Goal: Answer question/provide support: Share knowledge or assist other users

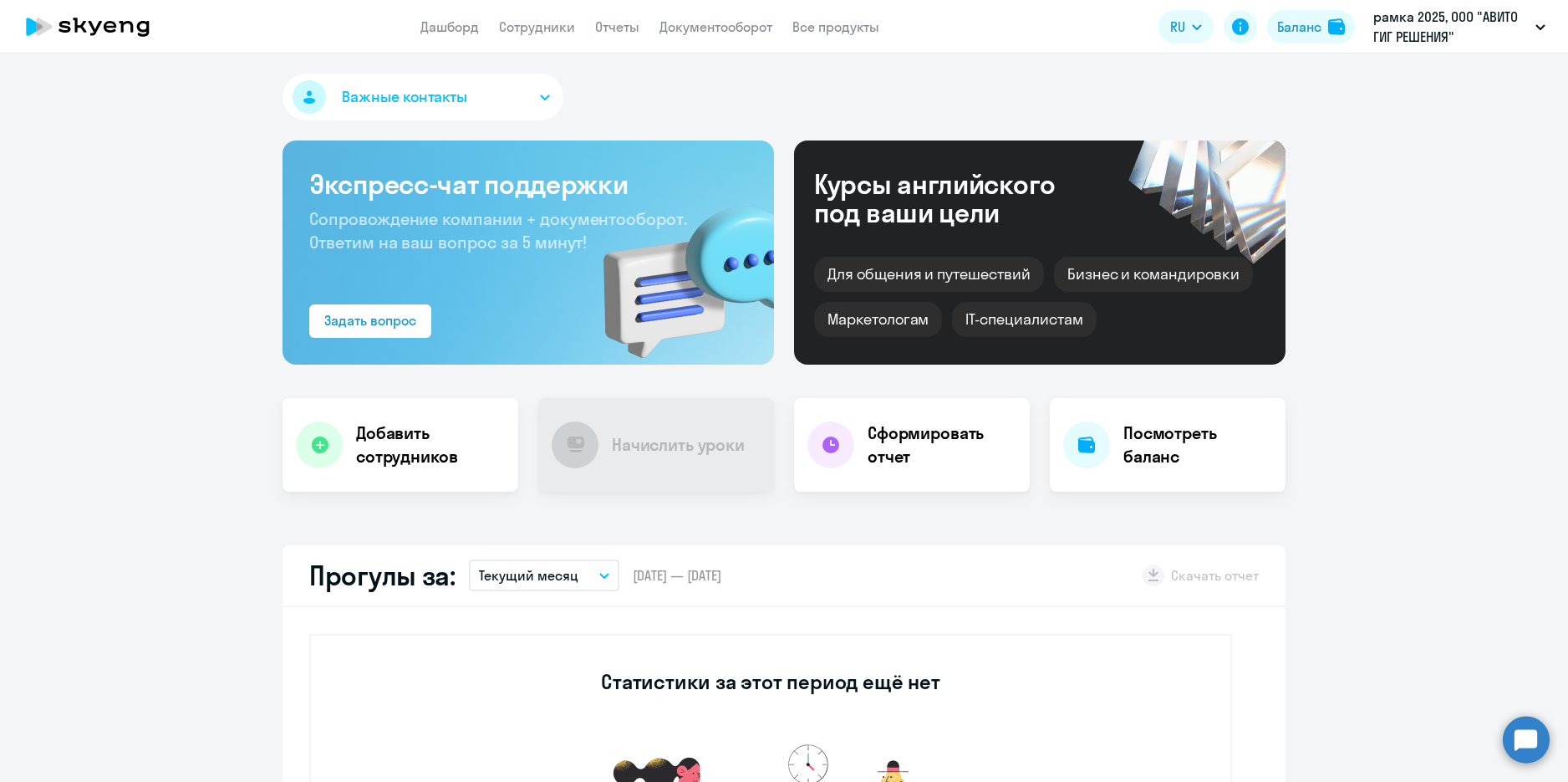
click at [1531, 724] on circle at bounding box center [1526, 739] width 47 height 47
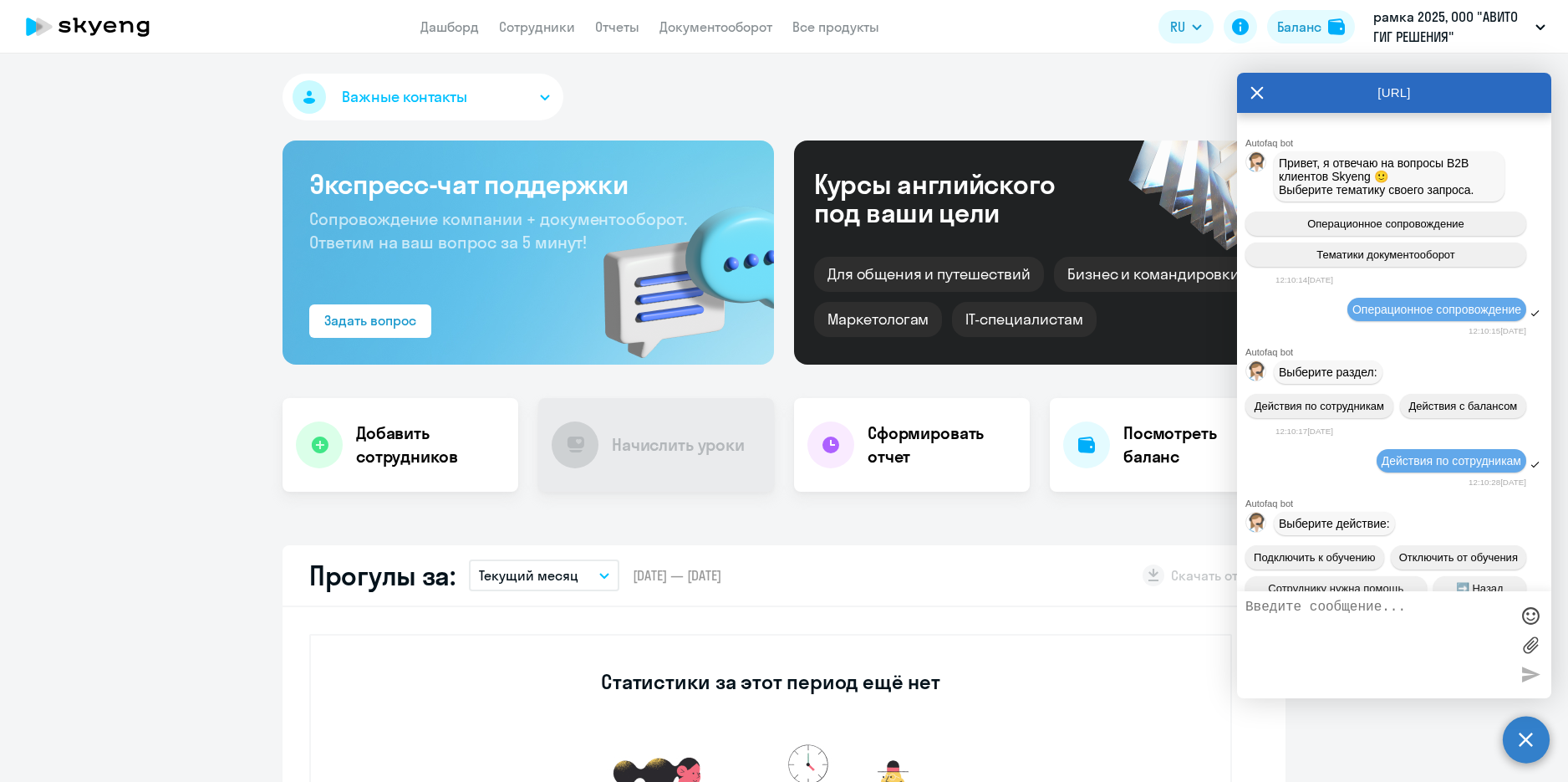
scroll to position [9108, 0]
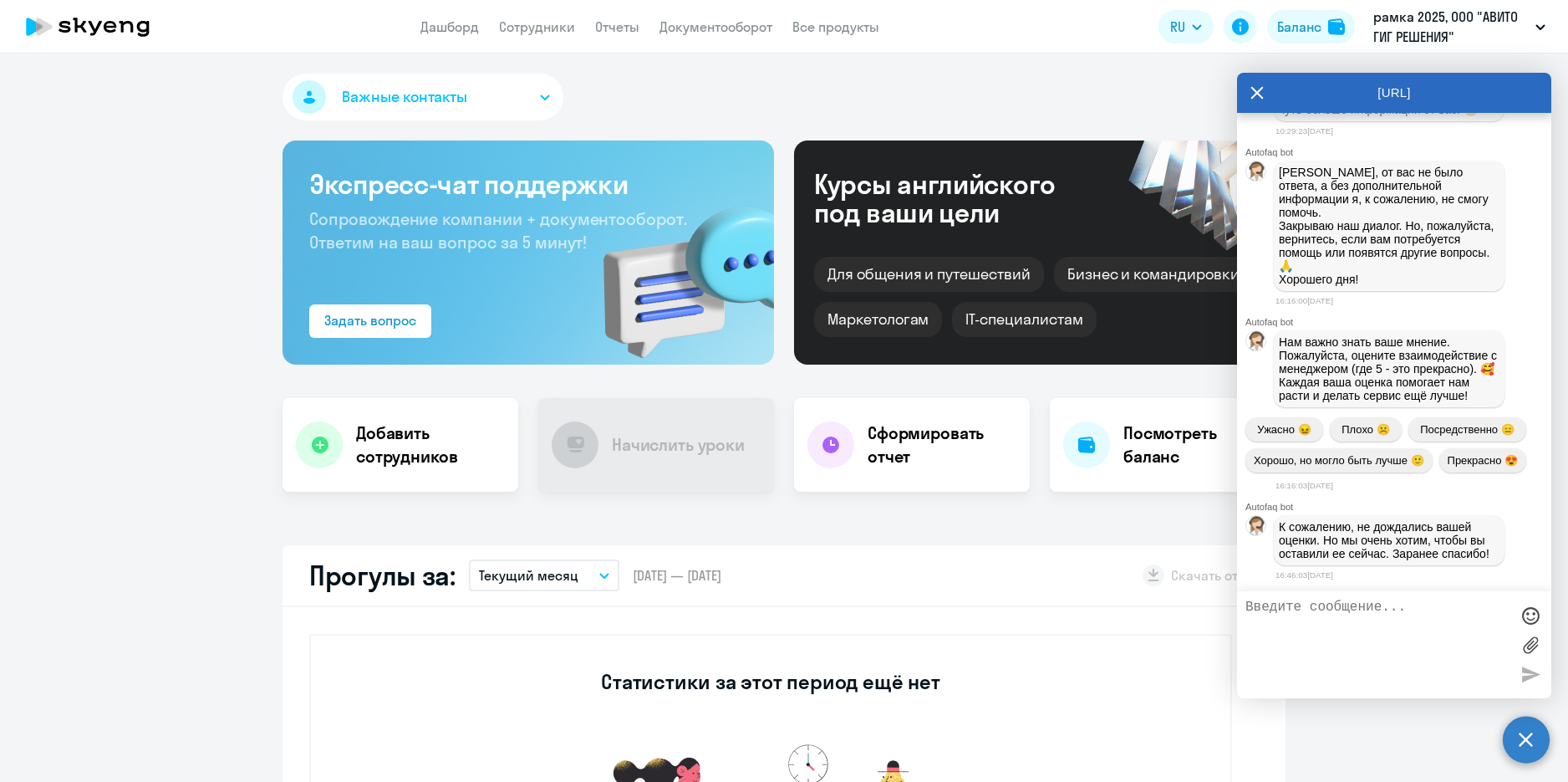
click at [1360, 622] on textarea at bounding box center [1377, 644] width 264 height 90
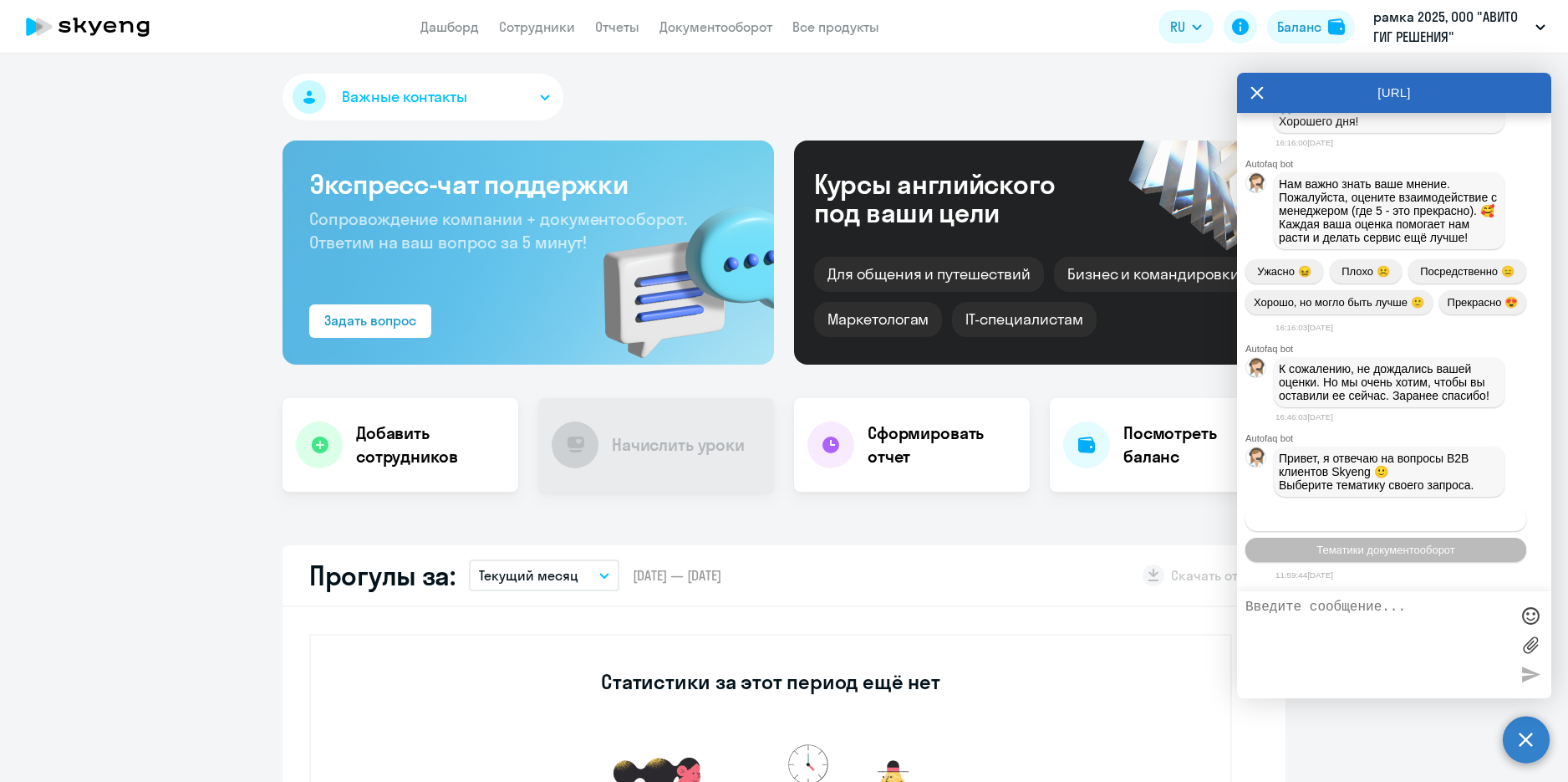
click at [1370, 522] on span "Операционное сопровождение" at bounding box center [1384, 518] width 157 height 13
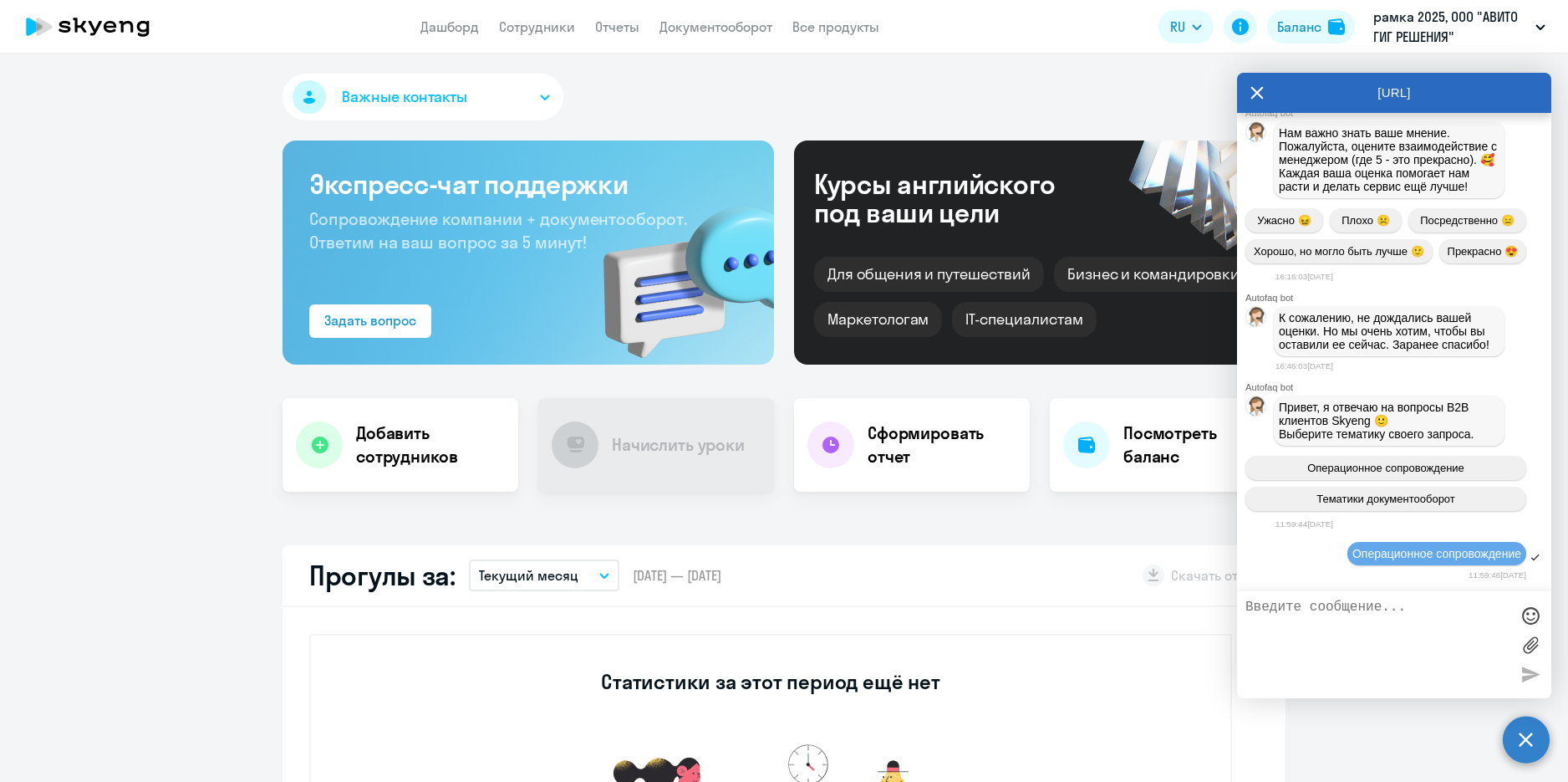
scroll to position [9420, 0]
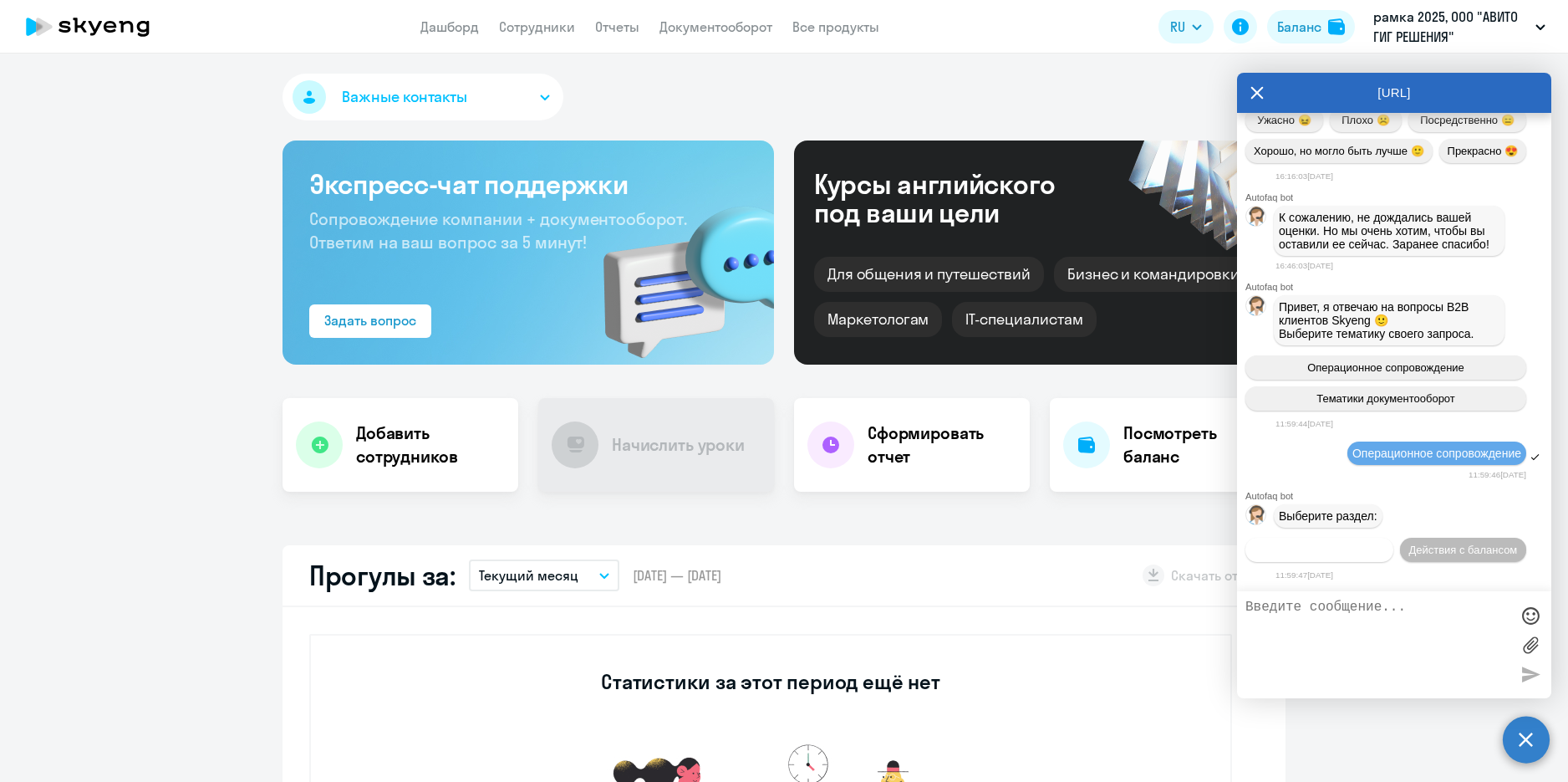
click at [1343, 548] on span "Действия по сотрудникам" at bounding box center [1319, 549] width 130 height 13
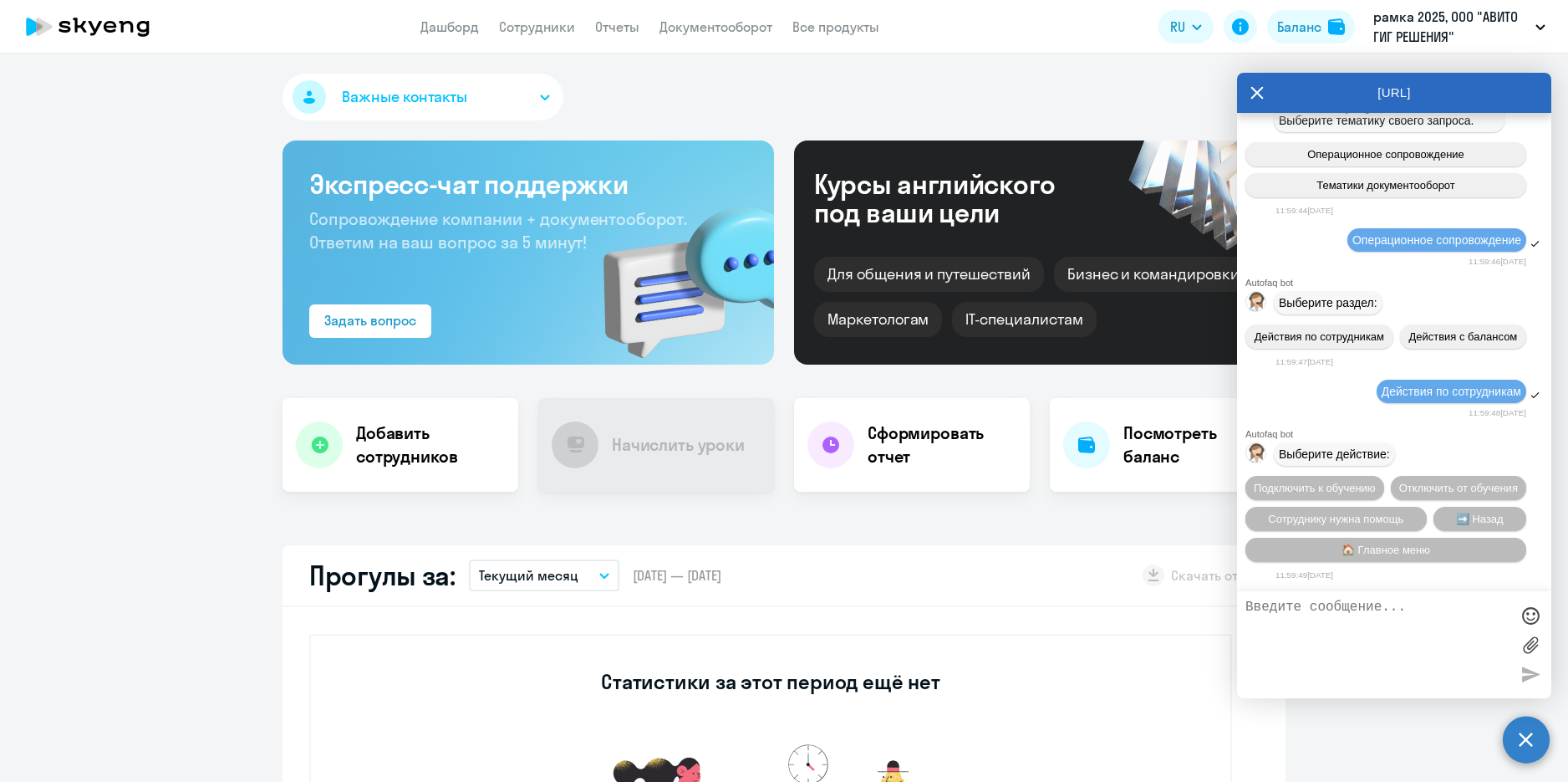
scroll to position [9667, 0]
click at [1346, 522] on button "Сотруднику нужна помощь" at bounding box center [1335, 518] width 182 height 24
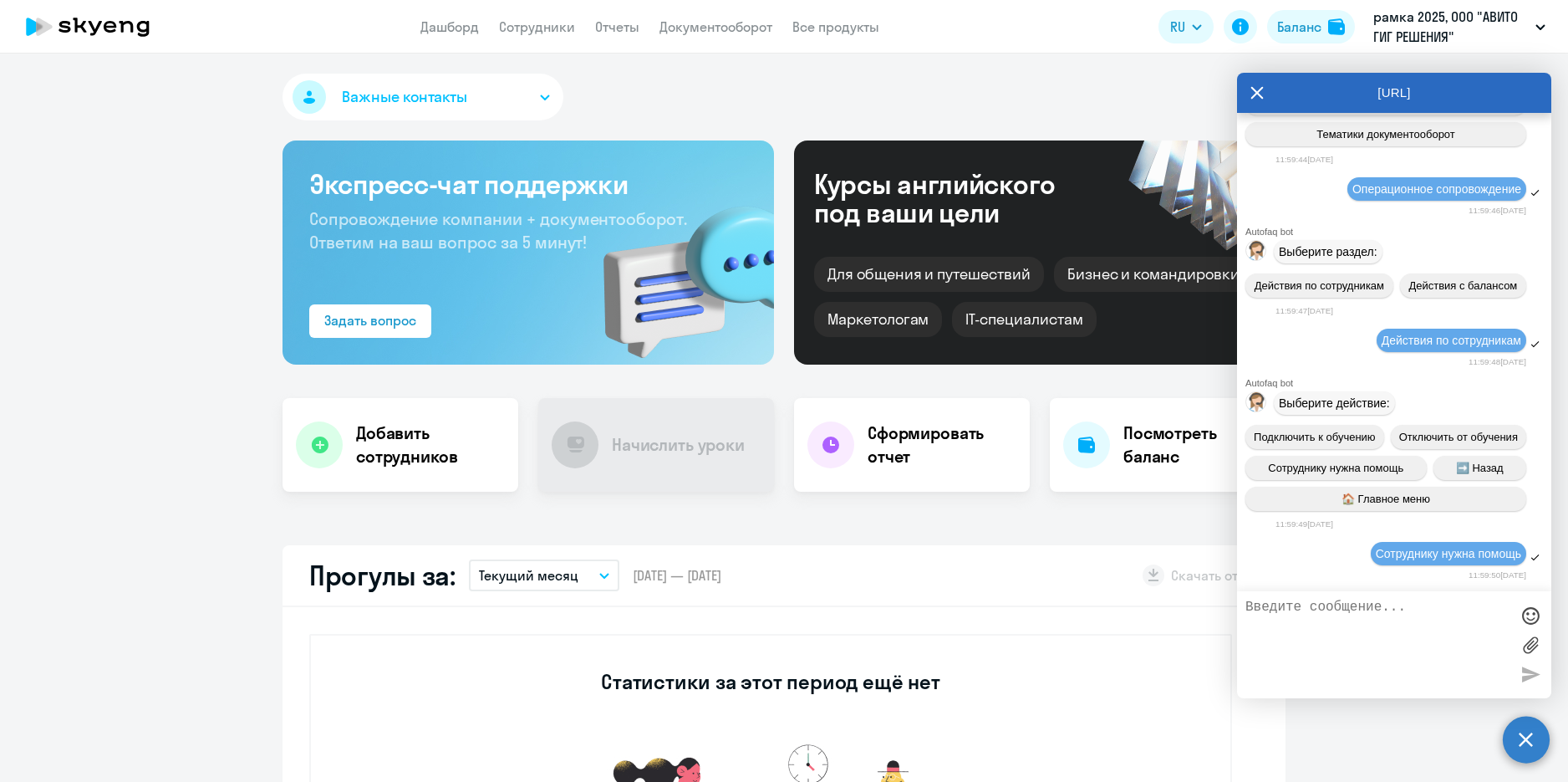
scroll to position [9718, 0]
click at [1362, 613] on textarea at bounding box center [1377, 644] width 264 height 90
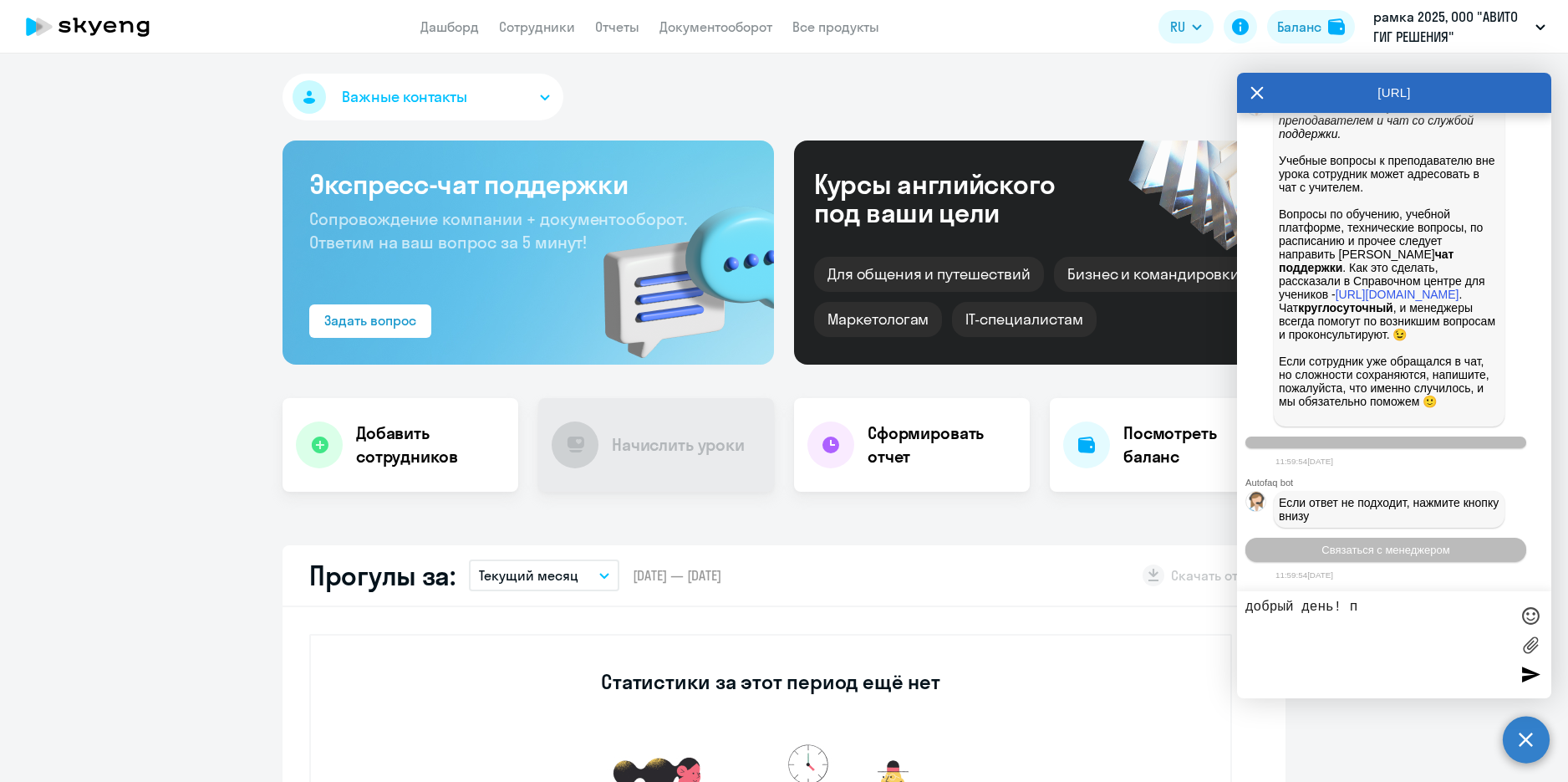
scroll to position [10245, 0]
click at [1480, 619] on textarea "добрый день! прошу отключить от контракта [PERSON_NAME] [PERSON_NAME] - она была" at bounding box center [1377, 644] width 264 height 90
click at [1256, 636] on textarea "добрый день! прошу отключить от контракта [PERSON_NAME] [PERSON_NAME] ([PERSON_…" at bounding box center [1377, 644] width 264 height 90
click at [1435, 635] on textarea "добрый день! прошу отключить от контракта [PERSON_NAME] [PERSON_NAME] ([PERSON_…" at bounding box center [1377, 644] width 264 height 90
click at [1322, 620] on textarea "добрый день! прошу отключить от контракта [PERSON_NAME] [PERSON_NAME] ([PERSON_…" at bounding box center [1377, 644] width 264 height 90
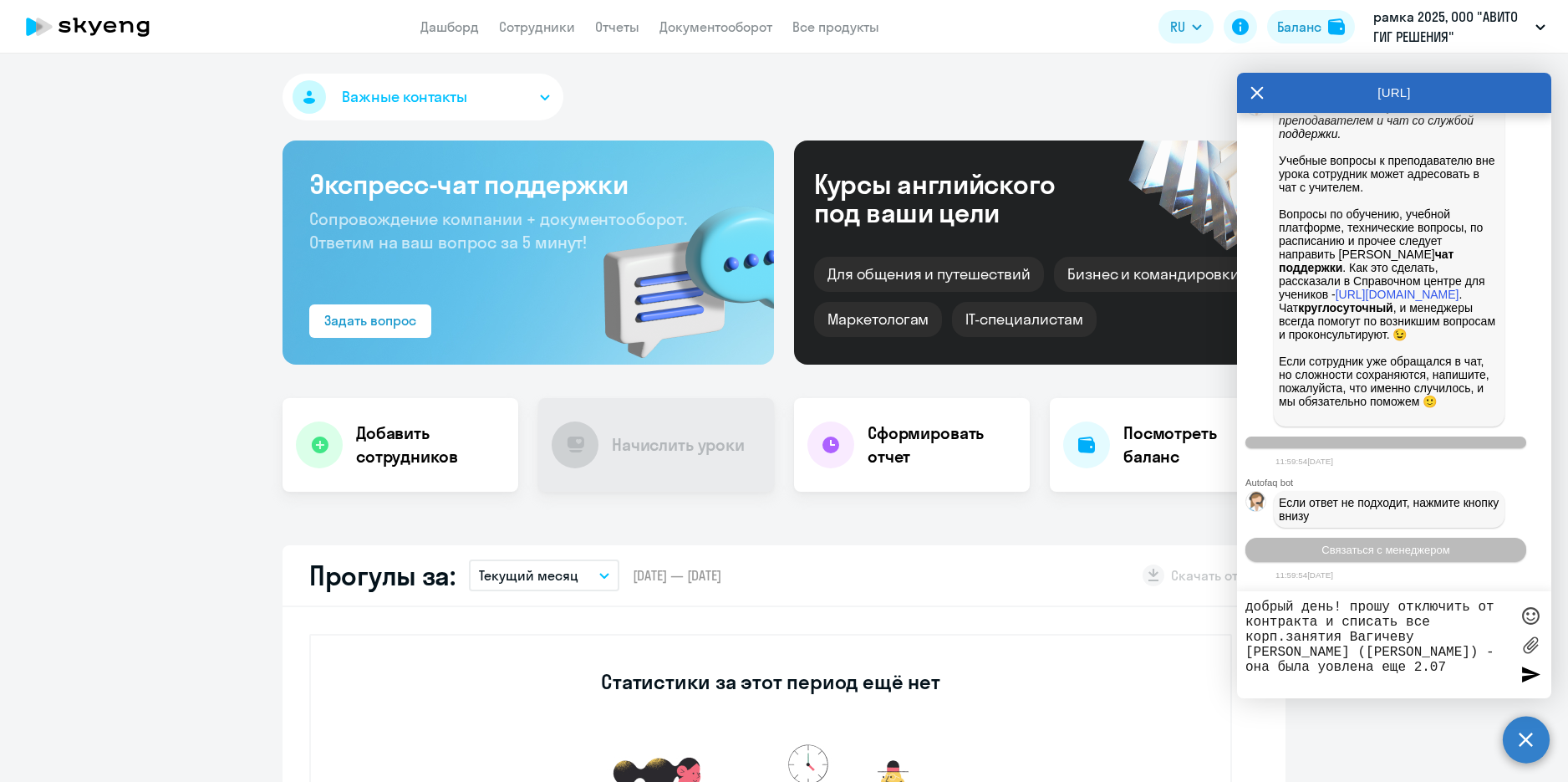
drag, startPoint x: 1412, startPoint y: 640, endPoint x: 1401, endPoint y: 631, distance: 14.2
click at [1406, 640] on textarea "добрый день! прошу отключить от контракта и списать все корп.занятия Вагичеву […" at bounding box center [1377, 644] width 264 height 90
click at [1320, 649] on textarea "добрый день! прошу отключить от контракта и списать все корп.занятия Вагичевой …" at bounding box center [1377, 644] width 264 height 90
type textarea "добрый день! прошу отключить от контракта и списать все корп.занятия Вагичевой …"
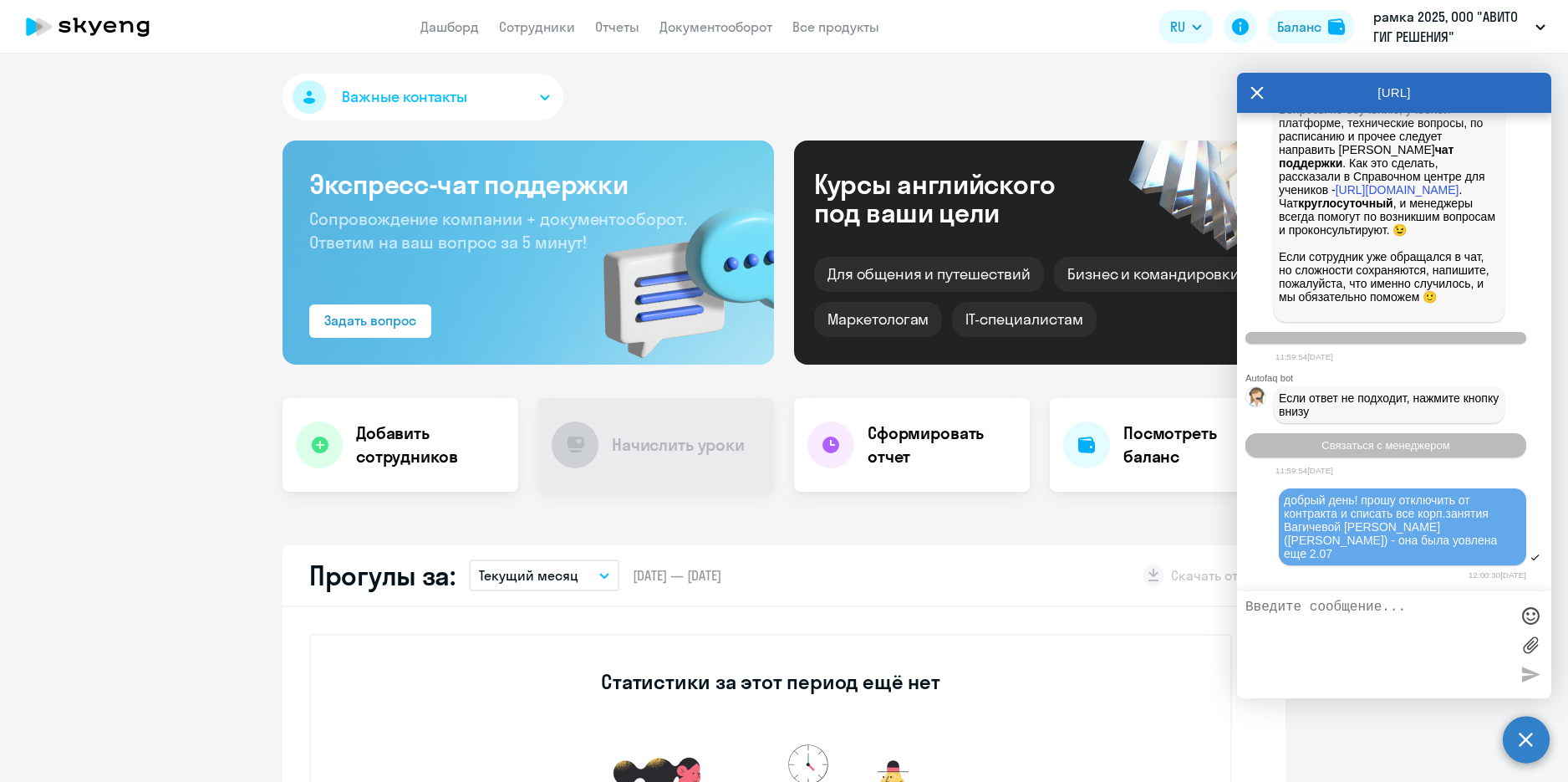
click at [1256, 569] on div "добрый день! прошу отключить от контракта и списать все корп.занятия Вагичевой …" at bounding box center [1393, 535] width 314 height 96
click at [1521, 478] on div "11:59:54[DATE]" at bounding box center [1412, 470] width 276 height 16
click at [1434, 316] on p "В личном кабинете учеников есть чат с преподавателем и чат со службой поддержки…" at bounding box center [1388, 157] width 220 height 321
click at [1108, 110] on div "Важные контакты" at bounding box center [784, 100] width 1003 height 54
click at [1392, 571] on div "12:00:30[DATE]" at bounding box center [1400, 574] width 251 height 16
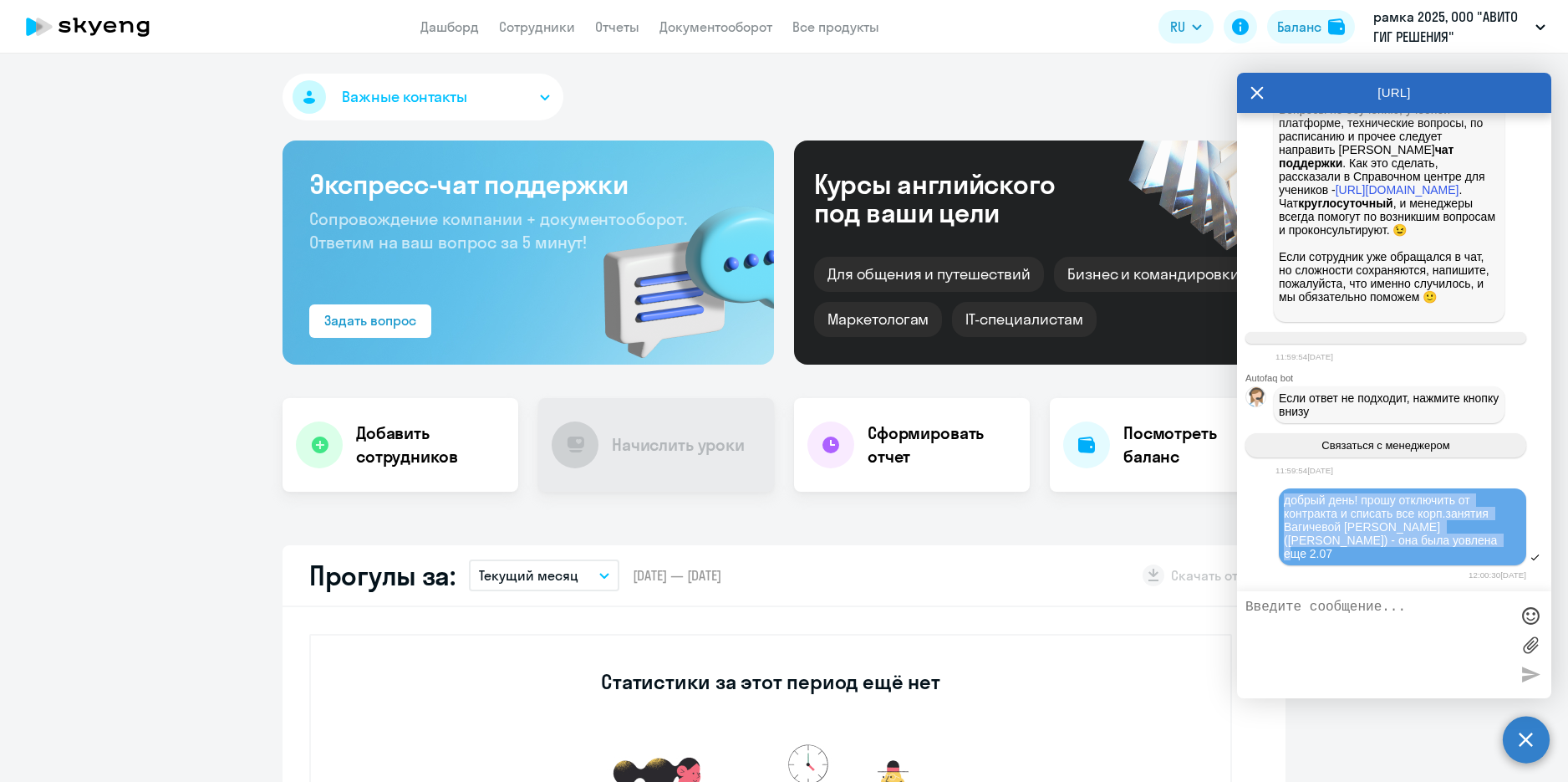
drag, startPoint x: 1422, startPoint y: 554, endPoint x: 1283, endPoint y: 520, distance: 143.1
click at [1283, 520] on div "добрый день! прошу отключить от контракта и списать все корп.занятия Вагичевой …" at bounding box center [1402, 527] width 237 height 67
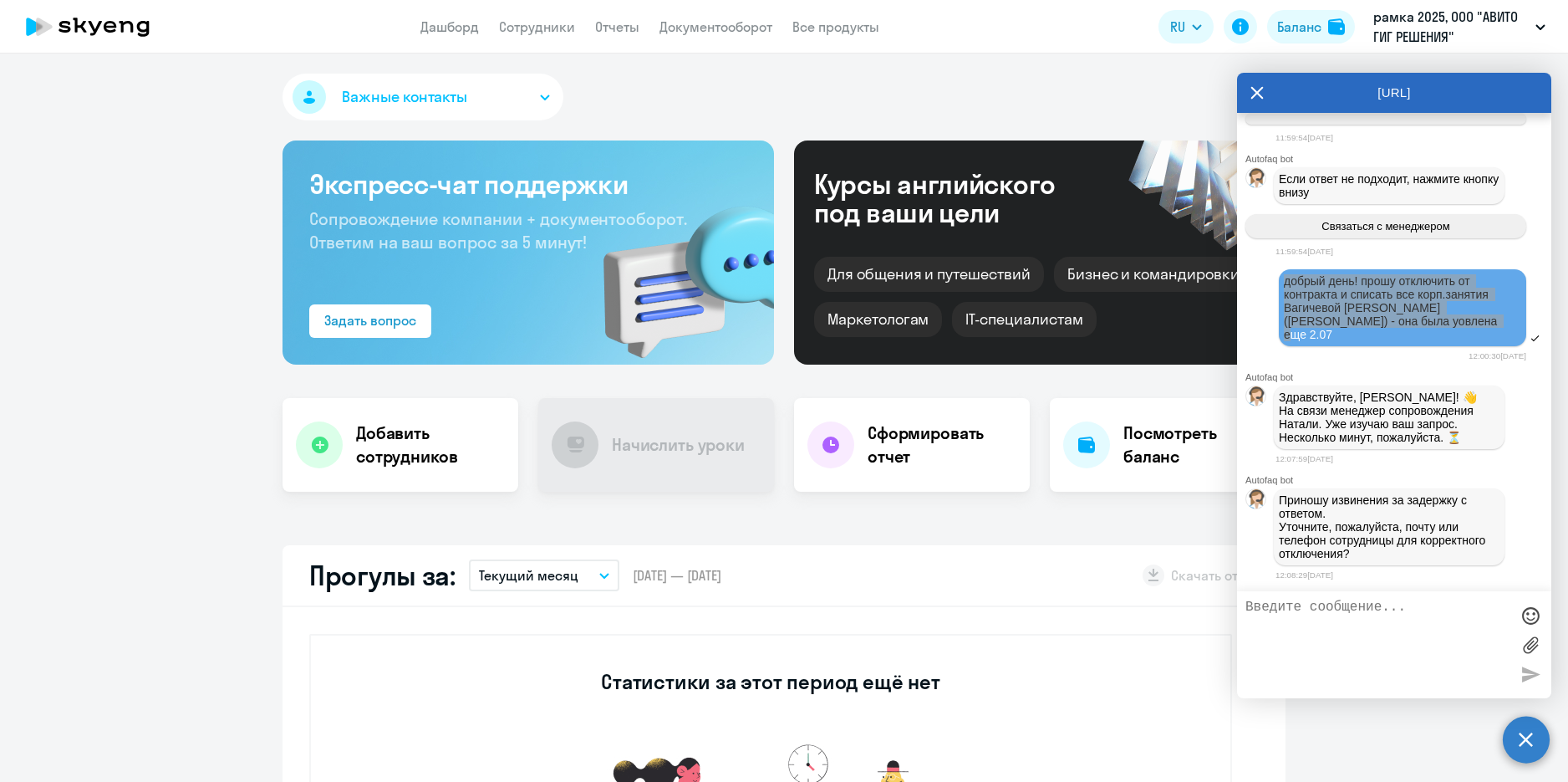
scroll to position [10561, 0]
click at [1352, 611] on textarea at bounding box center [1377, 644] width 264 height 90
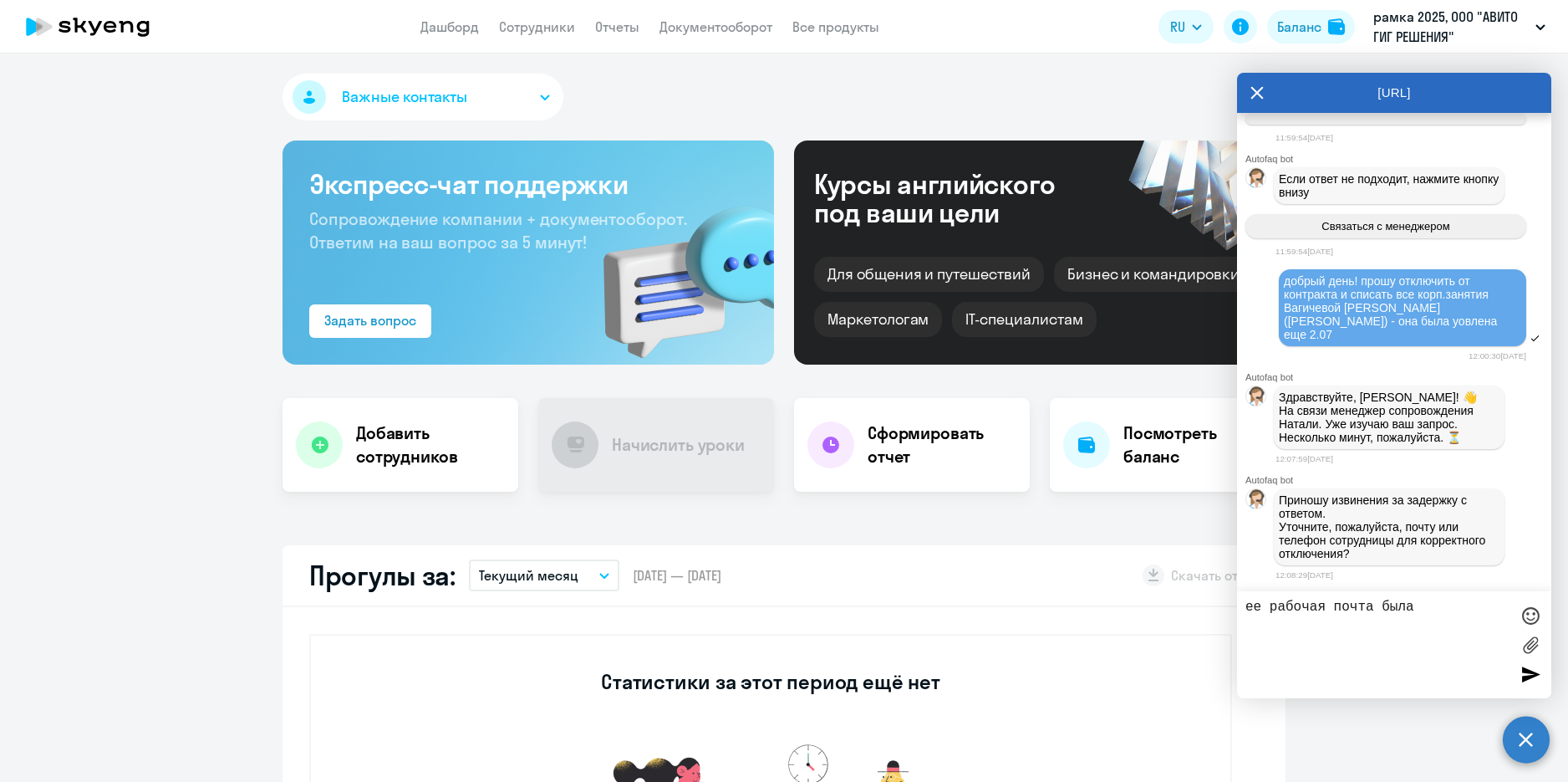
paste textarea "[EMAIL_ADDRESS][DOMAIN_NAME]"
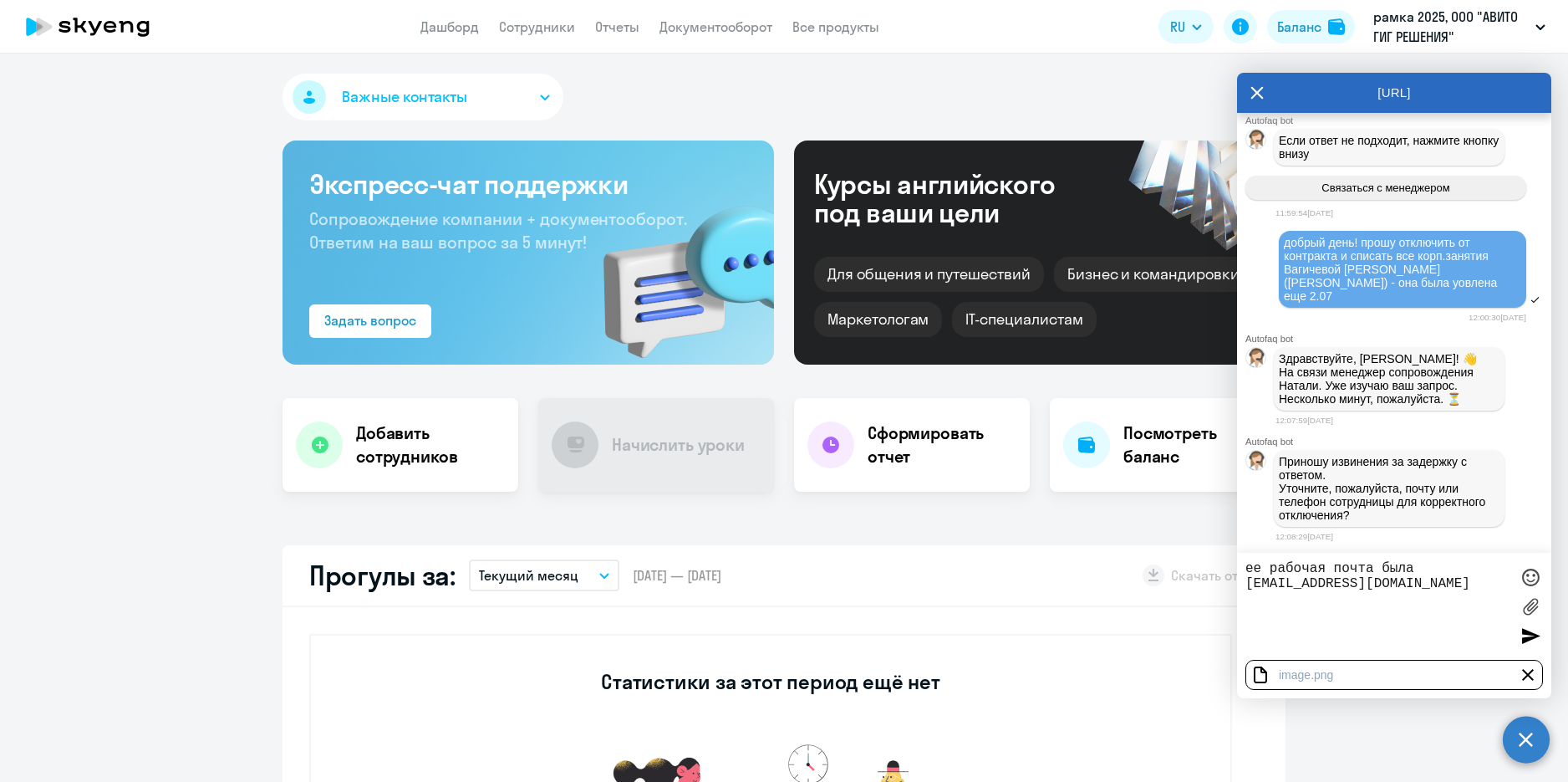
click at [1526, 670] on div at bounding box center [1527, 674] width 20 height 20
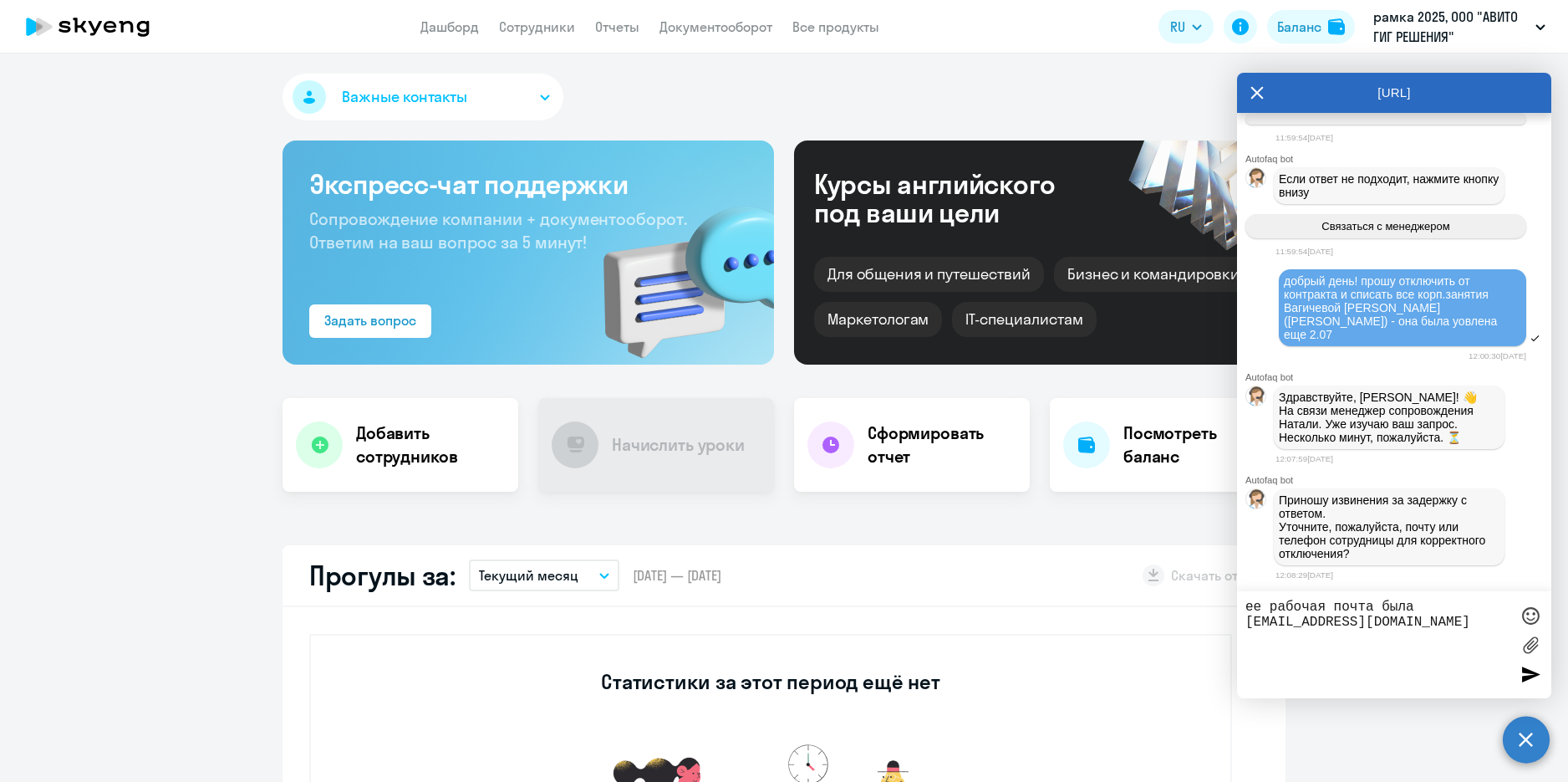
click at [1430, 630] on textarea "ее рабочая почта была [EMAIL_ADDRESS][DOMAIN_NAME]" at bounding box center [1377, 644] width 264 height 90
type textarea "ее рабочая почта была [EMAIL_ADDRESS][DOMAIN_NAME] возможно она не совпадает с …"
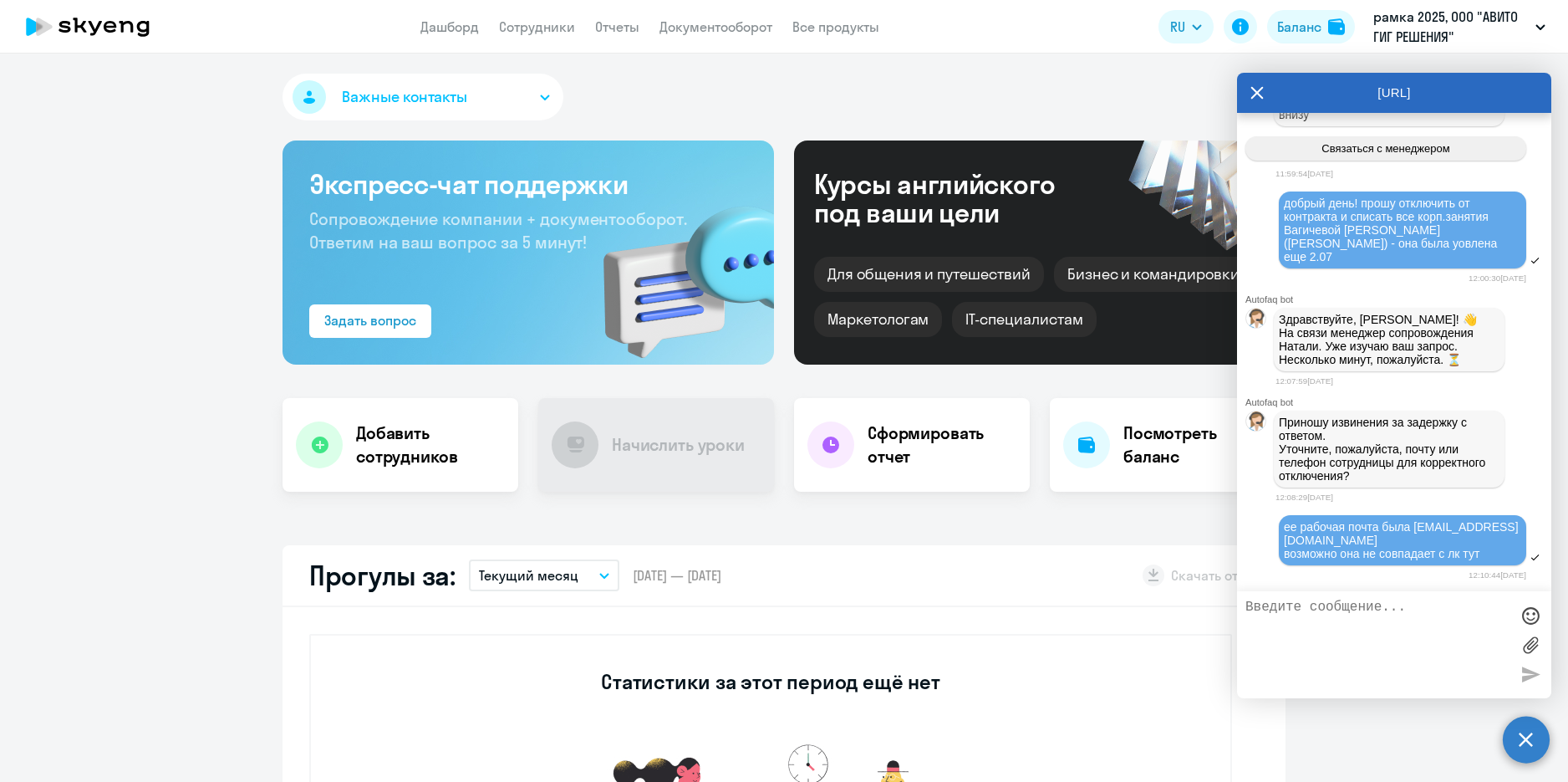
scroll to position [10639, 0]
click at [1262, 619] on textarea at bounding box center [1377, 644] width 264 height 90
type textarea "она судя по всему была подключена к премиуму старому контракту"
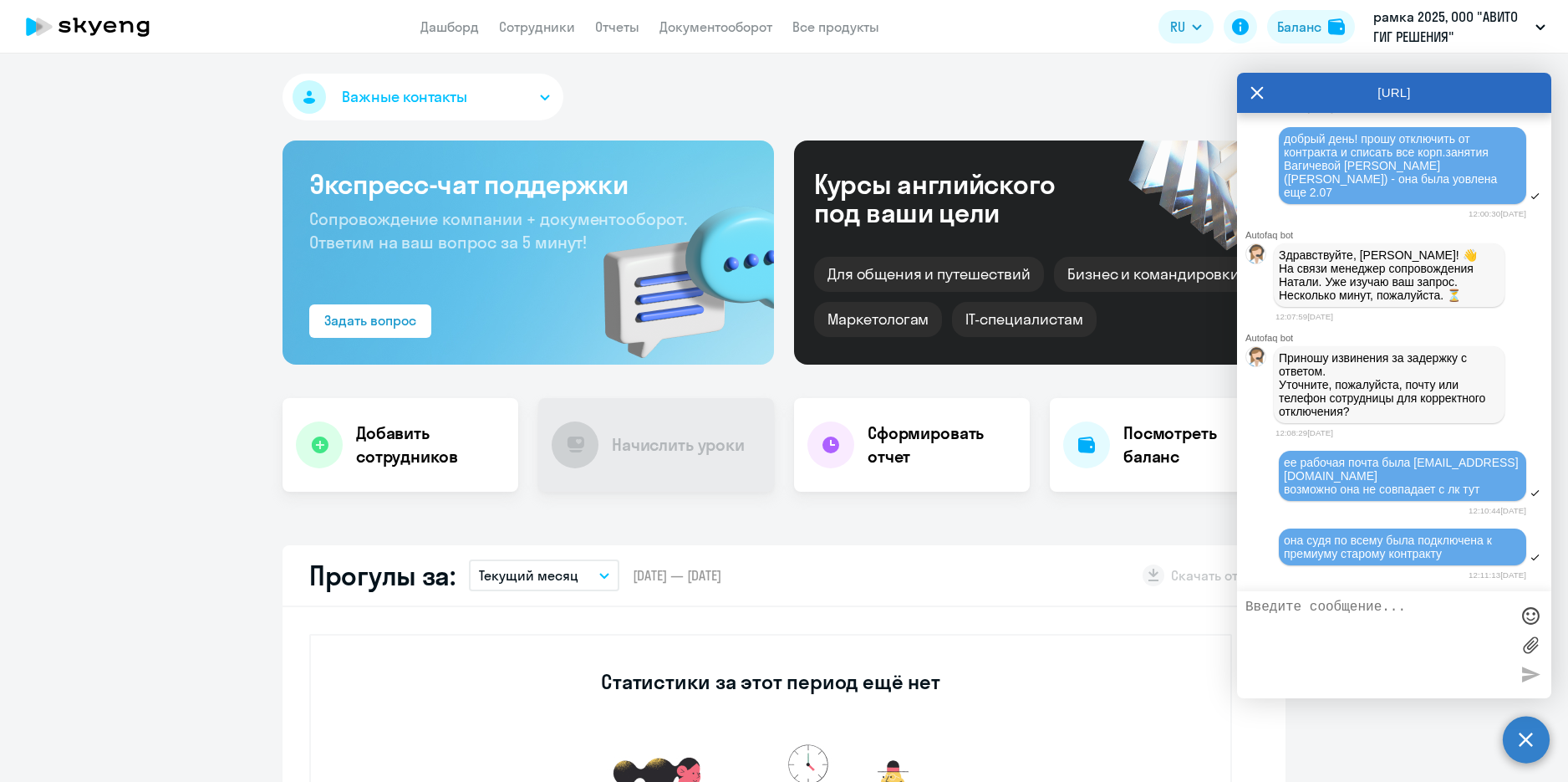
click at [1281, 585] on div "Autofaq bot Привет, я отвечаю на вопросы B2B клиентов Skyeng 🙂 Выберите тематик…" at bounding box center [1393, 351] width 314 height 478
click at [1249, 94] on div "[URL]" at bounding box center [1393, 93] width 314 height 40
click at [1255, 89] on icon at bounding box center [1257, 92] width 12 height 13
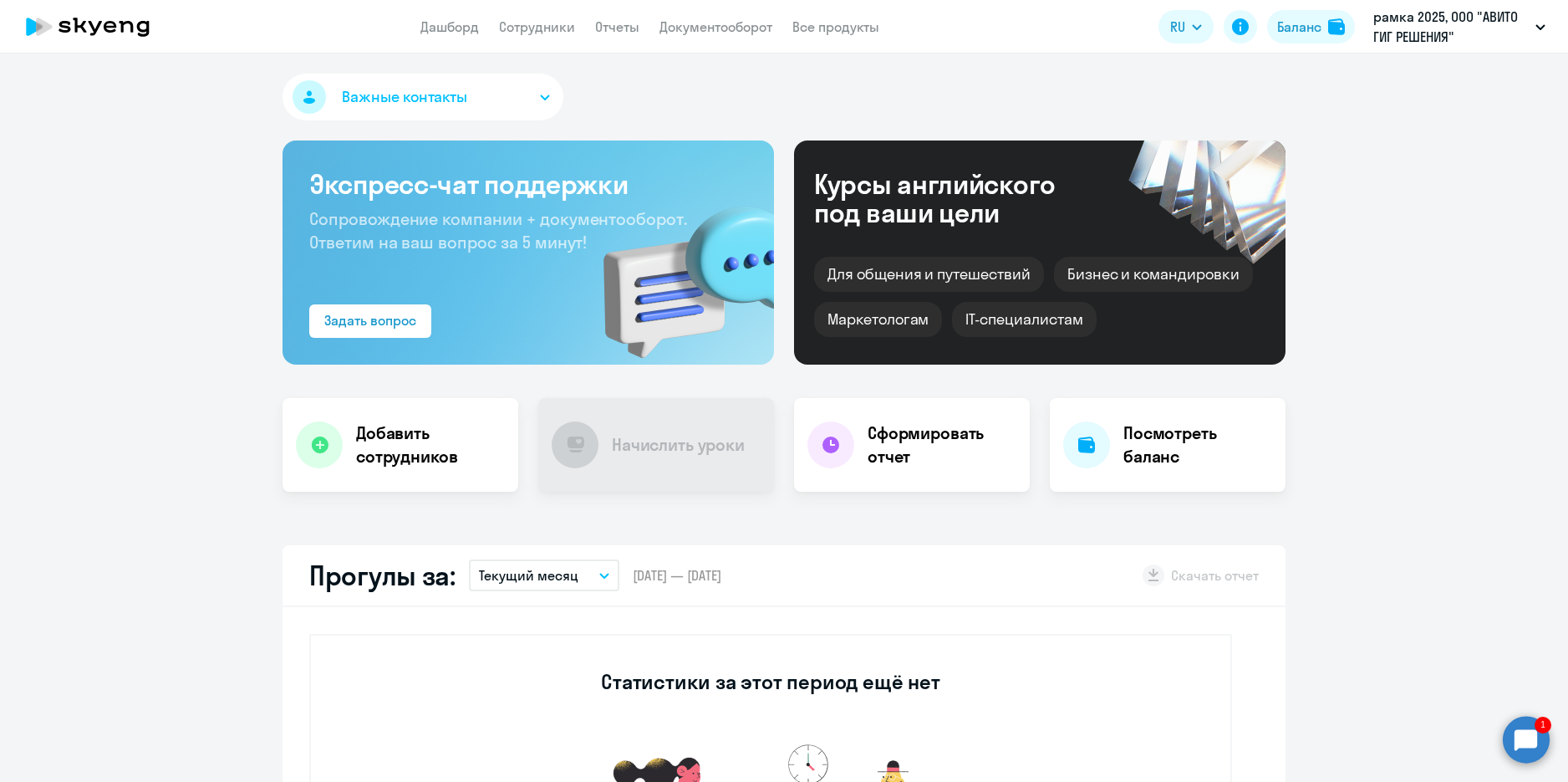
click at [1516, 728] on circle at bounding box center [1526, 739] width 47 height 47
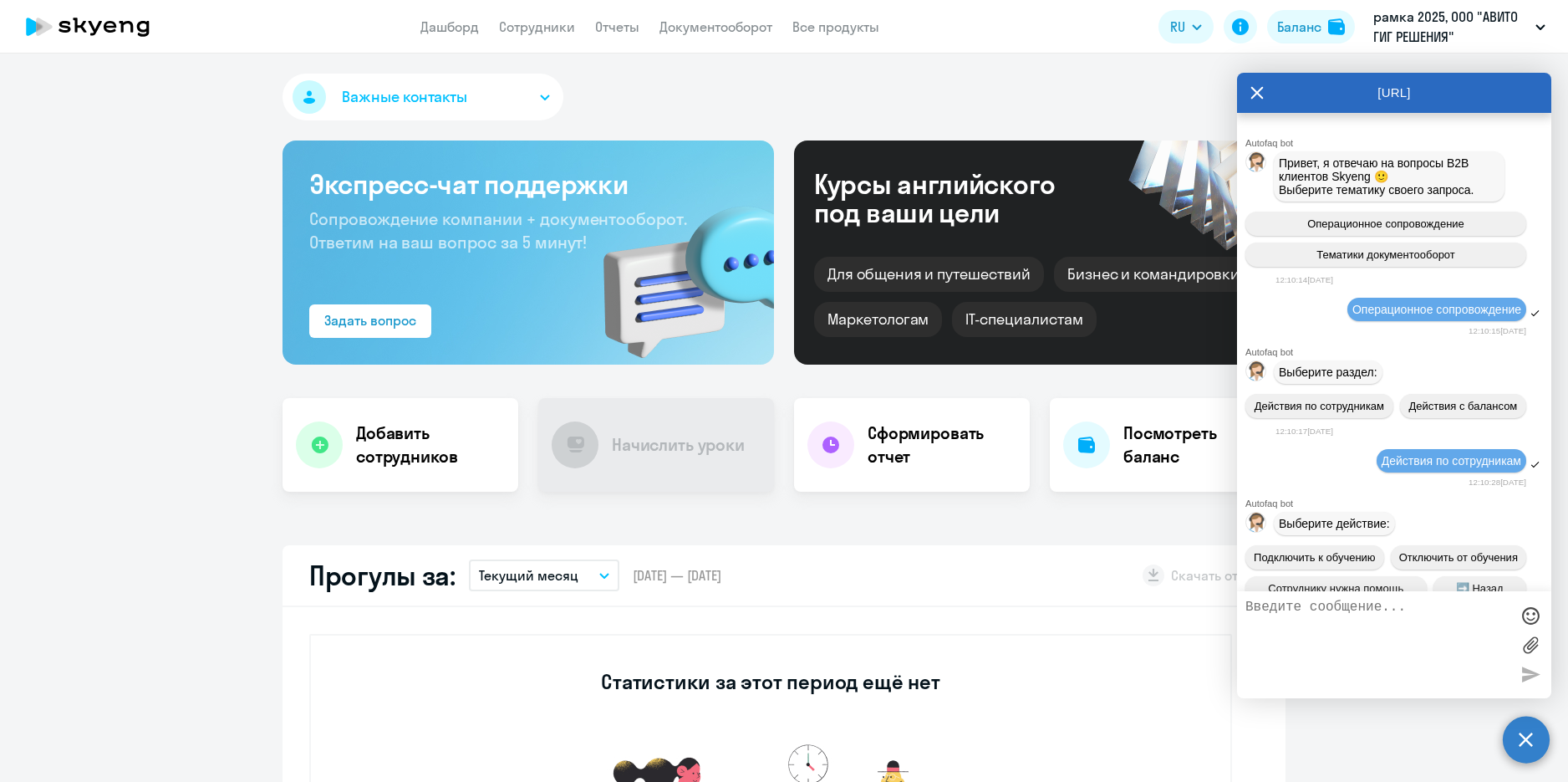
scroll to position [10800, 0]
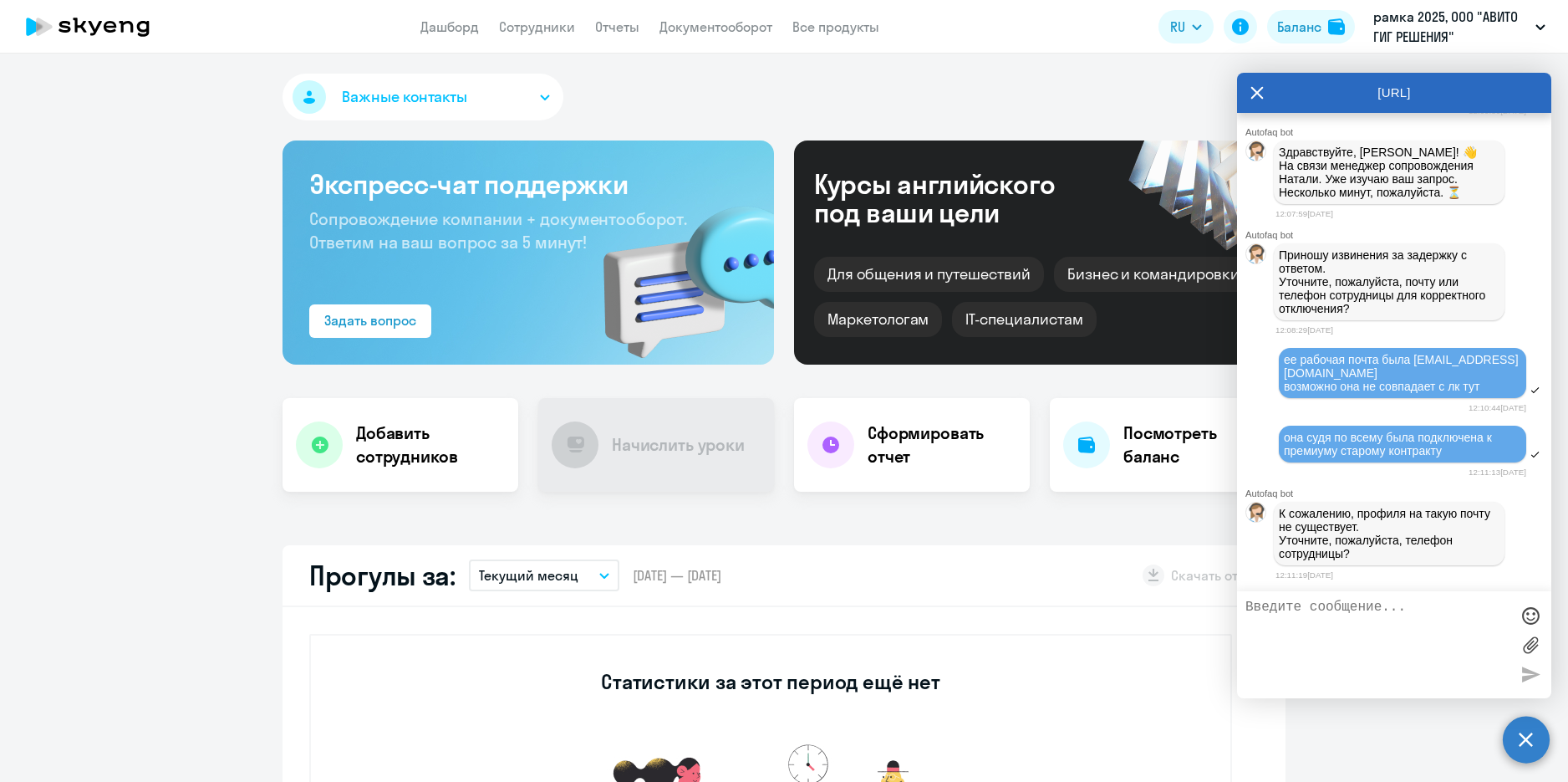
click at [1365, 665] on textarea at bounding box center [1377, 644] width 264 height 90
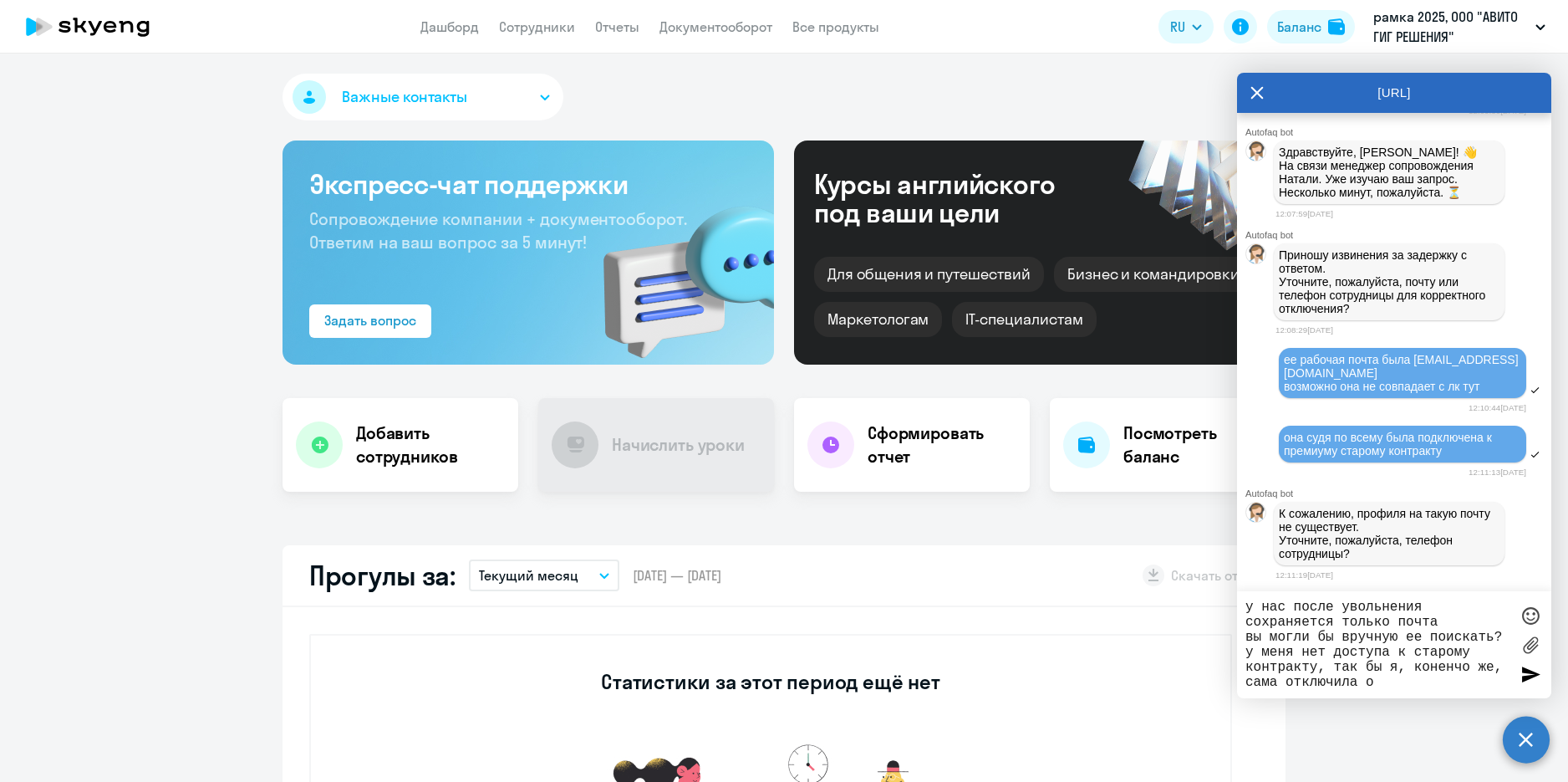
type textarea "у нас после увольнения сохраняется только почта вы могли бы вручную ее поискать…"
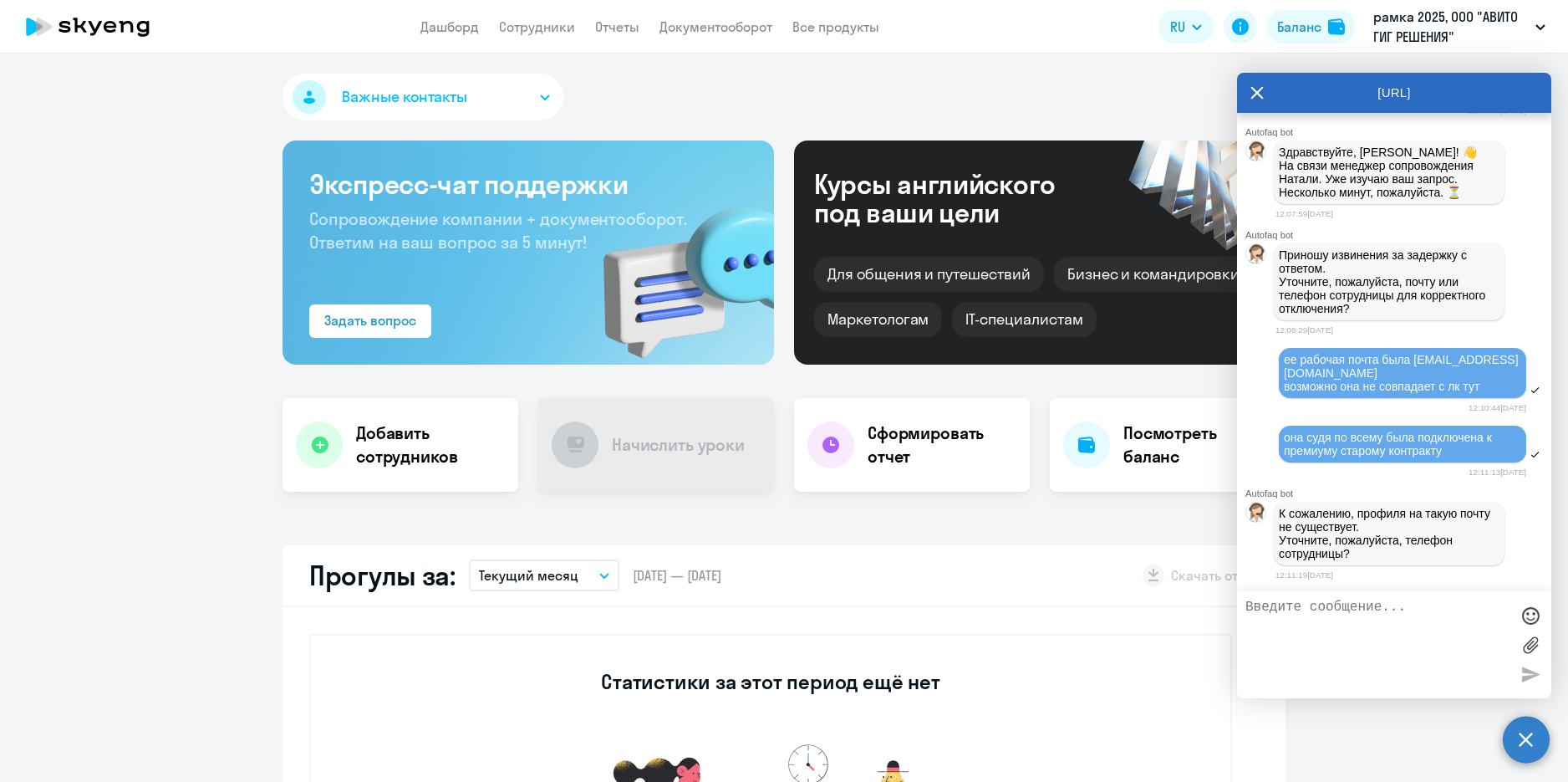
scroll to position [10910, 0]
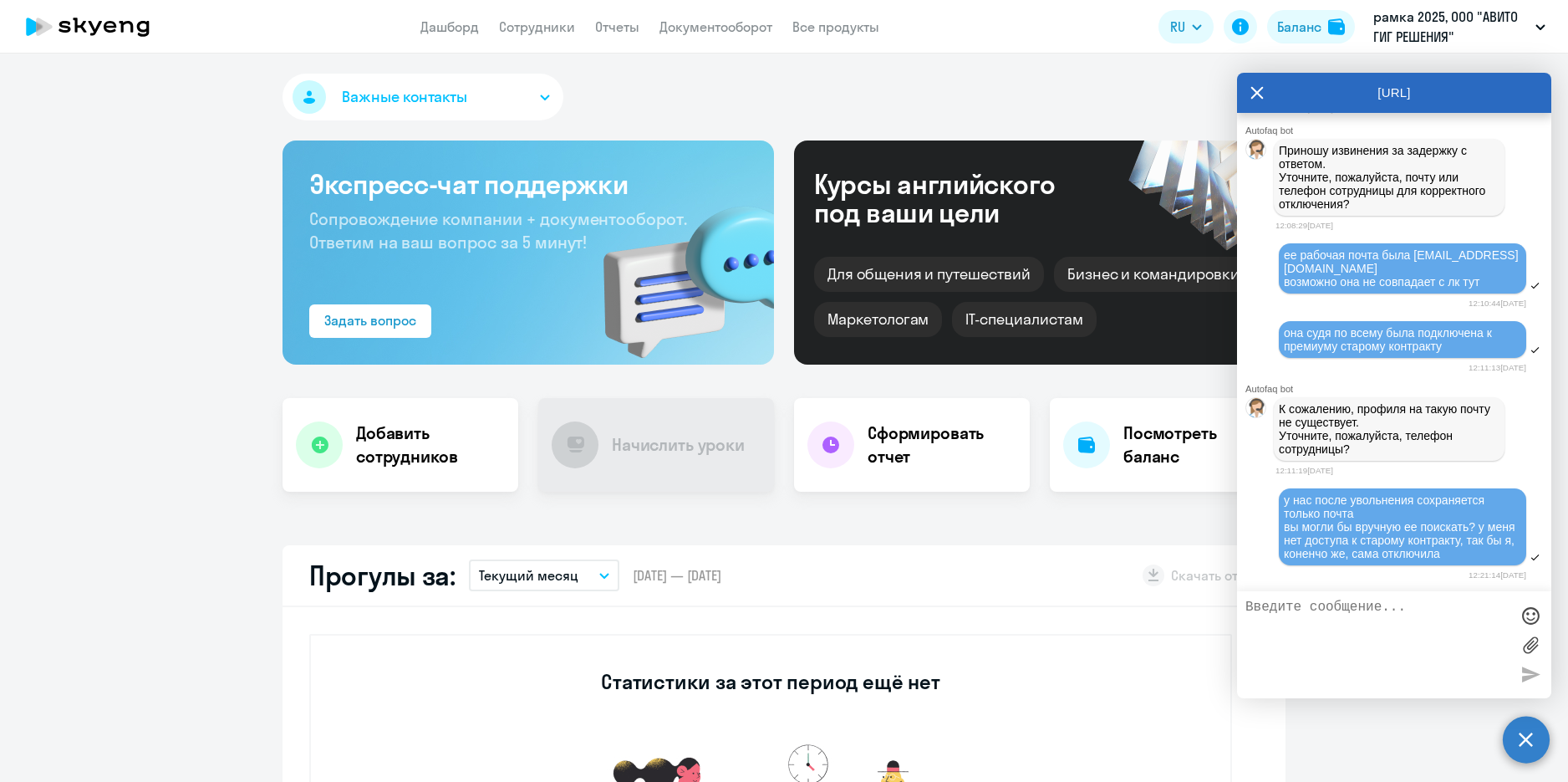
click at [1263, 581] on div "у нас после увольнения сохраняется только почта вы могли бы вручную ее поискать…" at bounding box center [1393, 535] width 314 height 96
click at [1257, 94] on icon at bounding box center [1257, 92] width 12 height 13
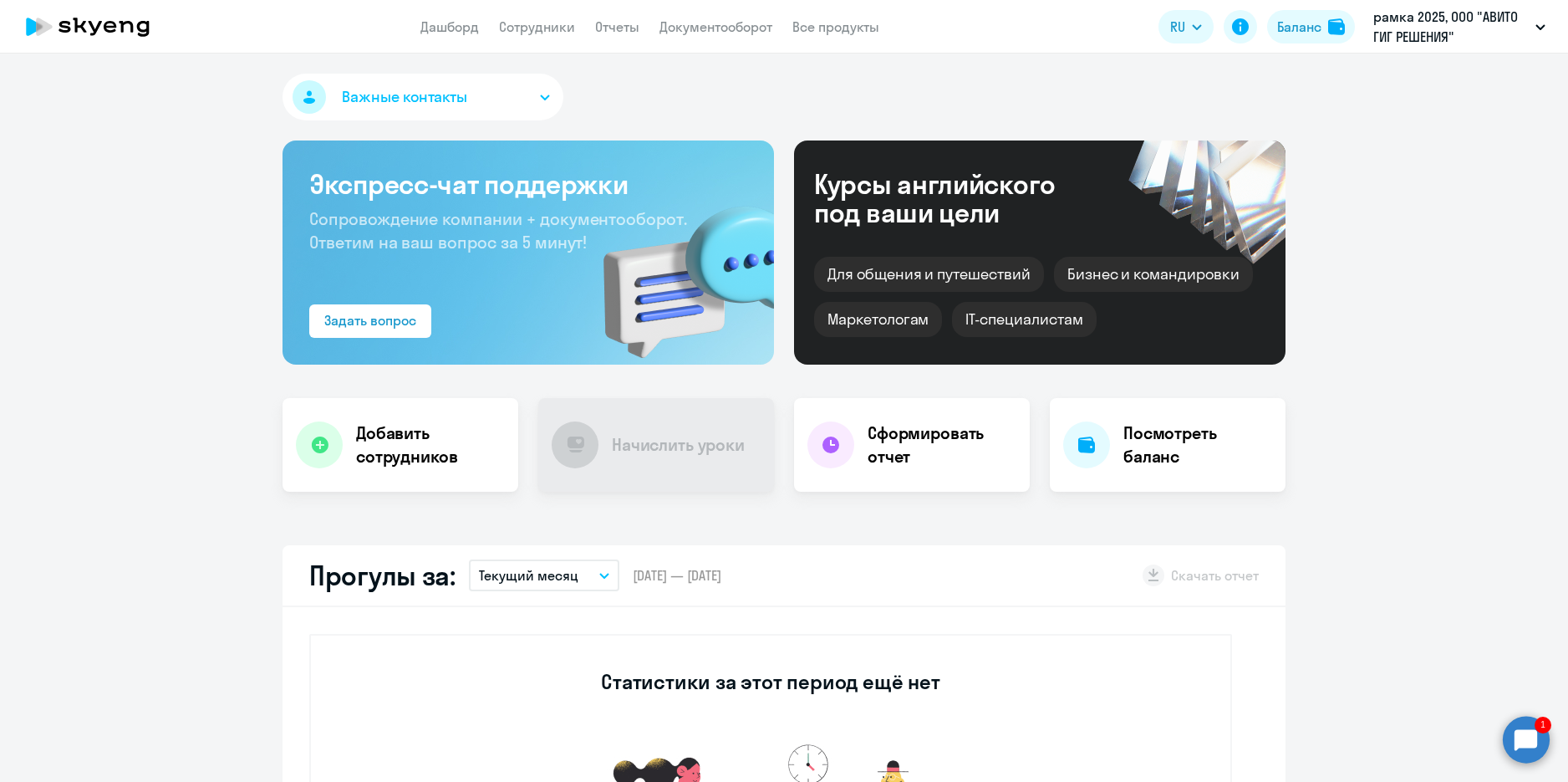
click at [1529, 755] on circle at bounding box center [1526, 739] width 47 height 47
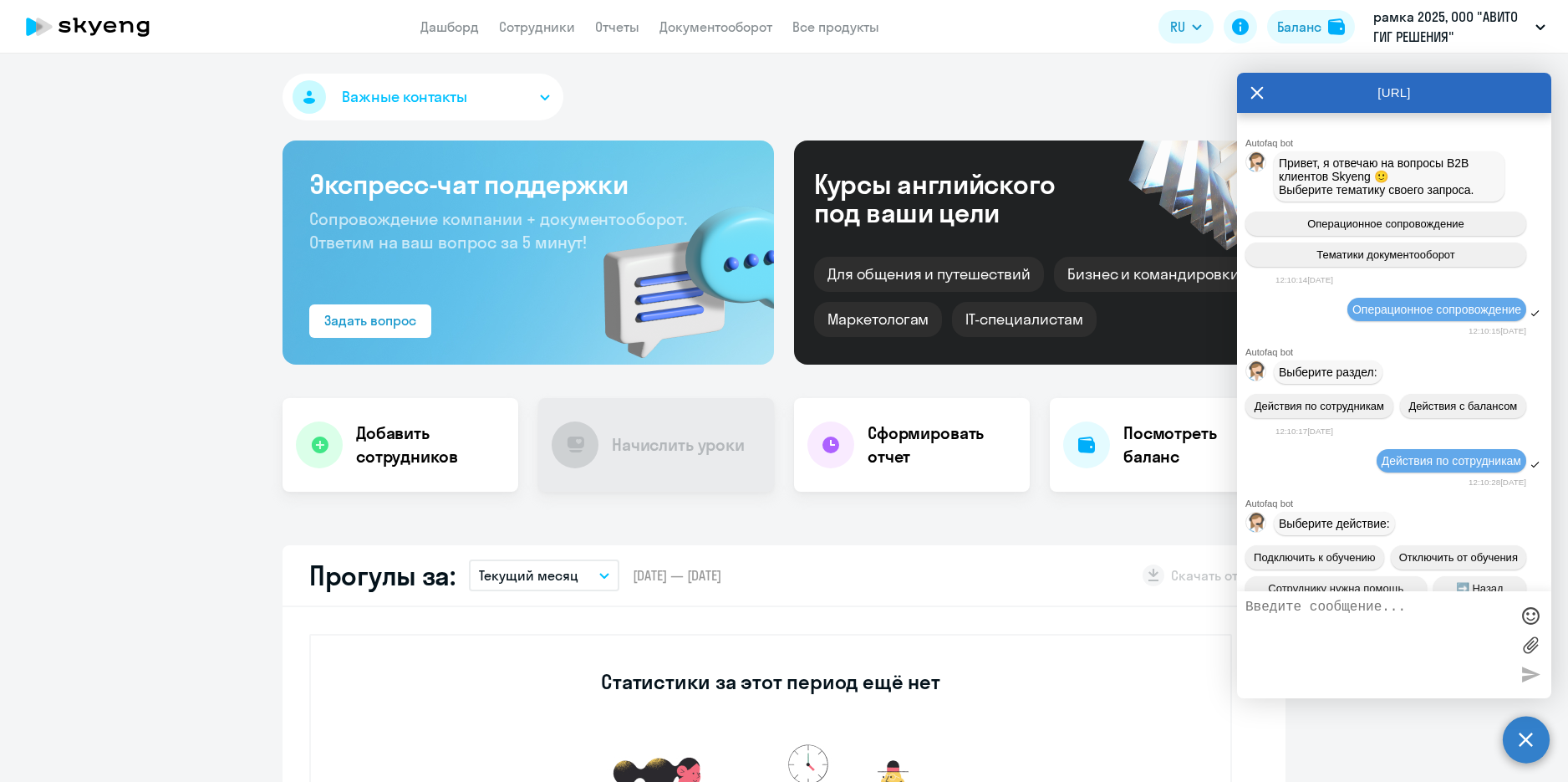
scroll to position [11087, 0]
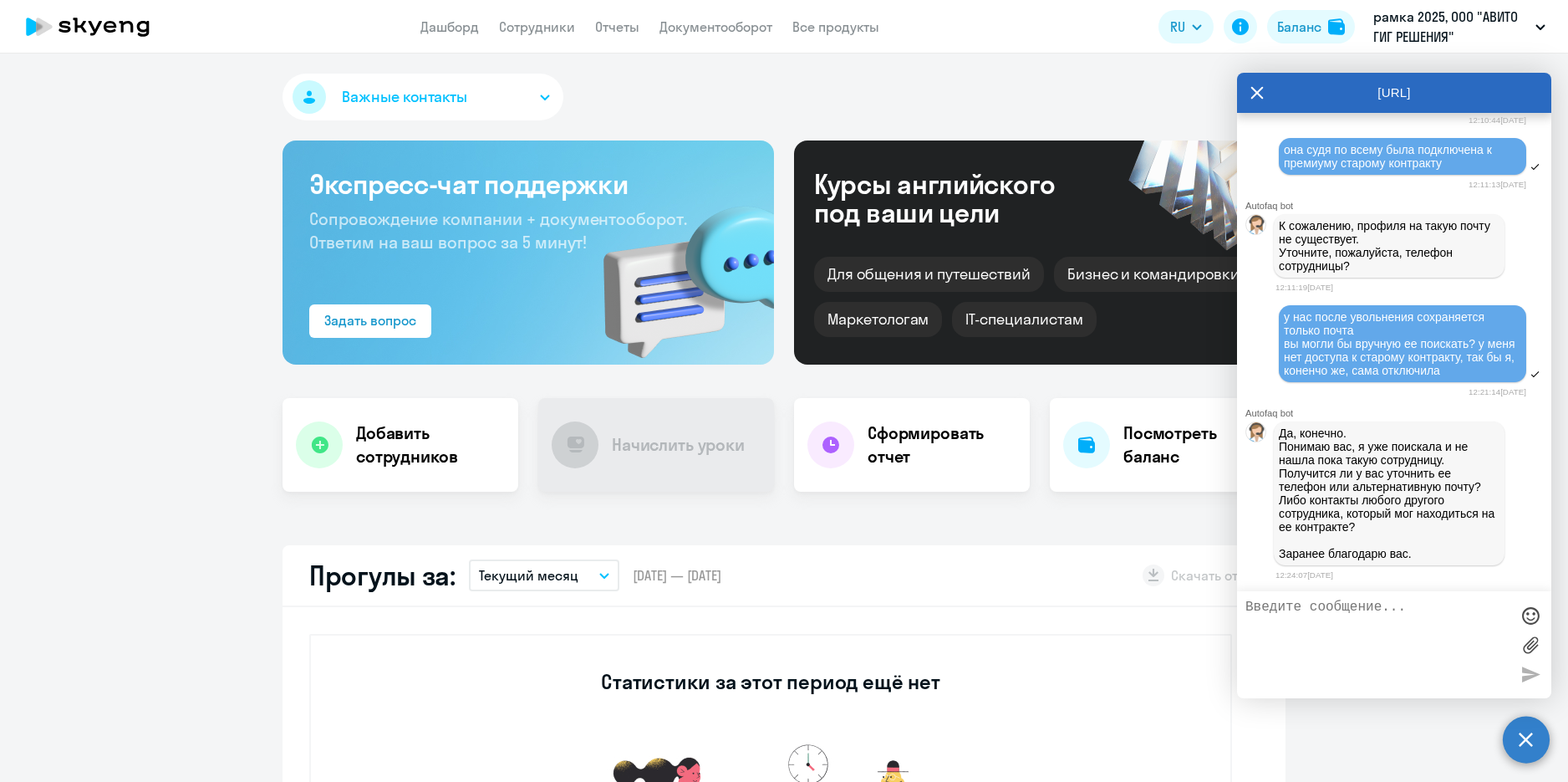
click at [1404, 643] on textarea at bounding box center [1377, 644] width 264 height 90
click at [1254, 630] on textarea "она могла еще записаться как Vsgicheva" at bounding box center [1377, 644] width 264 height 90
click at [1332, 625] on textarea "она могла еще записаться как Vagicheva" at bounding box center [1377, 644] width 264 height 90
type textarea "она могла еще записаться как Vagicheva или в почте такое фигурировать"
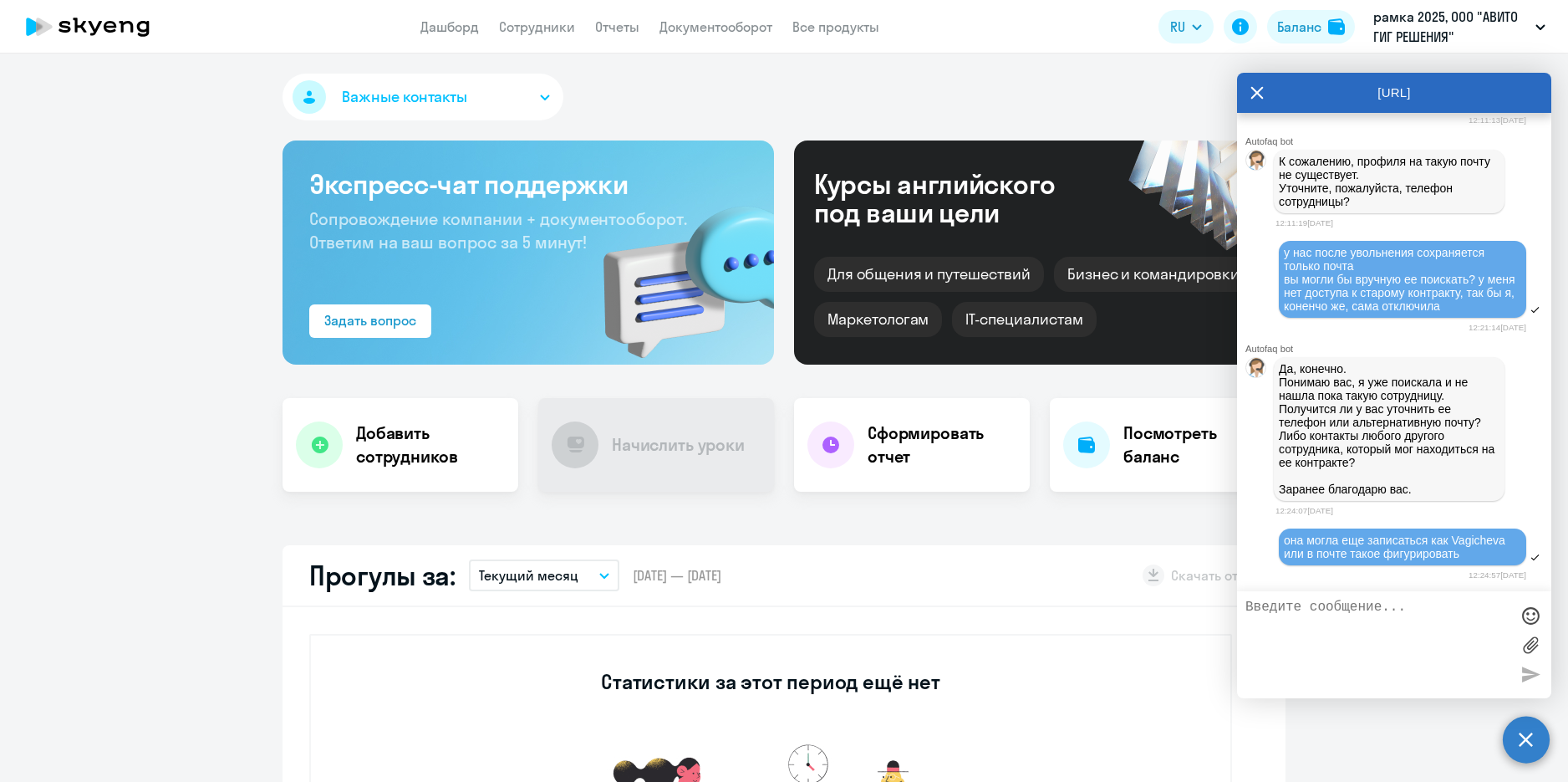
scroll to position [11159, 0]
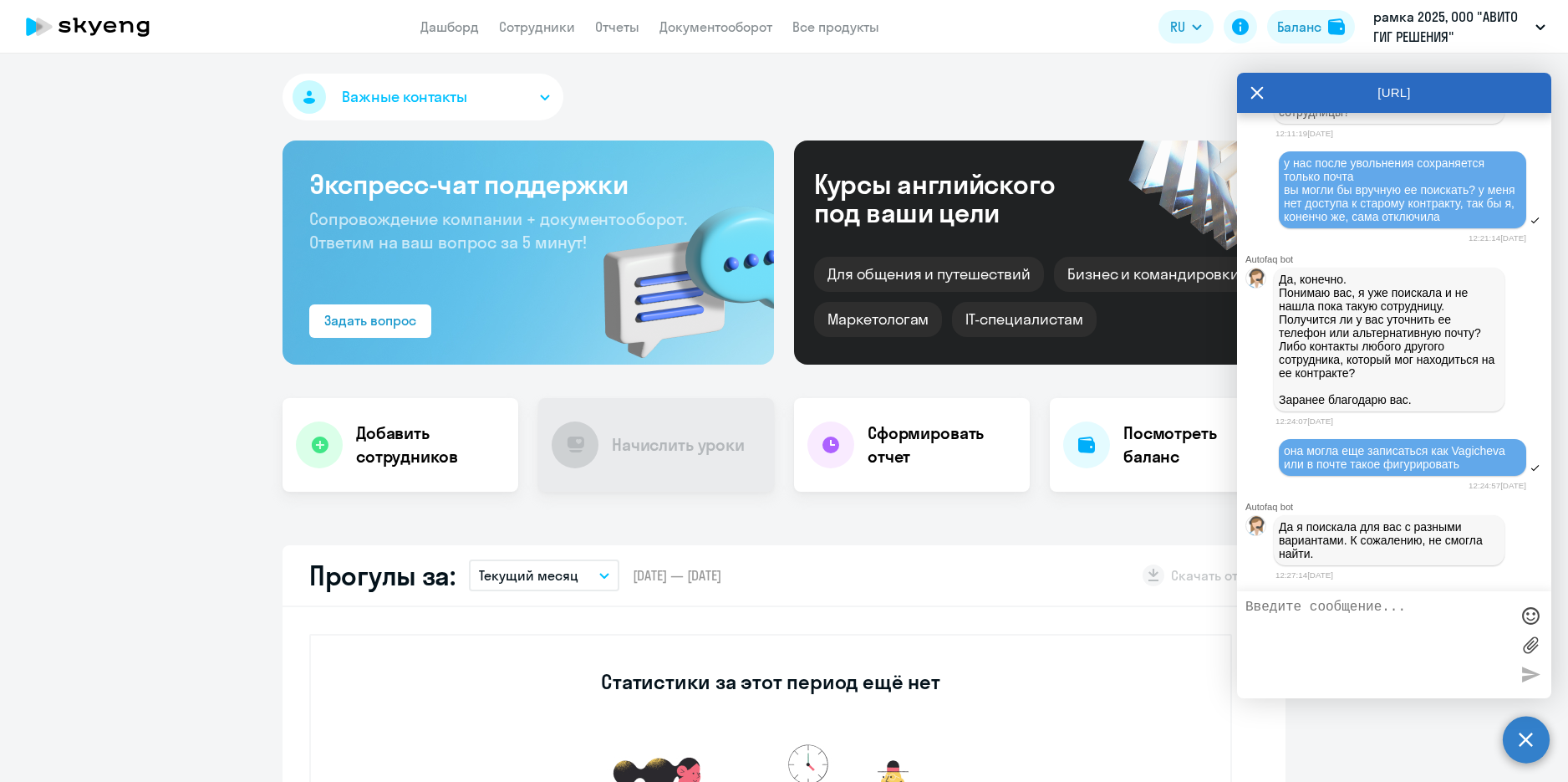
scroll to position [11249, 0]
click at [1338, 620] on textarea at bounding box center [1377, 644] width 264 height 90
type textarea "запросила номер, может быть есть у смежной коллеги спасибо за помощь! вернусь ч…"
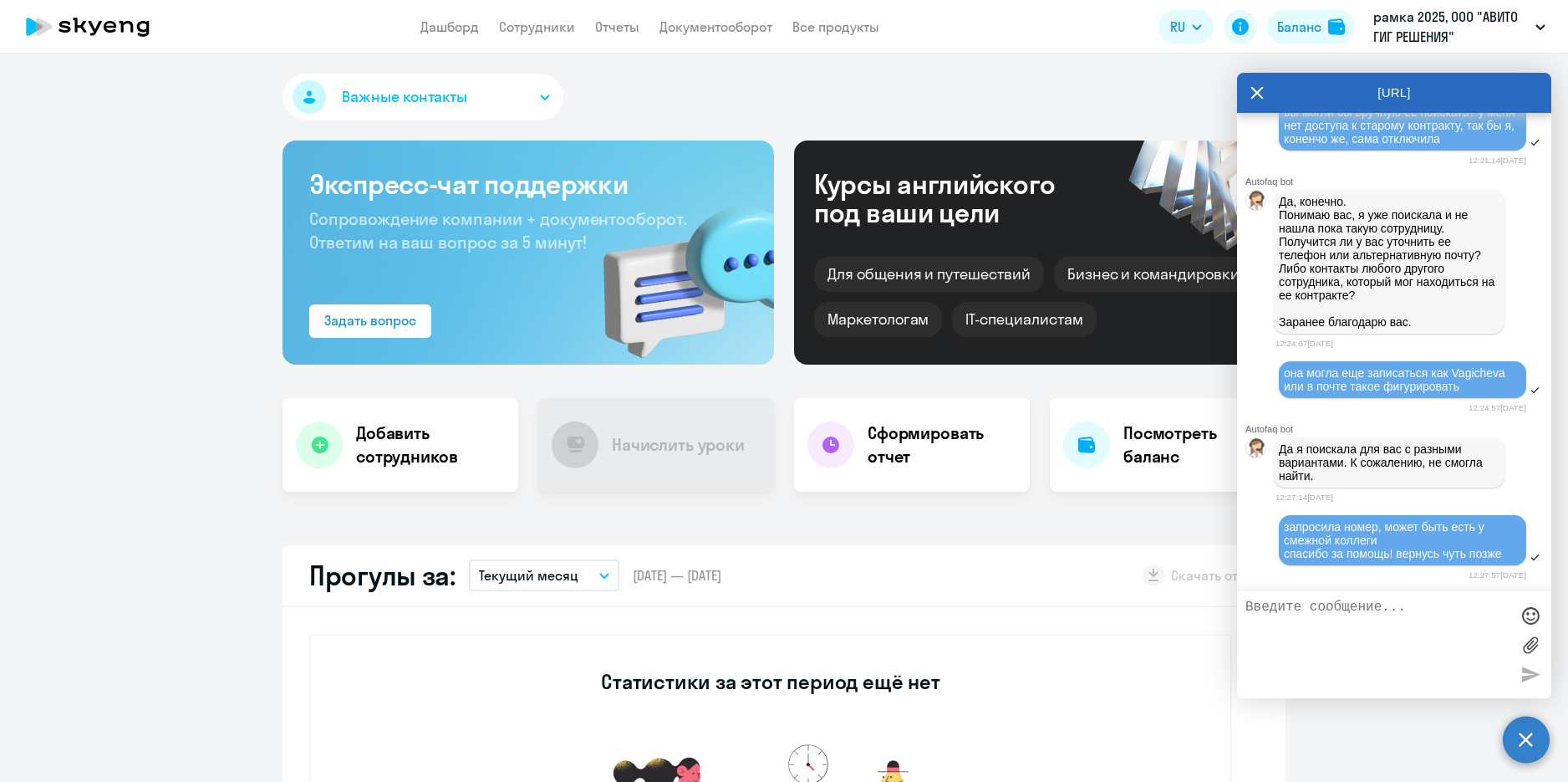
scroll to position [11327, 0]
click at [170, 511] on div "Важные контакты Экспресс-чат поддержки Сопровождение компании + документооборот…" at bounding box center [784, 417] width 1568 height 728
click at [1253, 632] on textarea at bounding box center [1377, 644] width 264 height 90
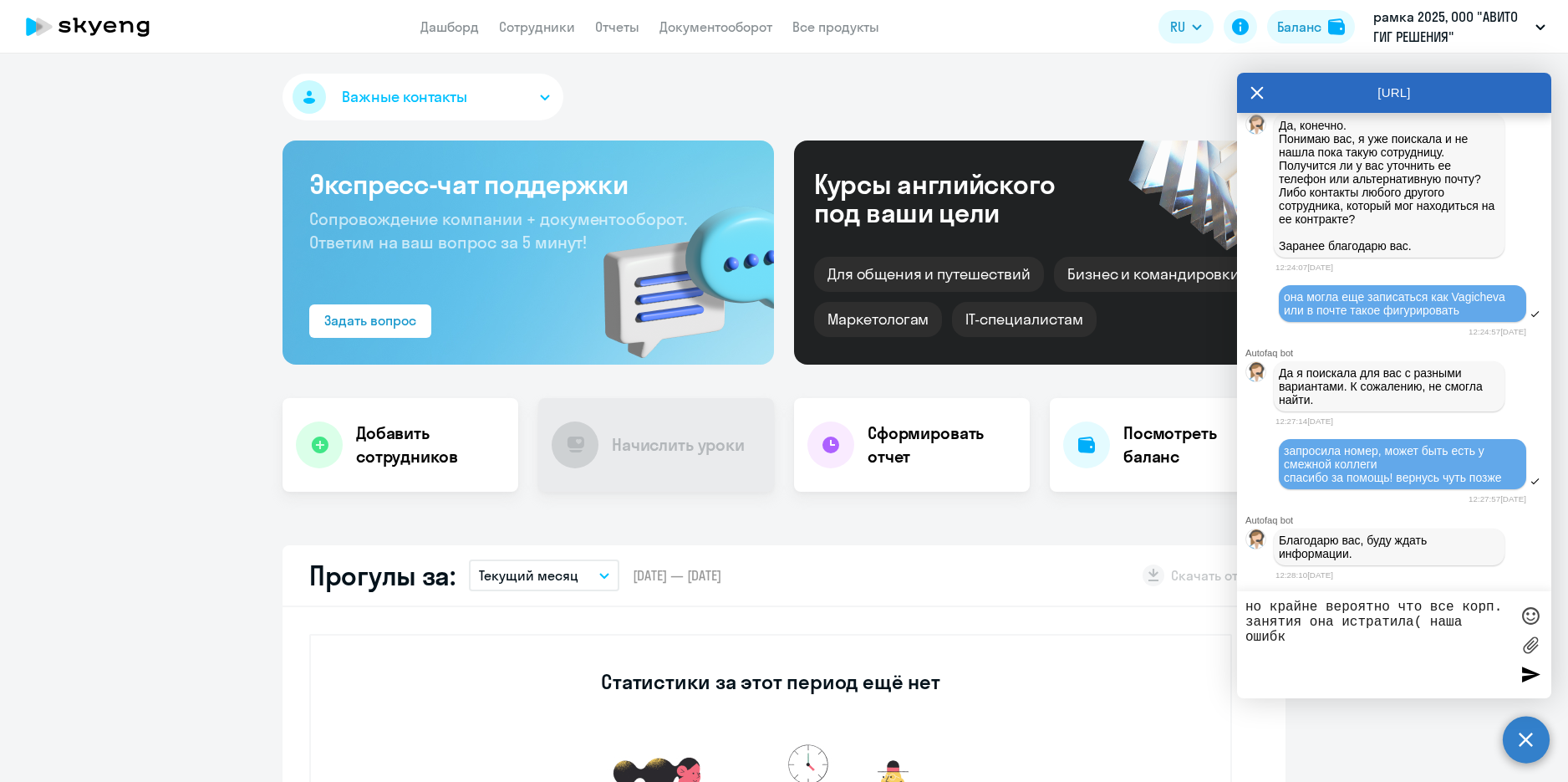
type textarea "но крайне вероятно что все корп. занятия она истратила( наша ошибка"
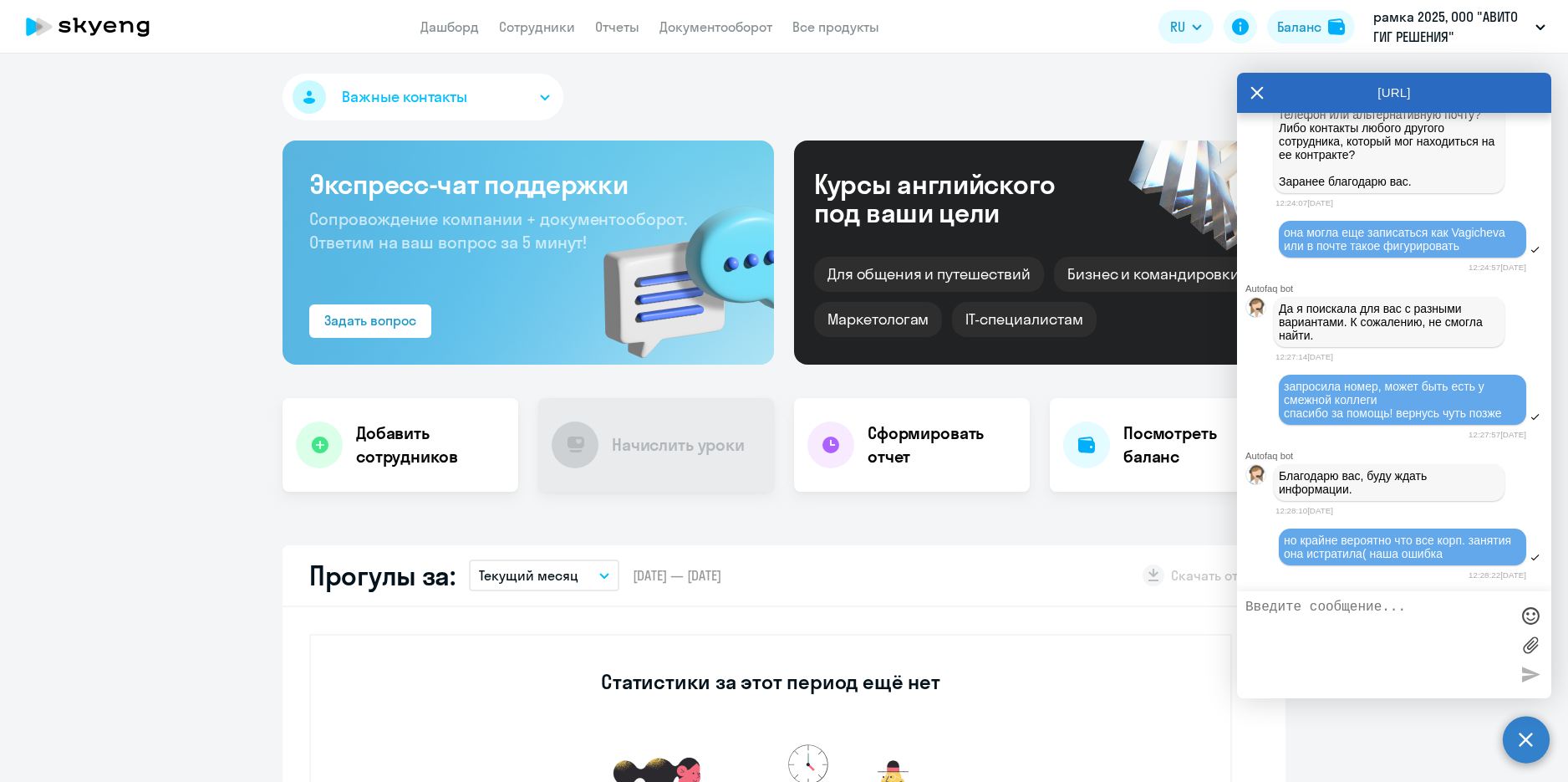
scroll to position [11467, 0]
click at [1292, 569] on div "12:28:22[DATE]" at bounding box center [1400, 574] width 251 height 16
click at [1256, 98] on icon at bounding box center [1257, 93] width 13 height 40
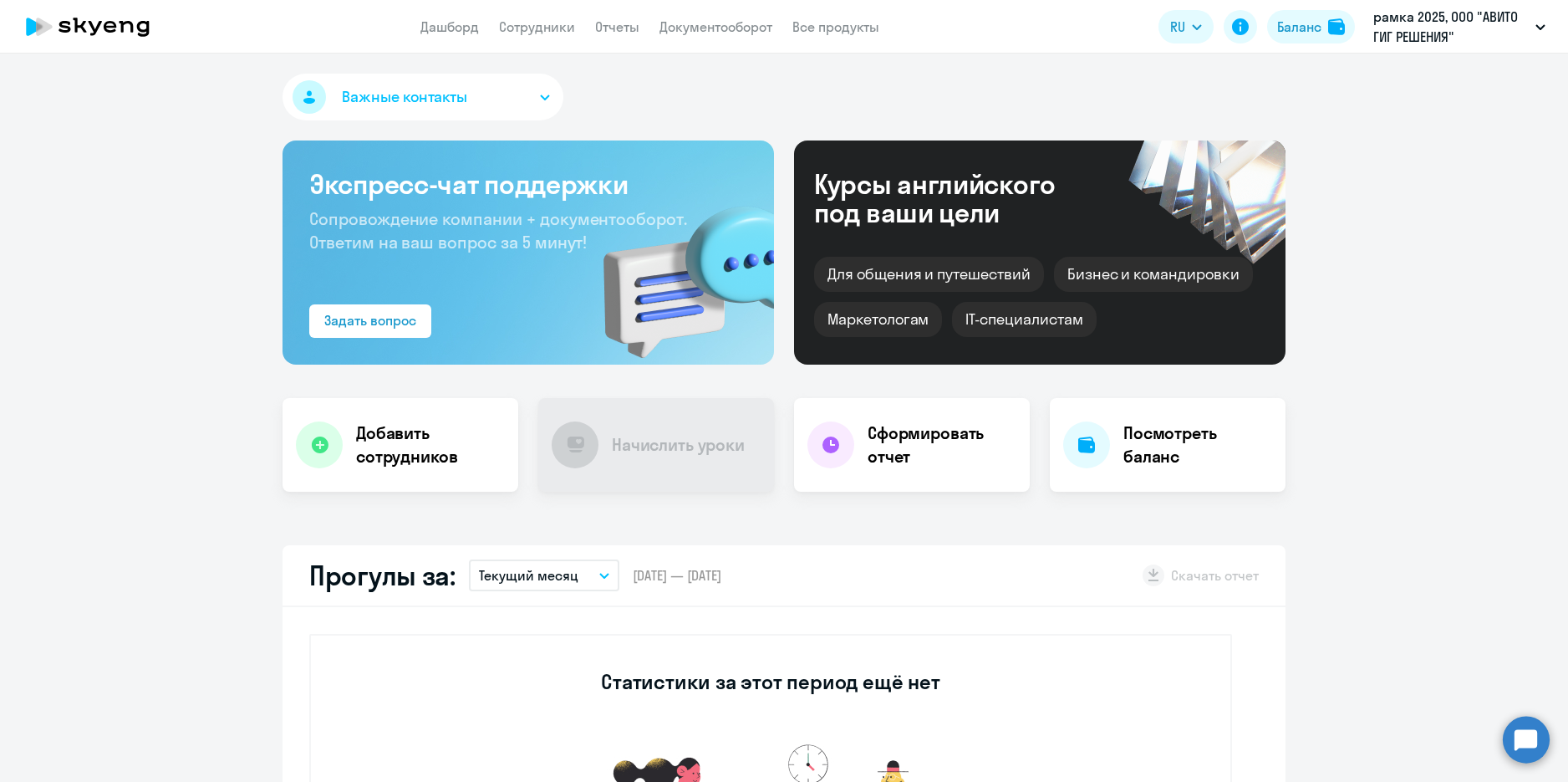
click at [1516, 746] on circle at bounding box center [1526, 739] width 47 height 47
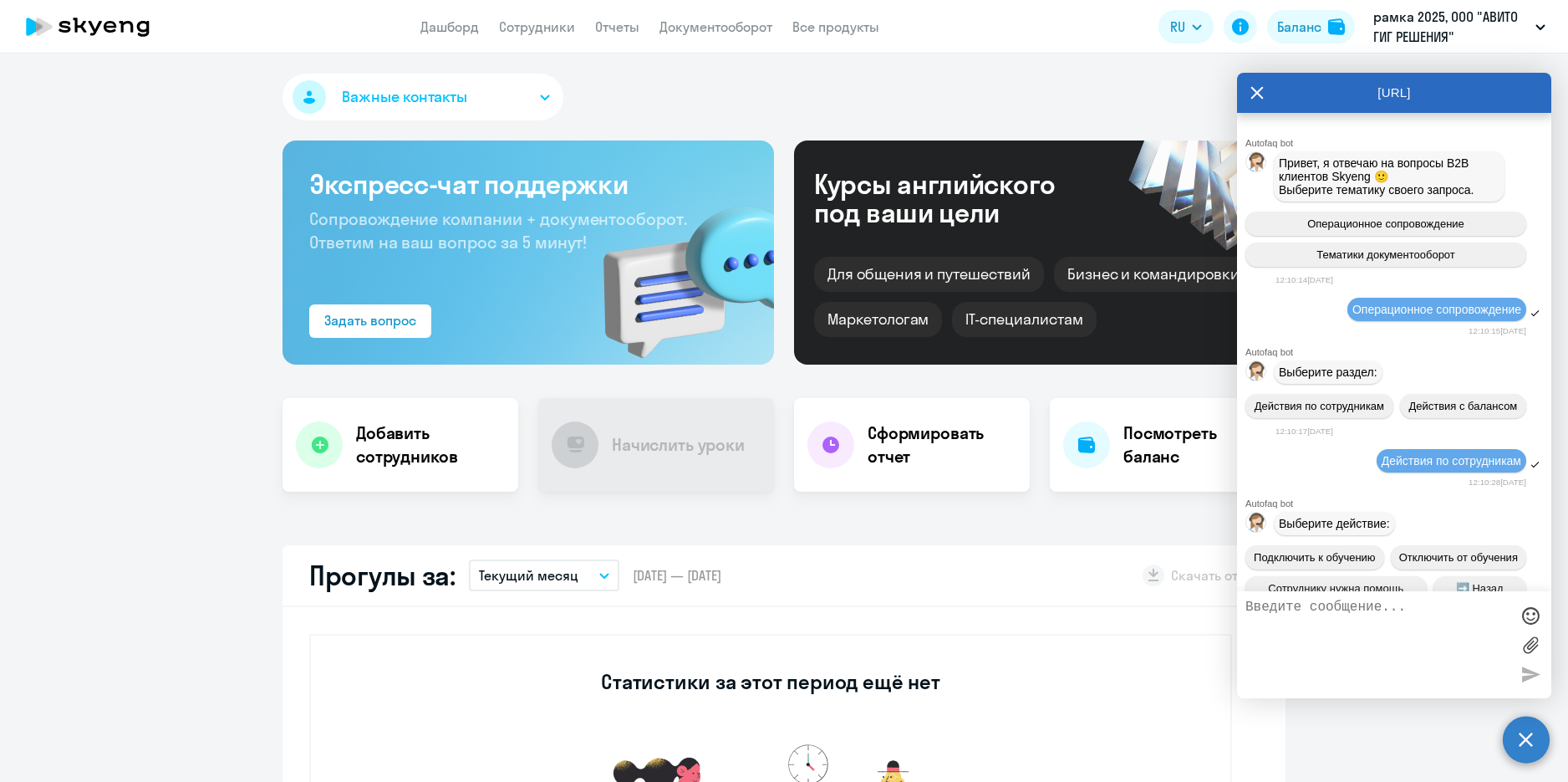
scroll to position [11461, 0]
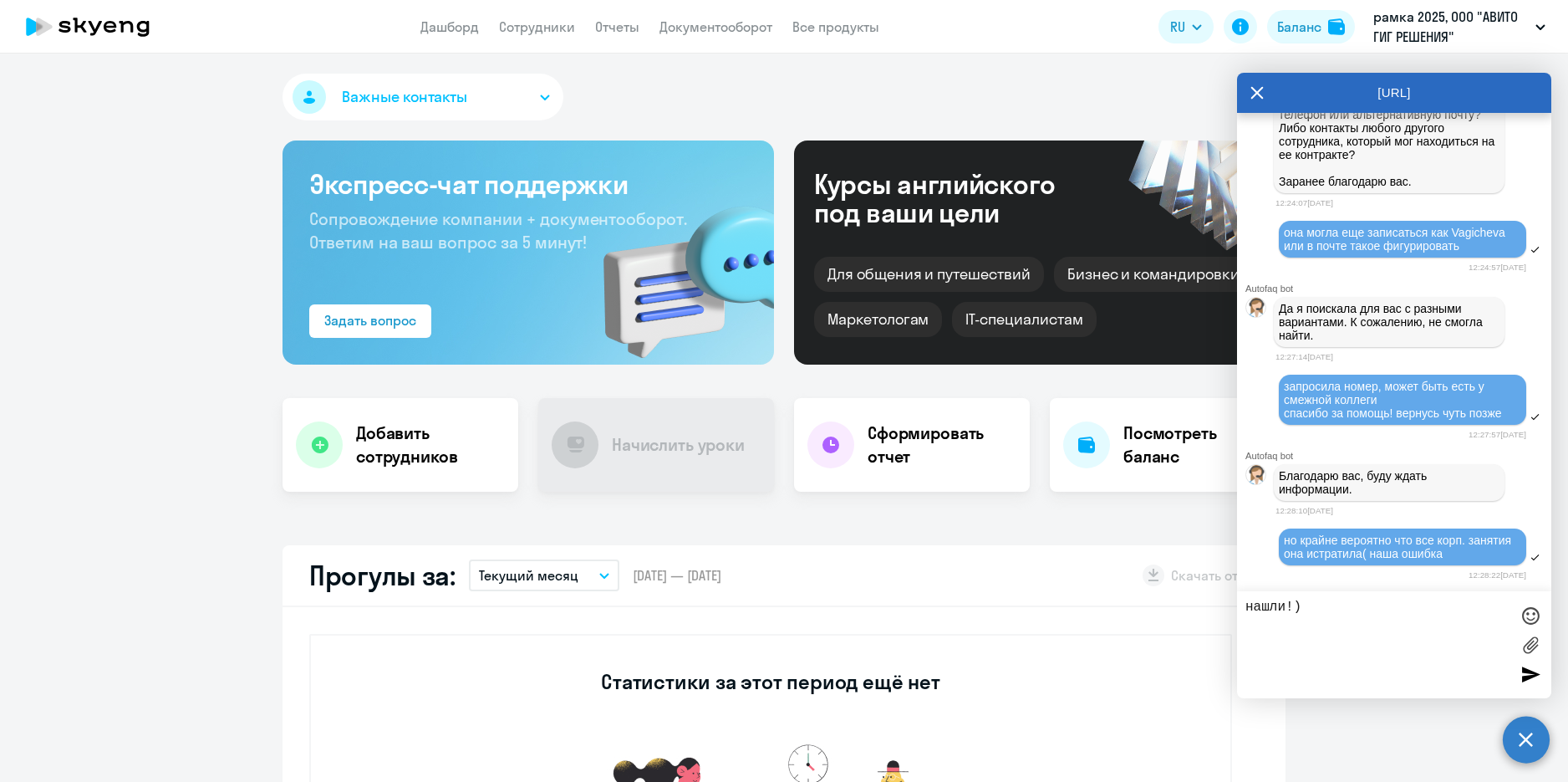
type textarea "нашли!) [PHONE_NUMBER]"
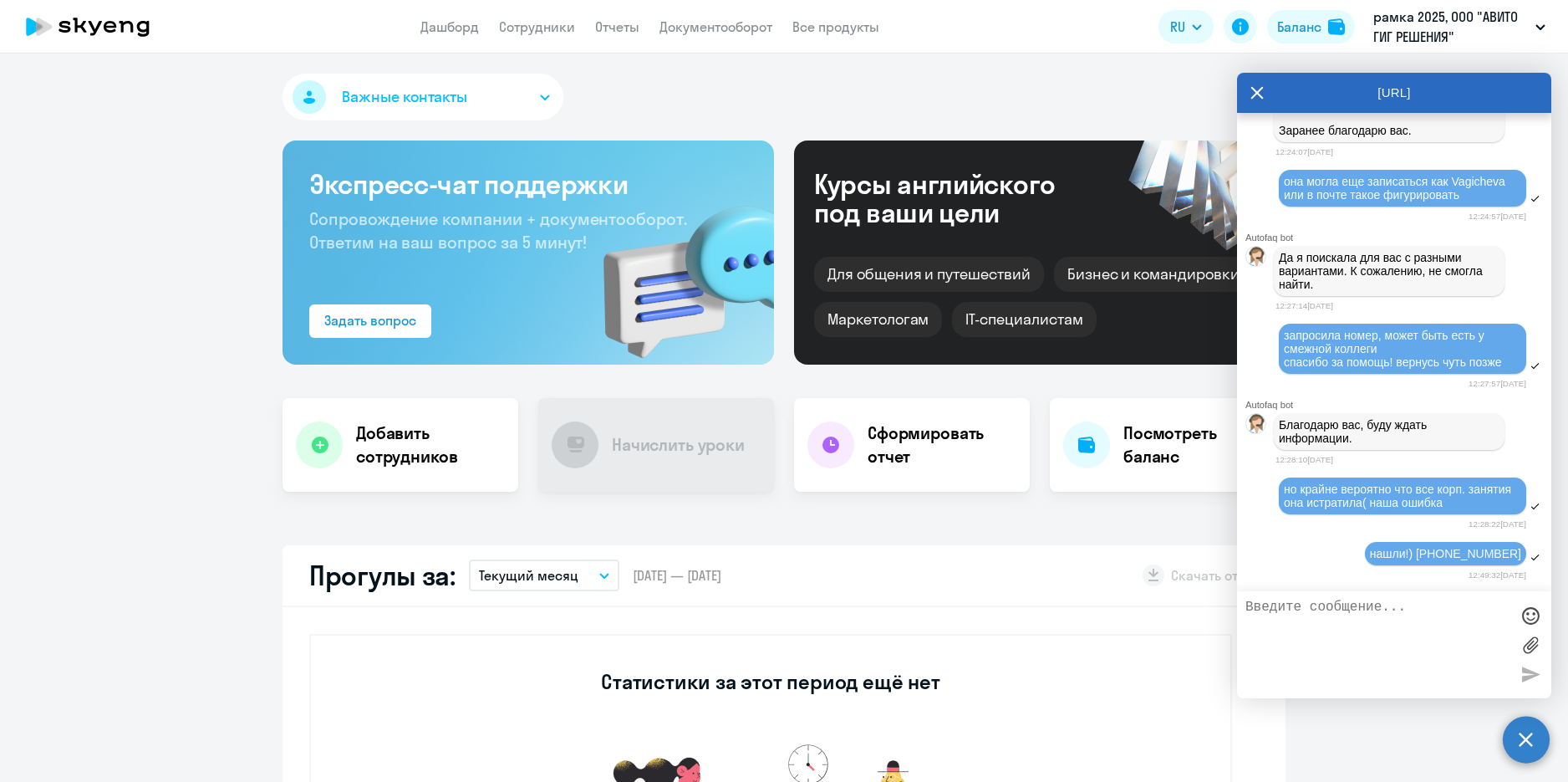
scroll to position [11518, 0]
click at [1317, 568] on div "12:49:32[DATE]" at bounding box center [1400, 574] width 251 height 16
click at [1258, 95] on icon at bounding box center [1257, 92] width 12 height 13
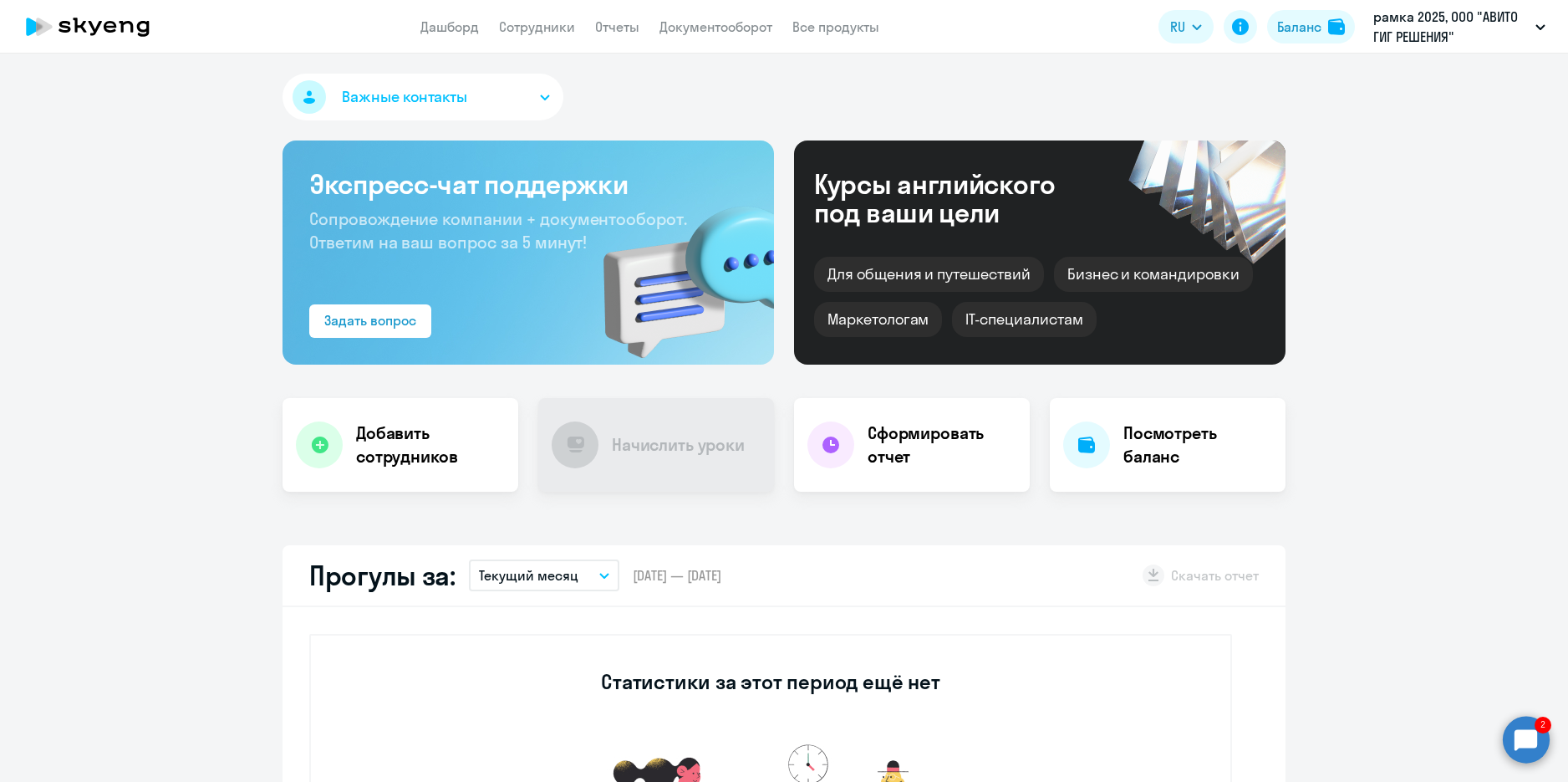
click at [1533, 746] on circle at bounding box center [1526, 739] width 47 height 47
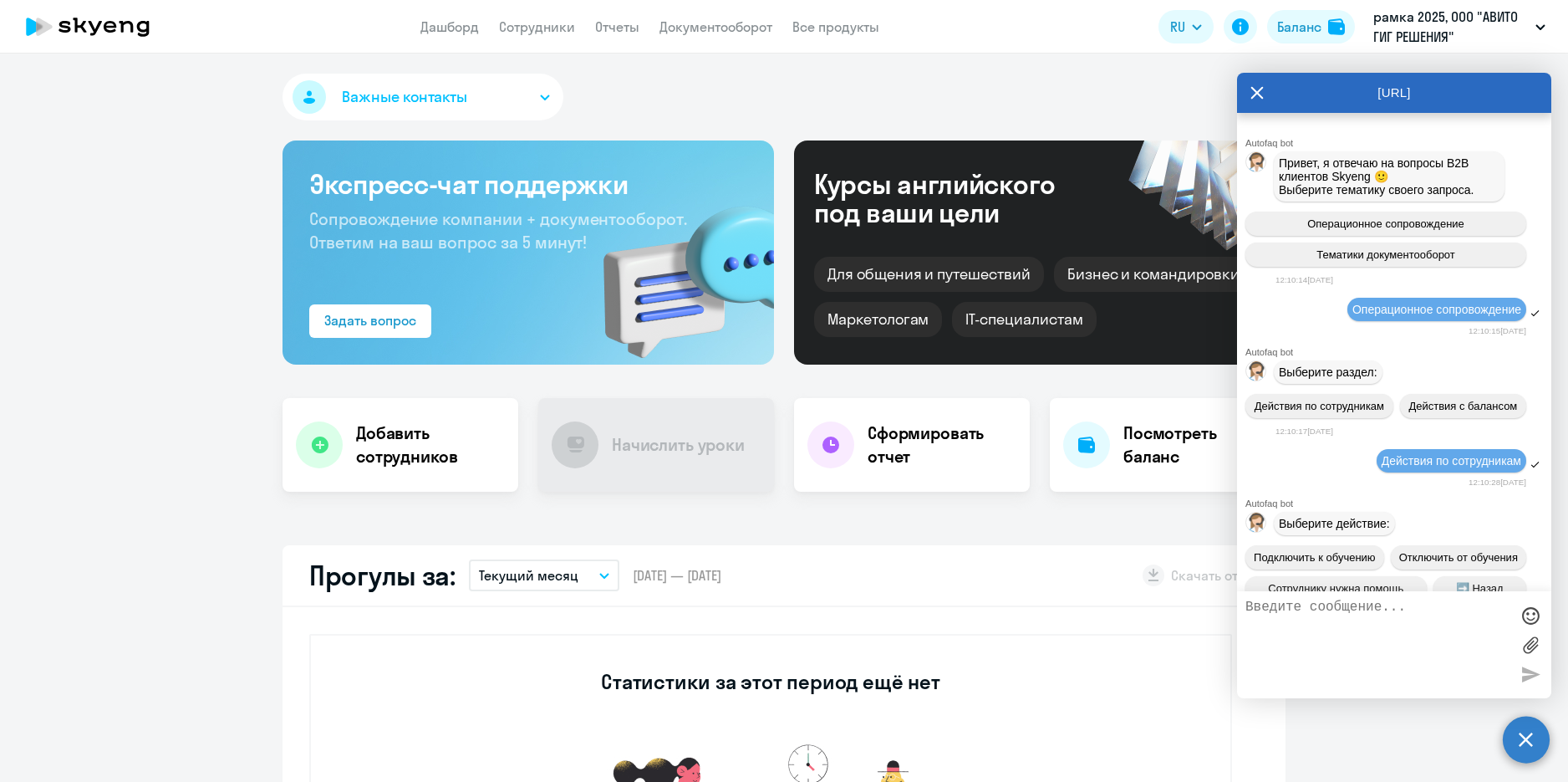
scroll to position [11692, 0]
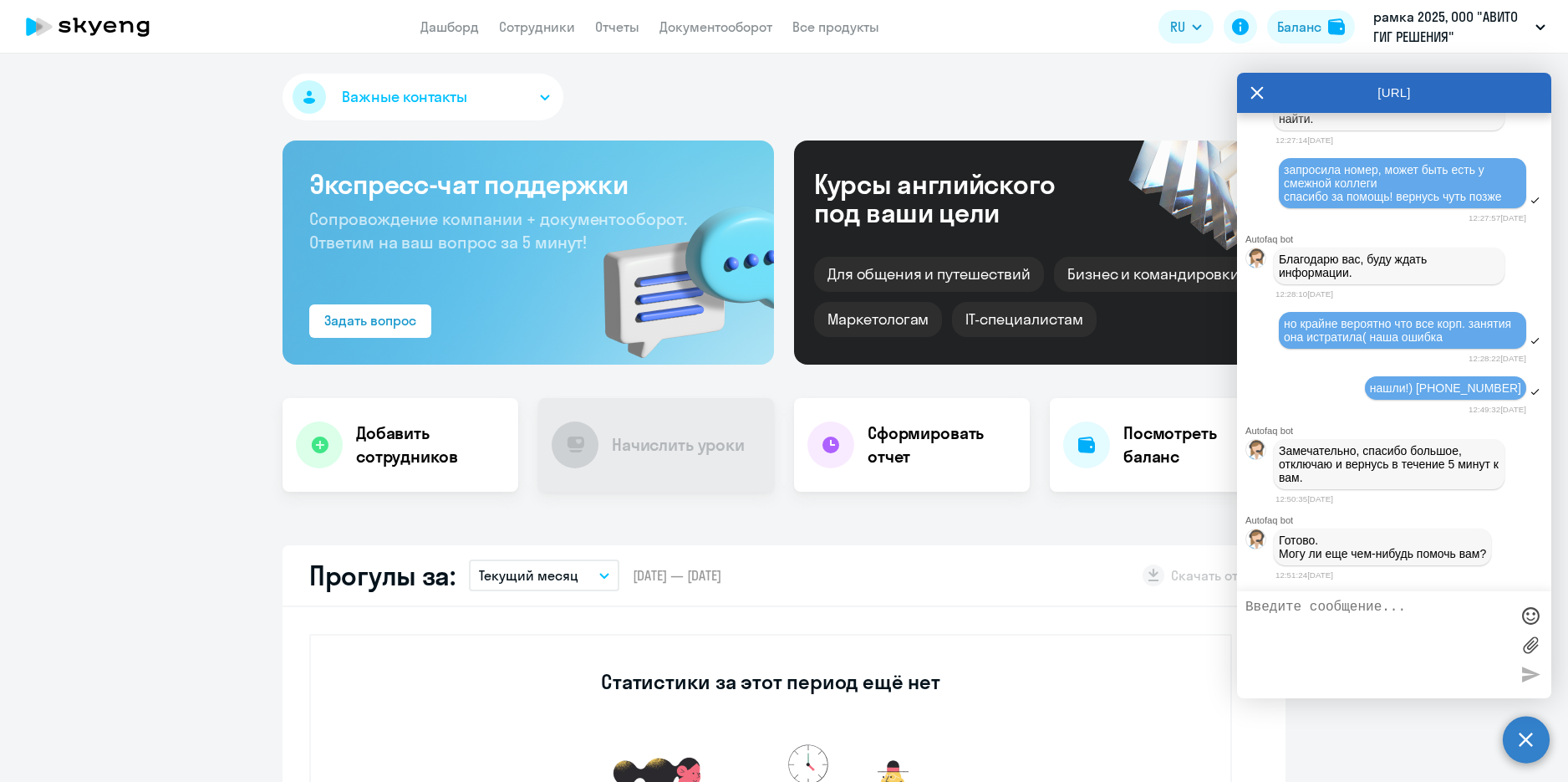
click at [1409, 619] on textarea at bounding box center [1377, 644] width 264 height 90
click at [1304, 628] on textarea "подскажите, пожалуйста, в августе были ли у нее пройдены корп. занятия? если да…" at bounding box center [1377, 644] width 264 height 90
click at [1357, 668] on textarea "подскажите, пожалуйста, в августе/сентябре были ли у нее пройдены корп. занятия…" at bounding box center [1377, 644] width 264 height 90
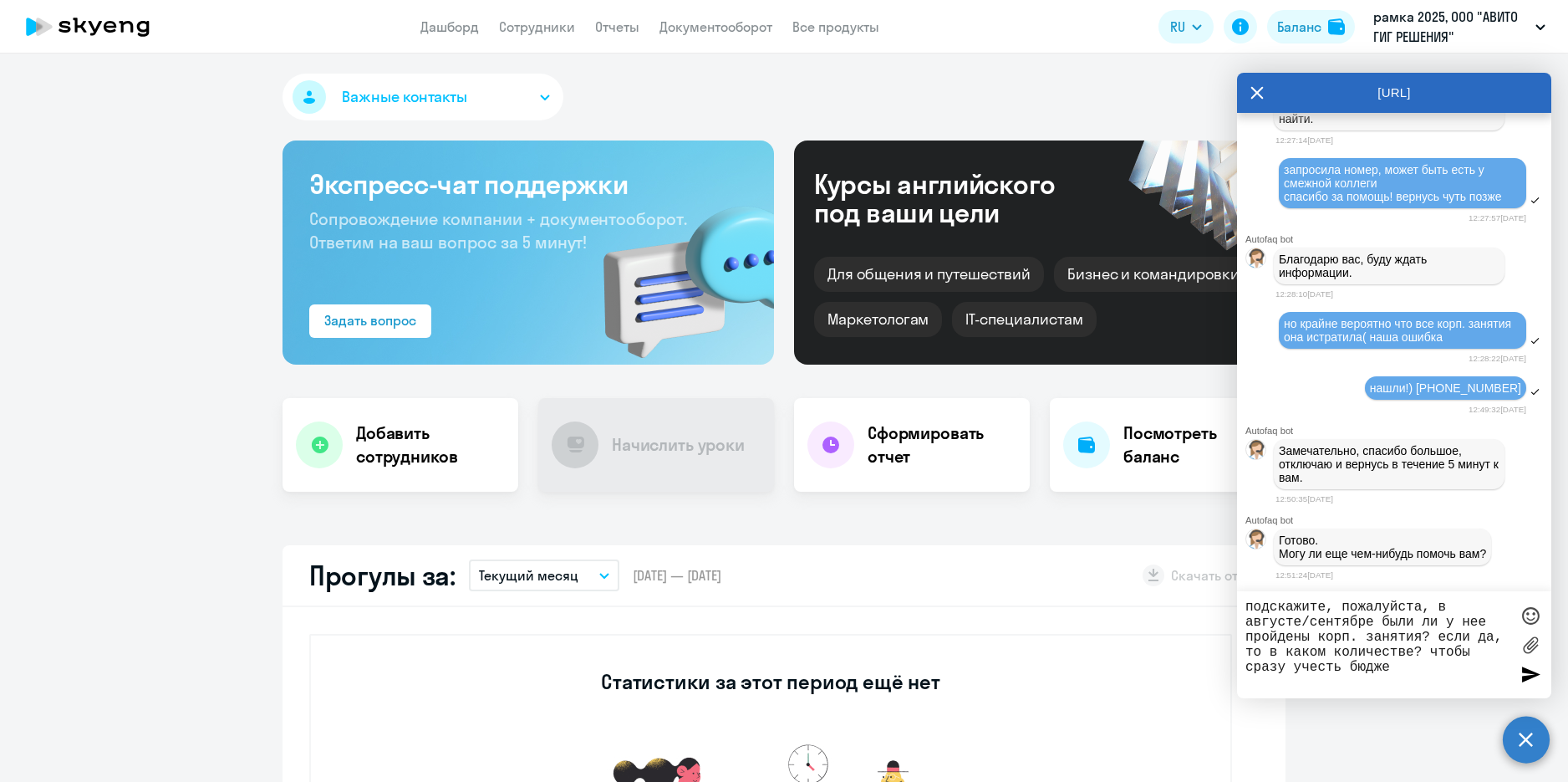
type textarea "подскажите, пожалуйста, в августе/сентябре были ли у нее пройдены корп. занятия…"
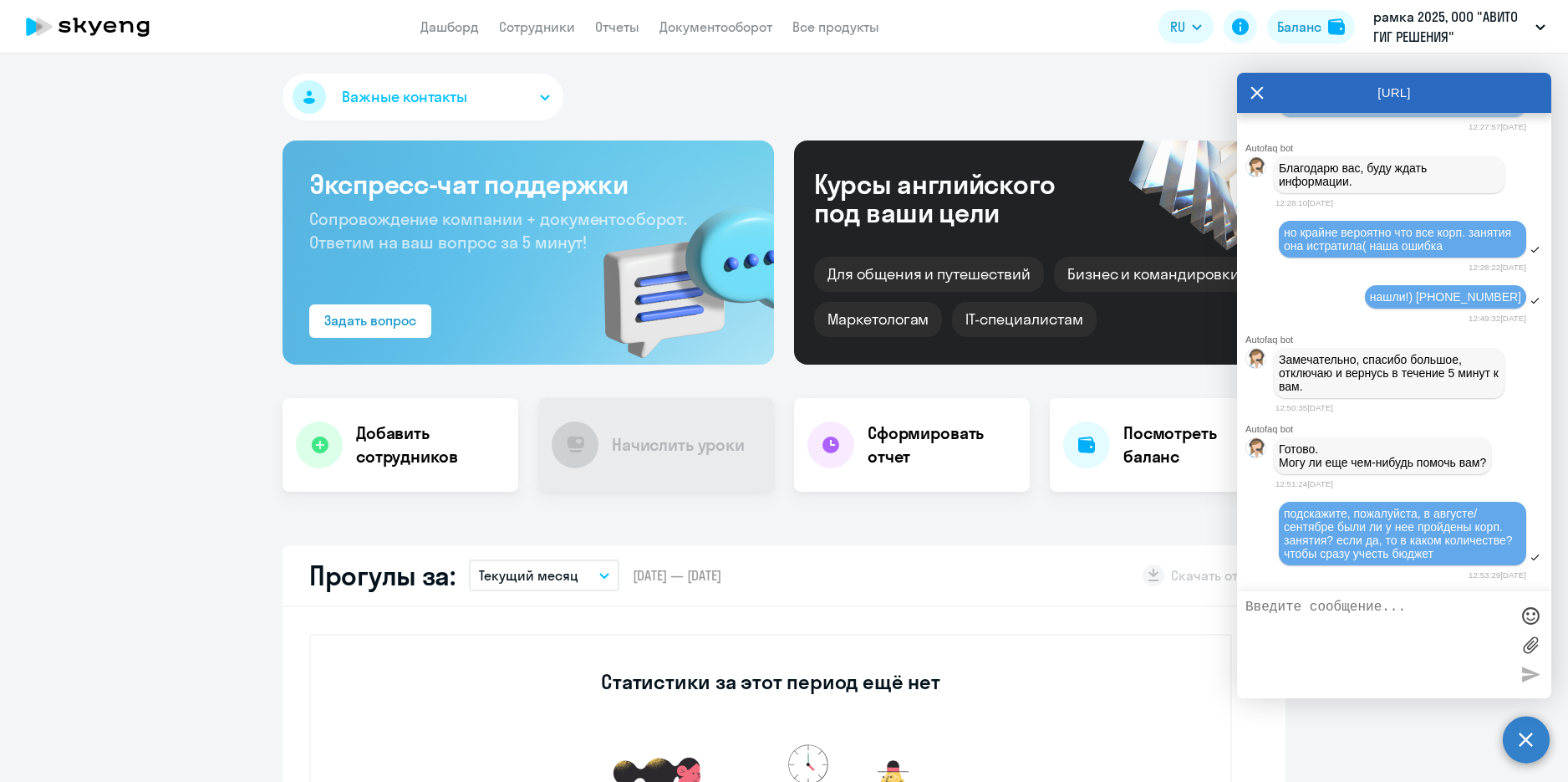
scroll to position [11791, 0]
click at [1093, 529] on div "Важные контакты Экспресс-чат поддержки Сопровождение компании + документооборот…" at bounding box center [784, 417] width 1568 height 728
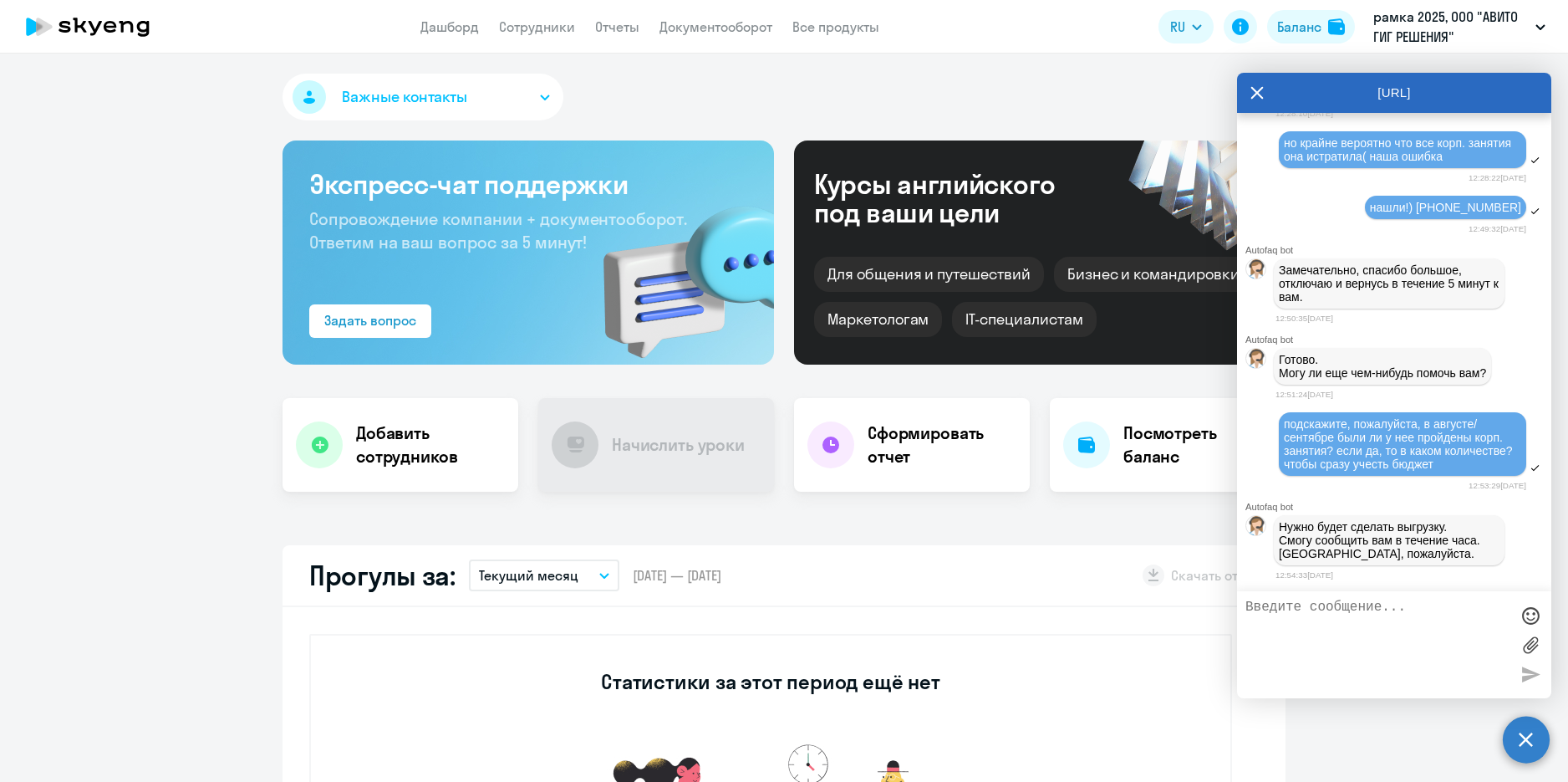
scroll to position [11880, 0]
click at [1385, 604] on textarea at bounding box center [1377, 644] width 264 height 90
type textarea "хорошо, спасибо"
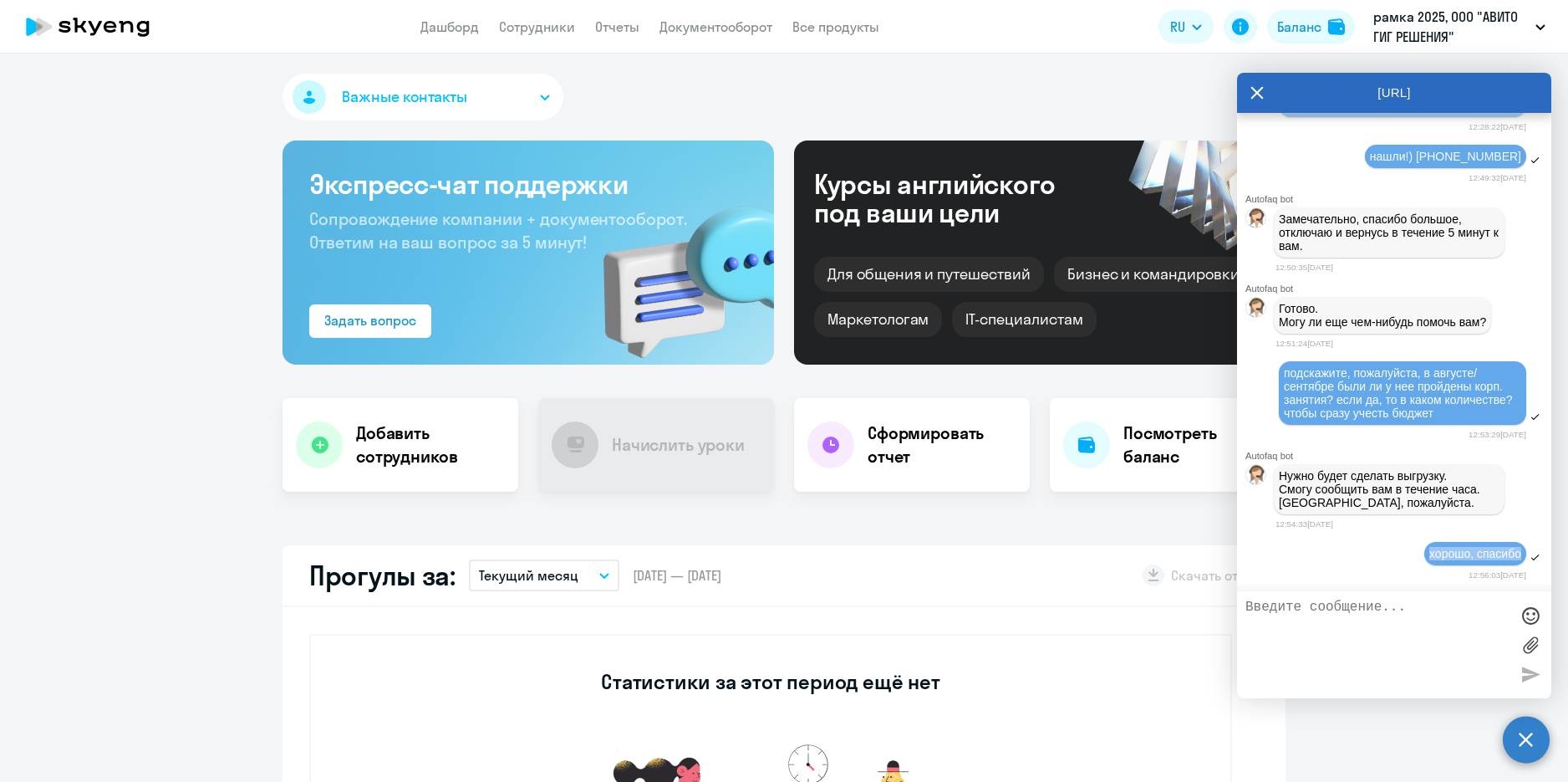
drag, startPoint x: 1357, startPoint y: 566, endPoint x: 1360, endPoint y: 574, distance: 8.5
click at [1364, 572] on div "хорошо, спасибо 12:56:03[DATE]" at bounding box center [1393, 562] width 314 height 42
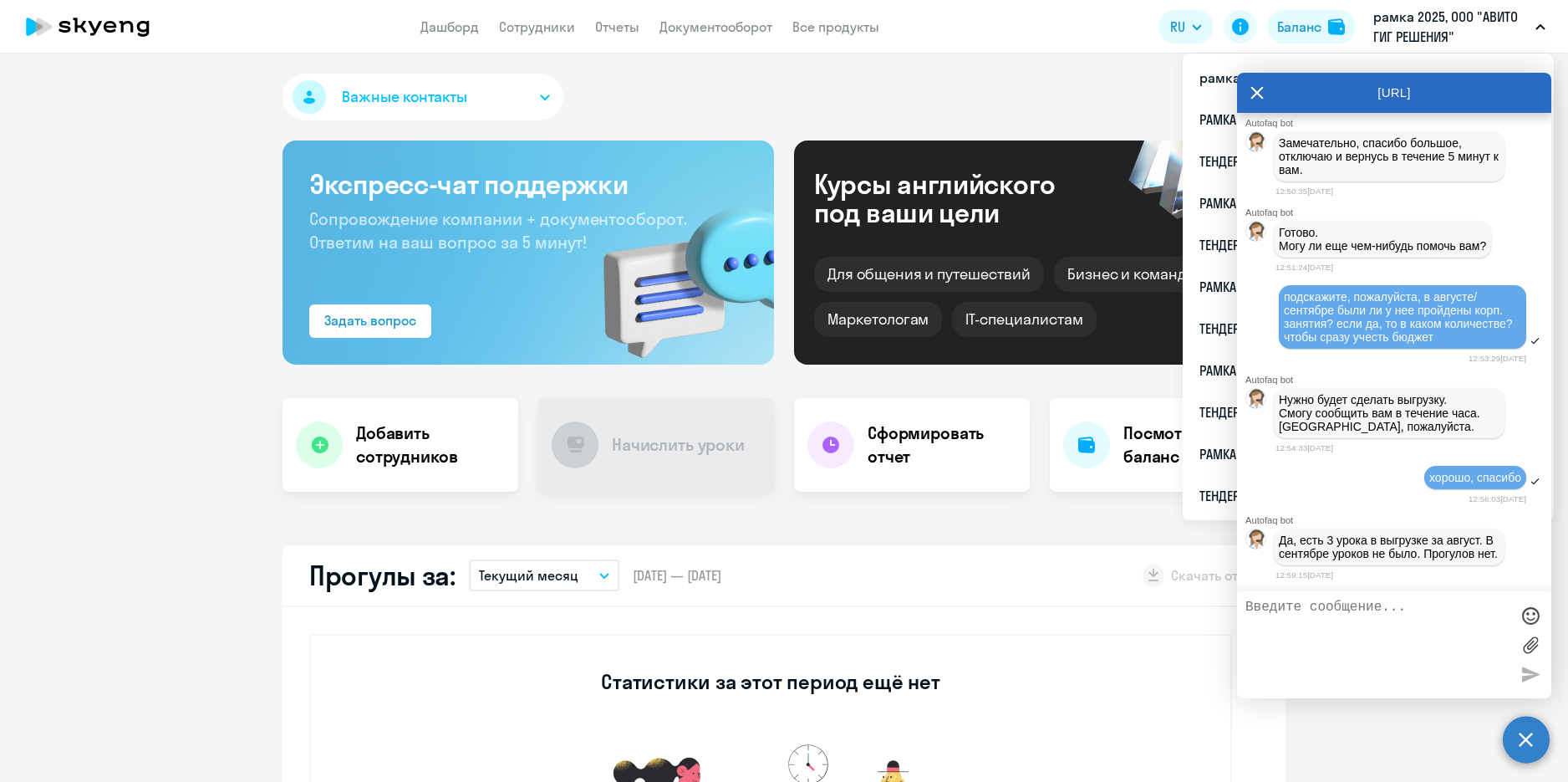
scroll to position [12021, 0]
click at [1391, 626] on textarea at bounding box center [1377, 644] width 264 height 90
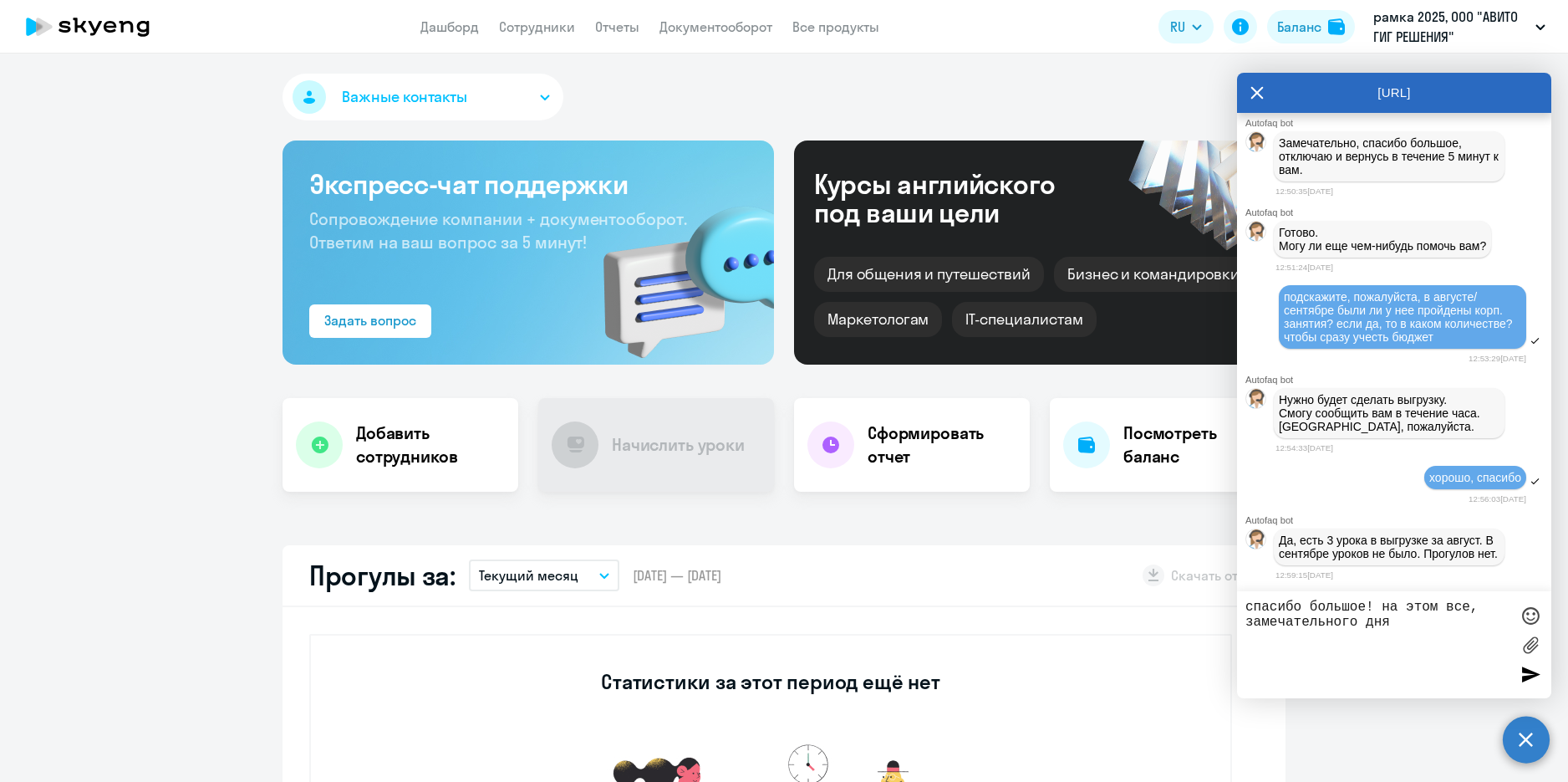
type textarea "спасибо большое! на этом все, замечательного дня!"
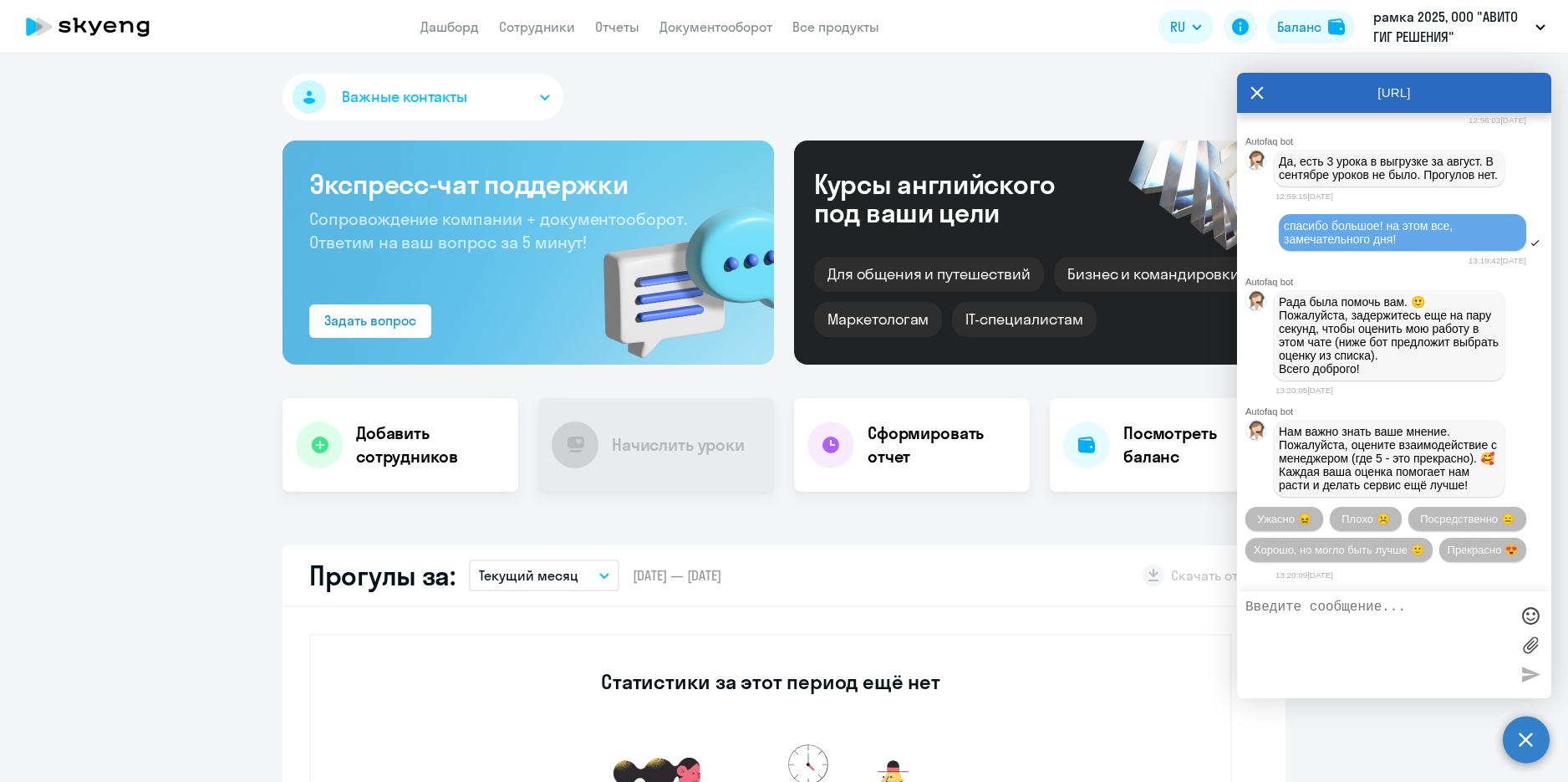
scroll to position [12468, 0]
click at [1439, 543] on button "Прекрасно 😍" at bounding box center [1482, 549] width 87 height 24
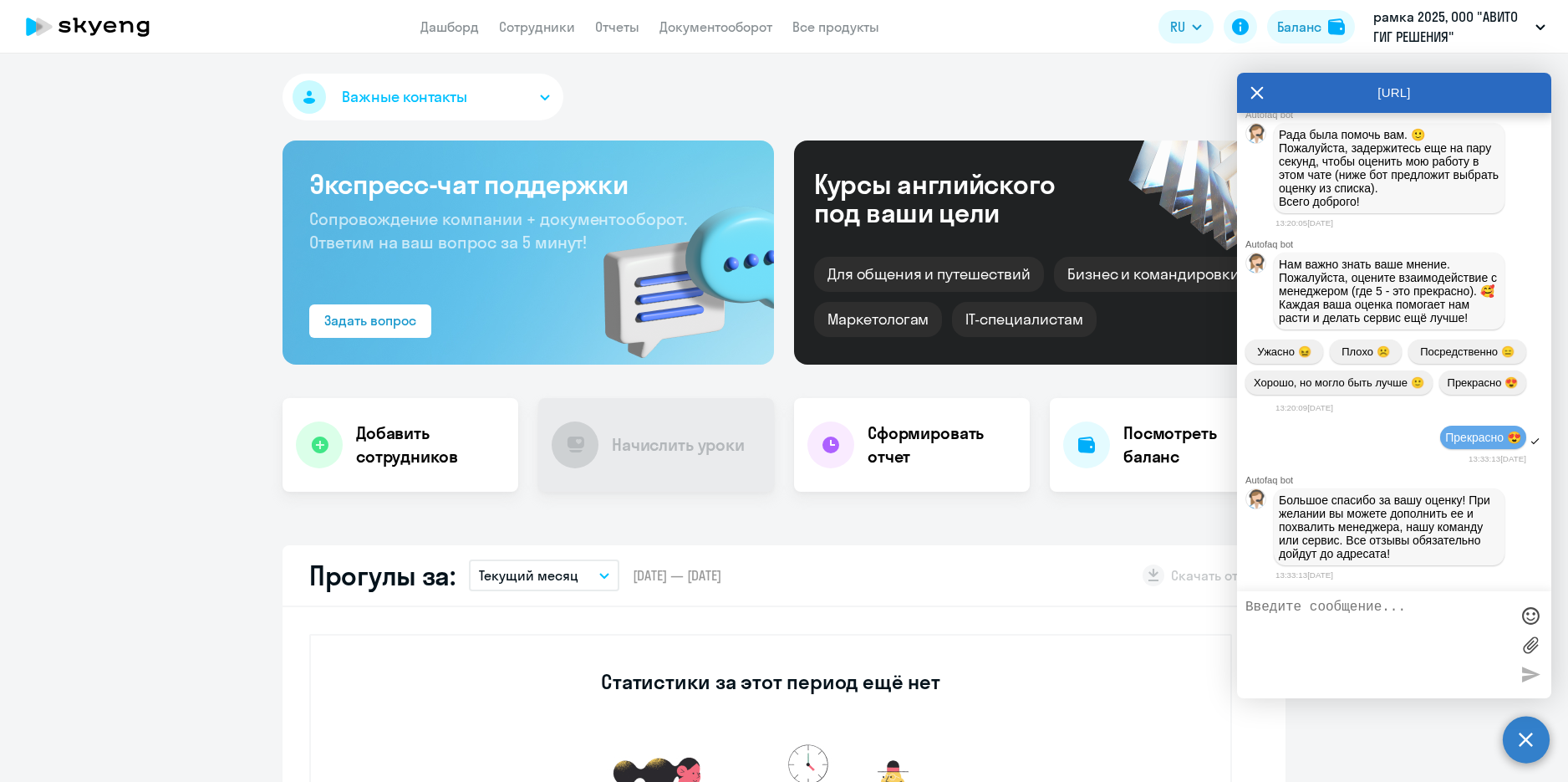
scroll to position [12638, 0]
click at [1249, 103] on div "[URL]" at bounding box center [1393, 93] width 314 height 40
click at [1251, 94] on icon at bounding box center [1257, 93] width 13 height 40
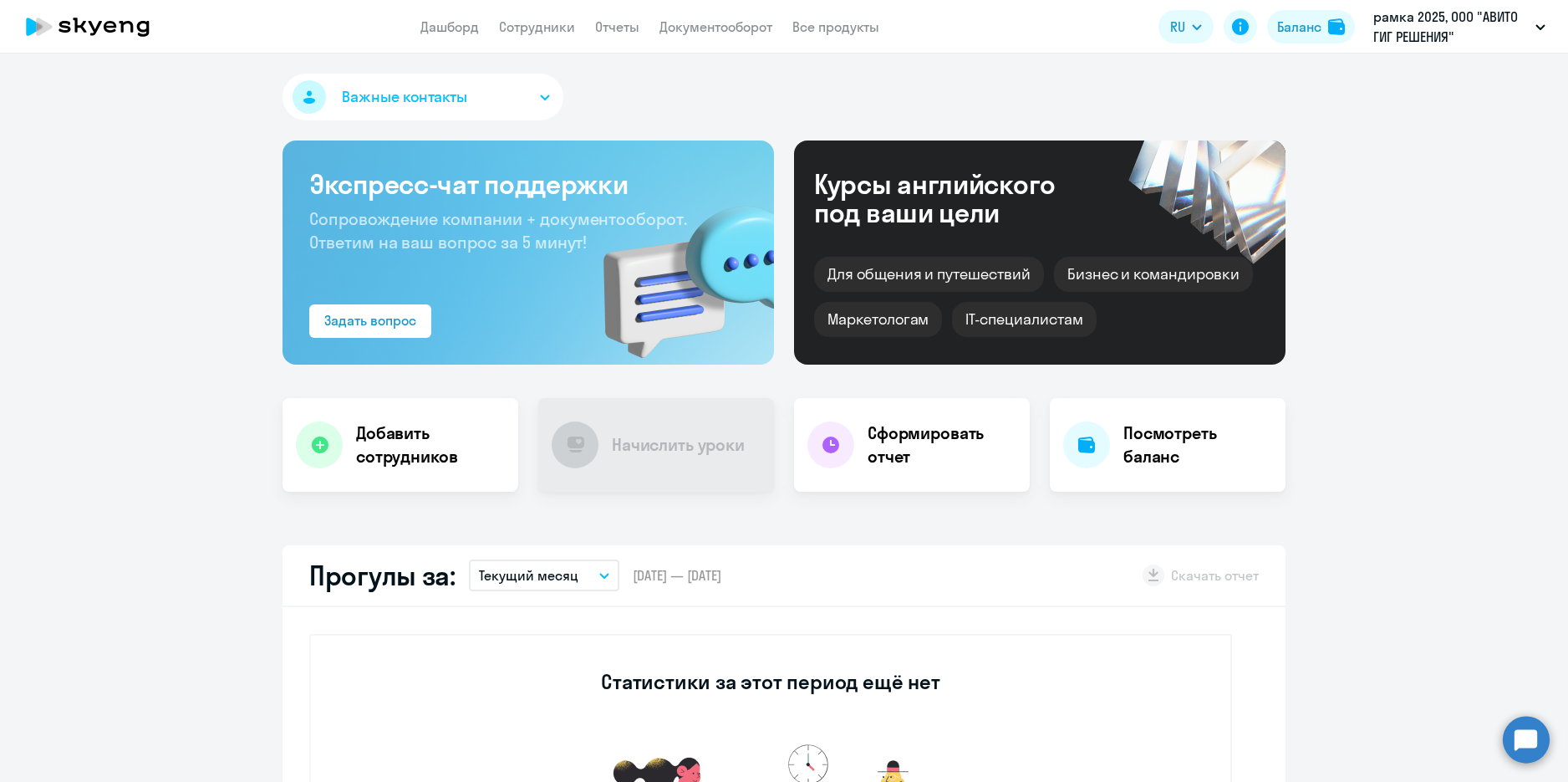
click at [1506, 750] on circle at bounding box center [1526, 739] width 47 height 47
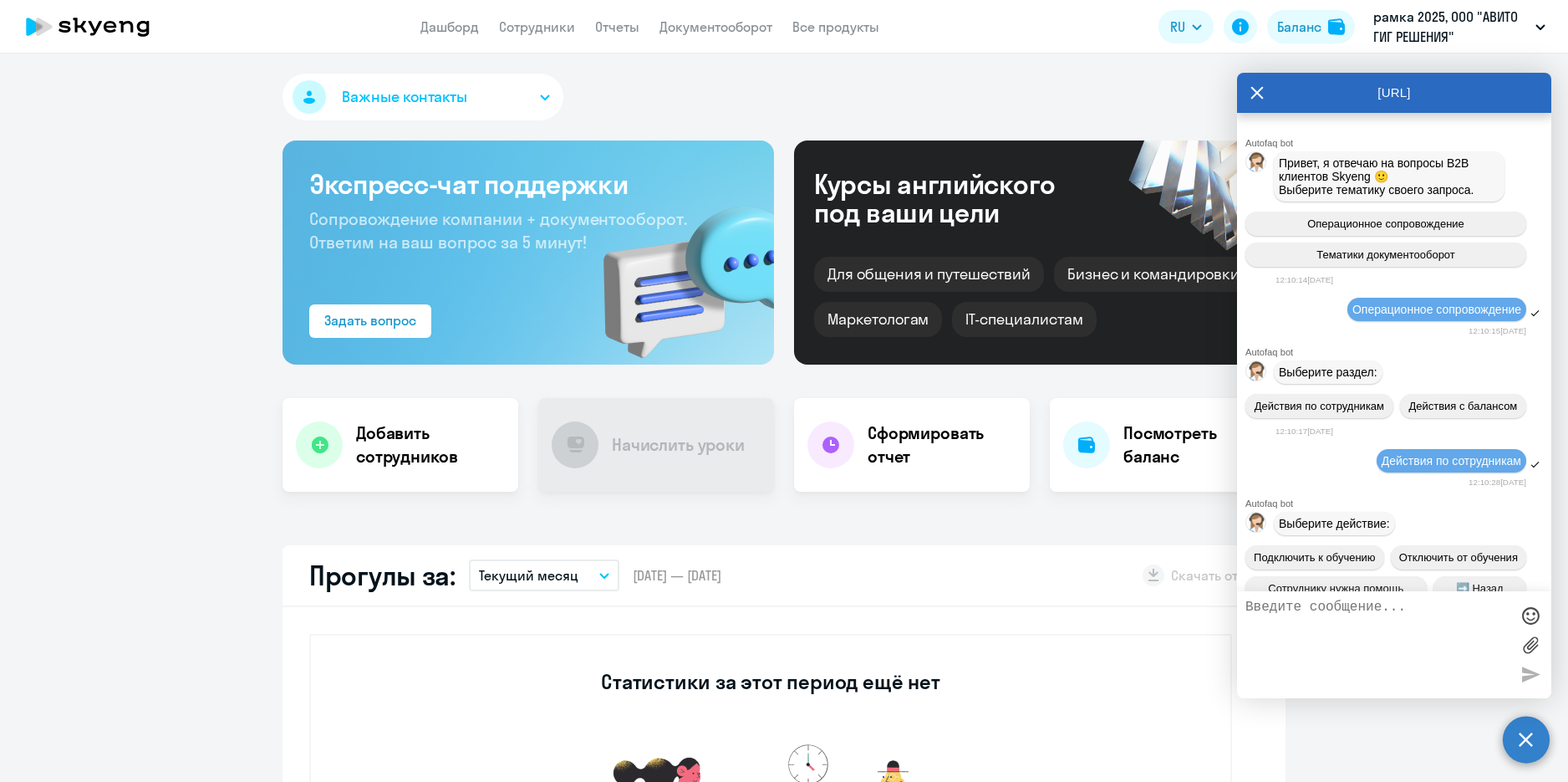
scroll to position [12631, 0]
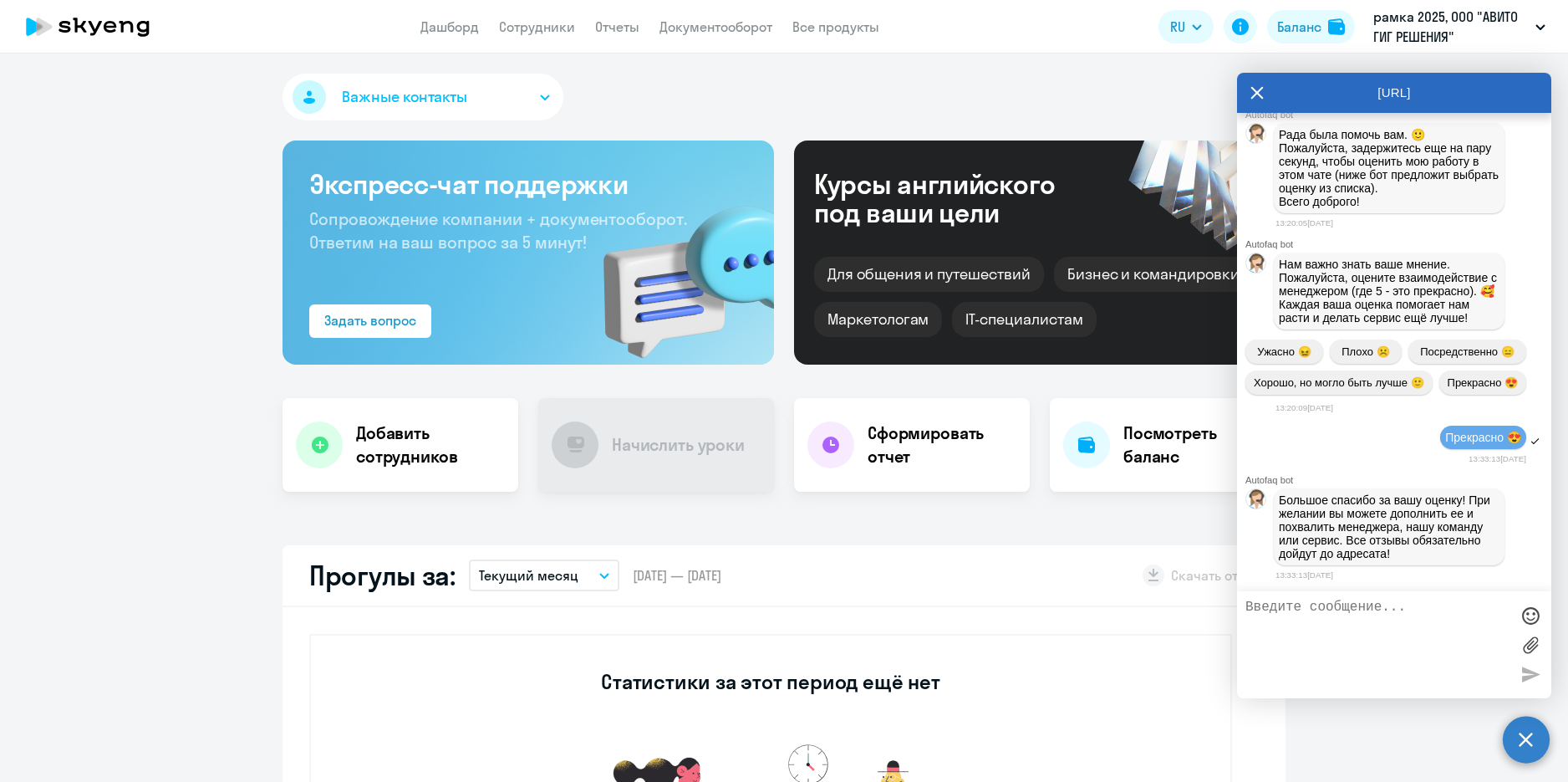
click at [1524, 566] on div "Большое спасибо за вашу оценку! При желании вы можете дополнить ее и похвалить …" at bounding box center [1393, 526] width 314 height 84
click at [1257, 93] on icon at bounding box center [1257, 92] width 12 height 13
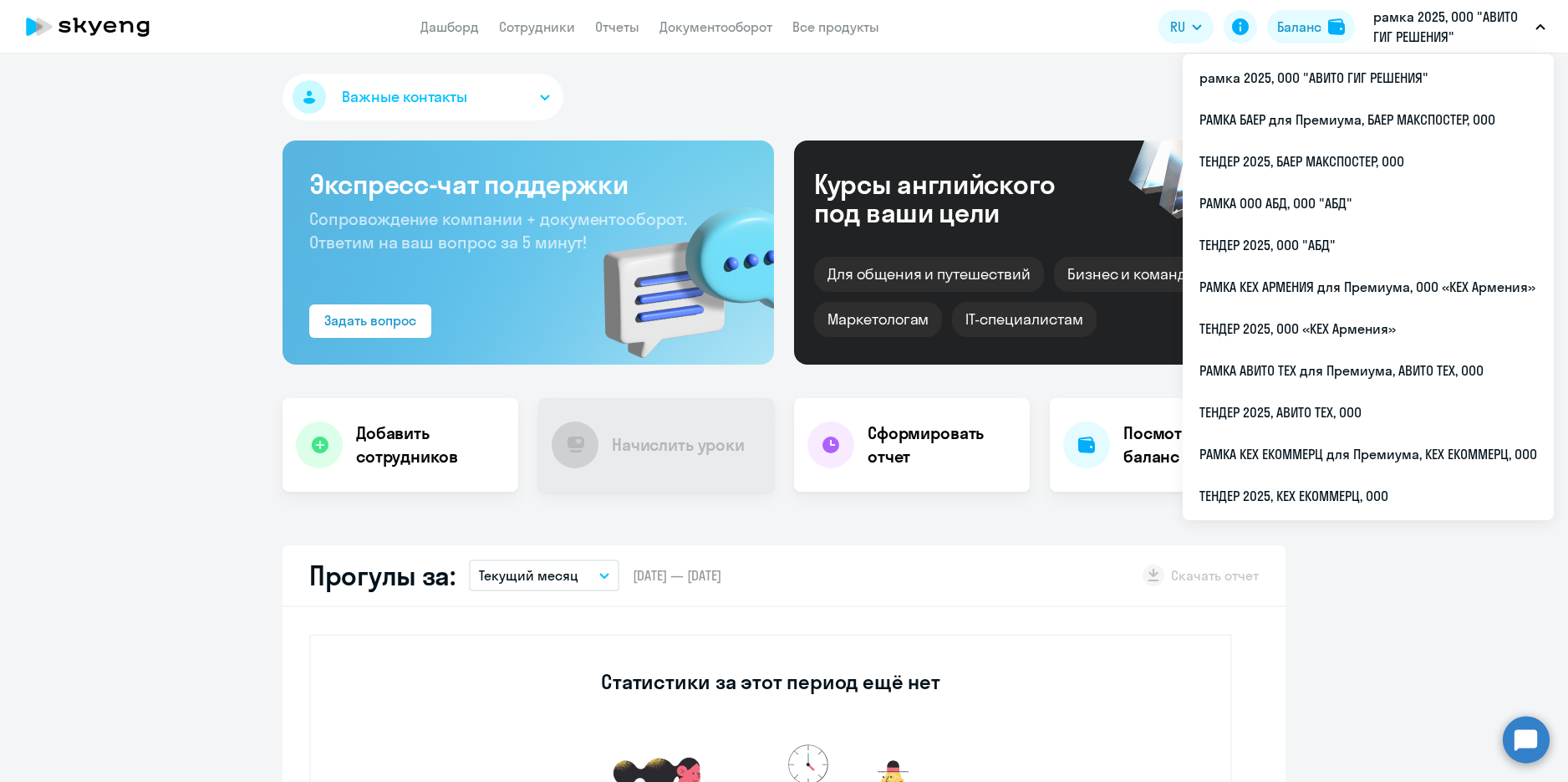
click at [1420, 42] on p "рамка 2025, ООО "АВИТО ГИГ РЕШЕНИЯ"" at bounding box center [1451, 27] width 156 height 40
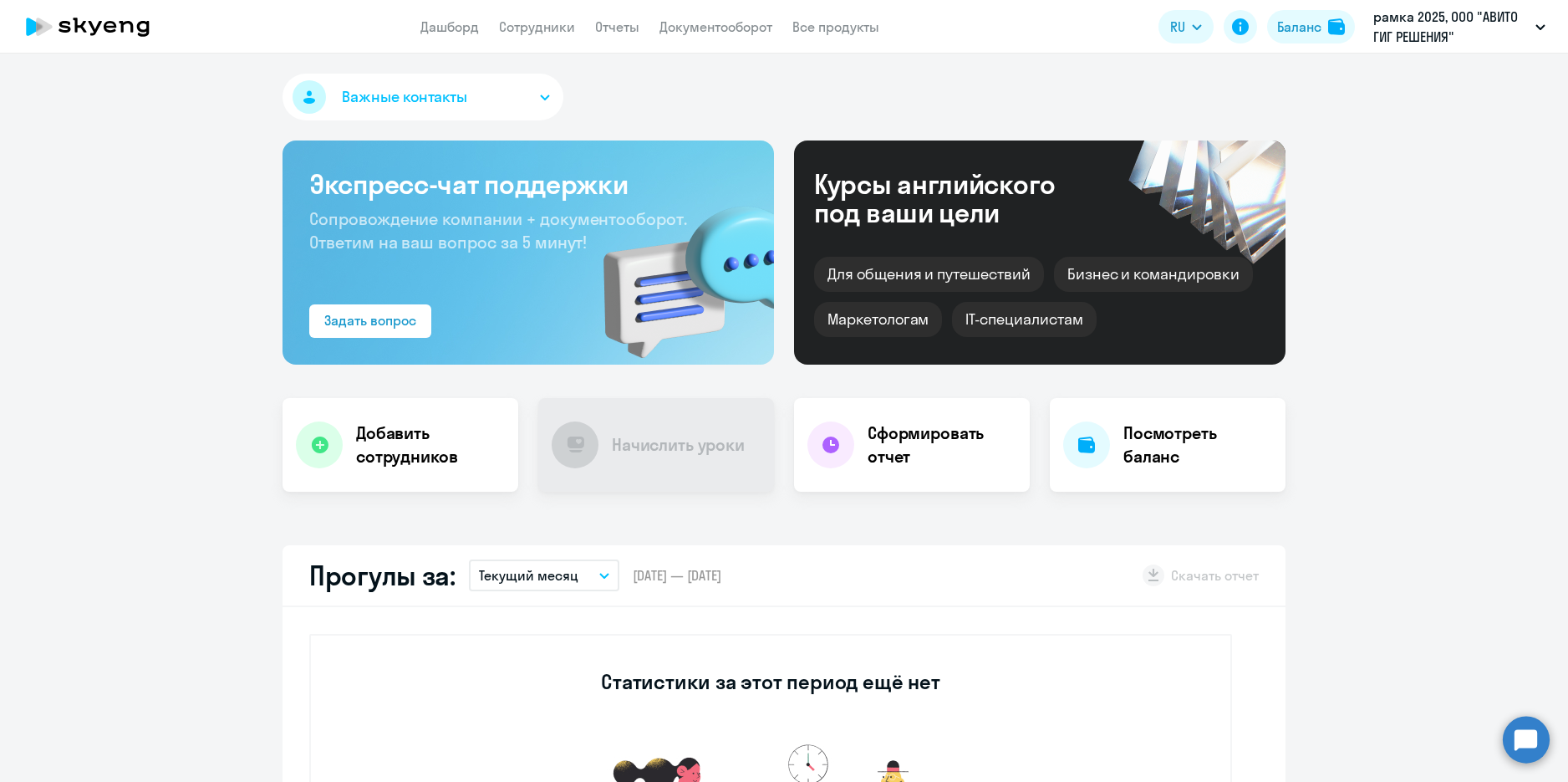
click at [1420, 42] on p "рамка 2025, ООО "АВИТО ГИГ РЕШЕНИЯ"" at bounding box center [1451, 27] width 156 height 40
click at [1526, 733] on circle at bounding box center [1526, 739] width 47 height 47
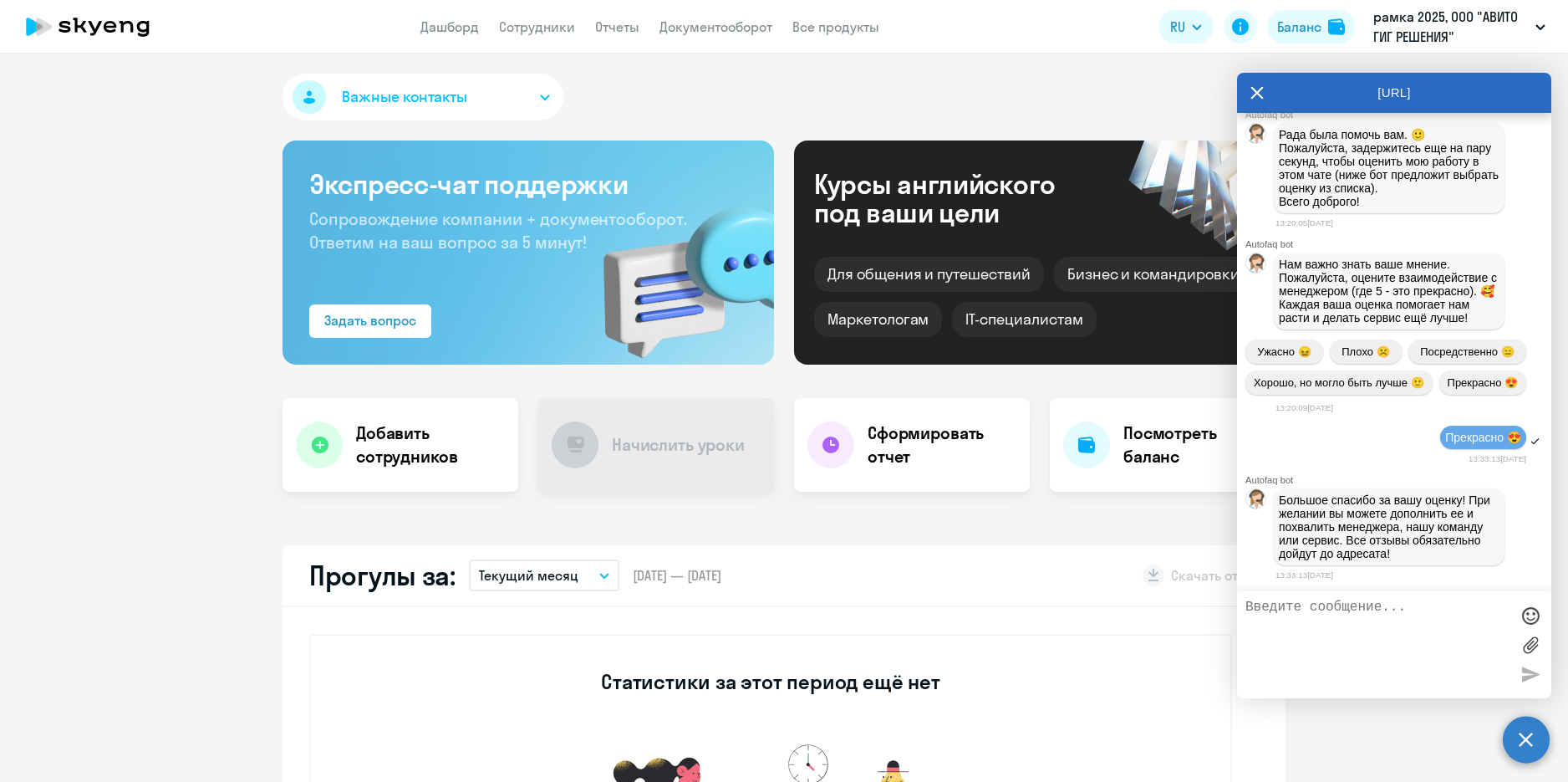
click at [1474, 577] on div "13:33:13[DATE]" at bounding box center [1412, 574] width 276 height 16
click at [1428, 635] on textarea at bounding box center [1377, 644] width 264 height 90
type textarea "спасибо за помощь!"
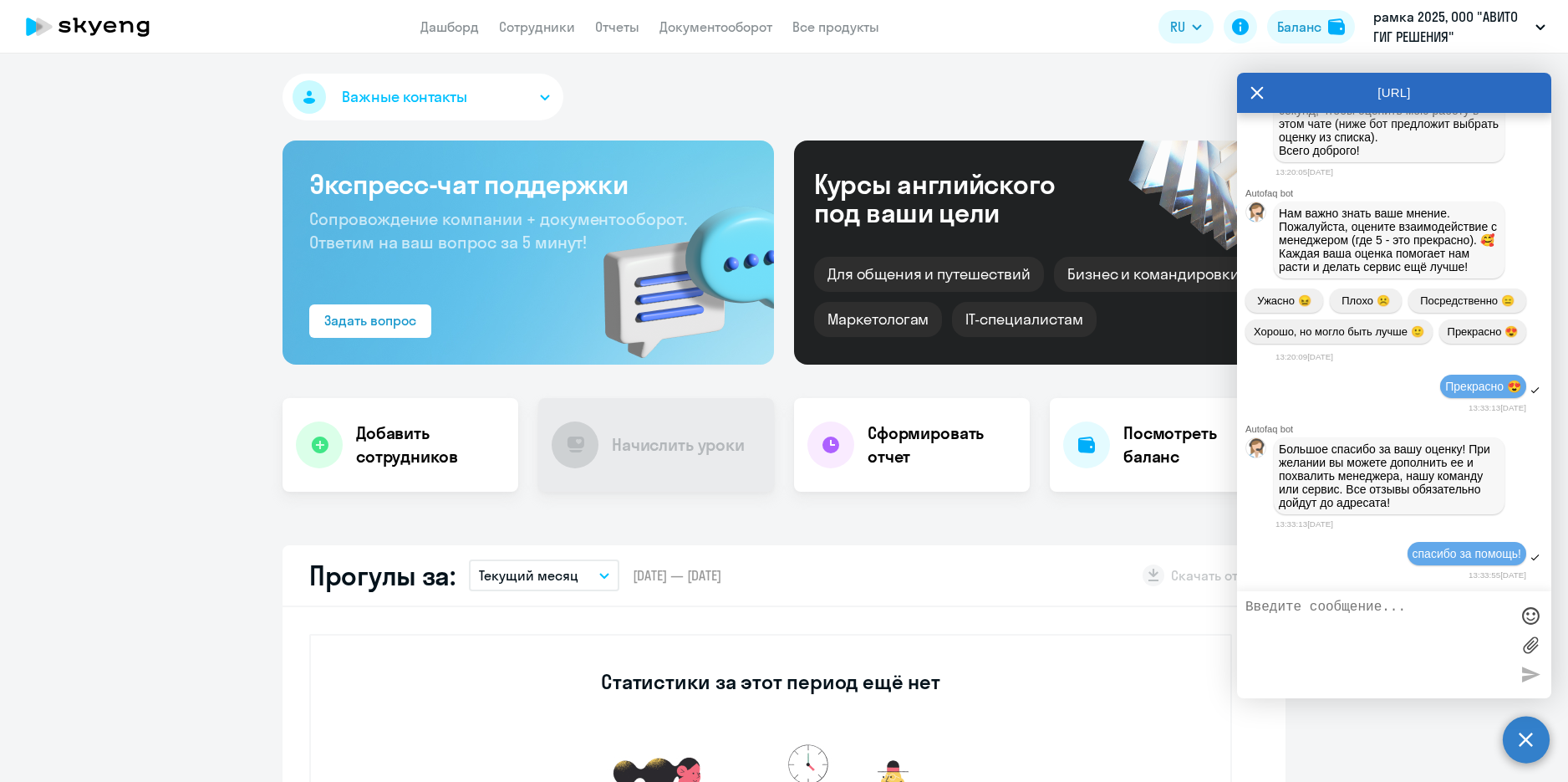
click at [1332, 581] on div "13:33:55[DATE]" at bounding box center [1400, 574] width 251 height 16
click at [1263, 101] on div "[URL]" at bounding box center [1393, 93] width 314 height 40
click at [1247, 89] on div "[URL]" at bounding box center [1393, 93] width 314 height 40
click at [1257, 97] on icon at bounding box center [1257, 93] width 13 height 40
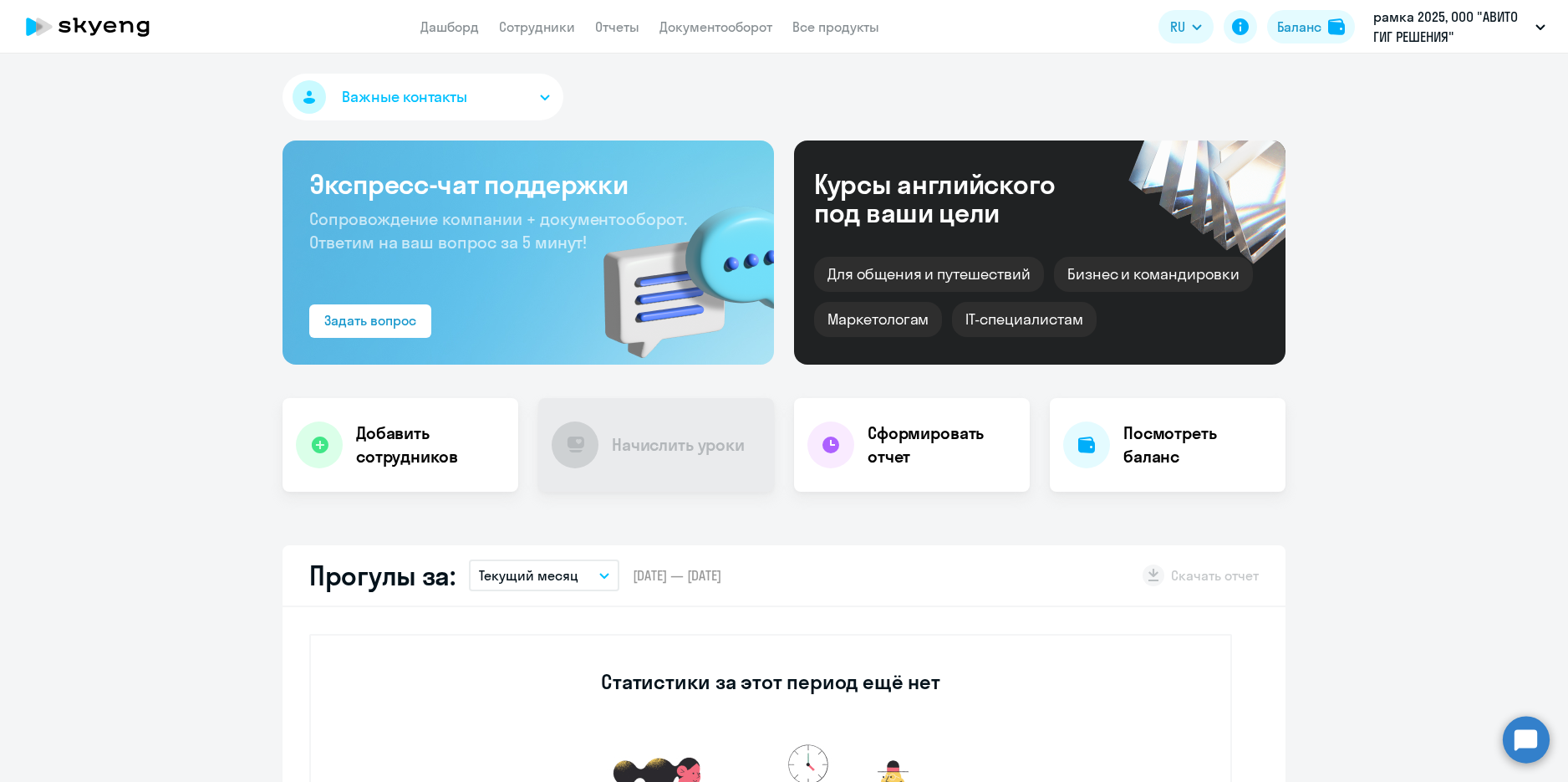
click at [1531, 739] on circle at bounding box center [1526, 739] width 47 height 47
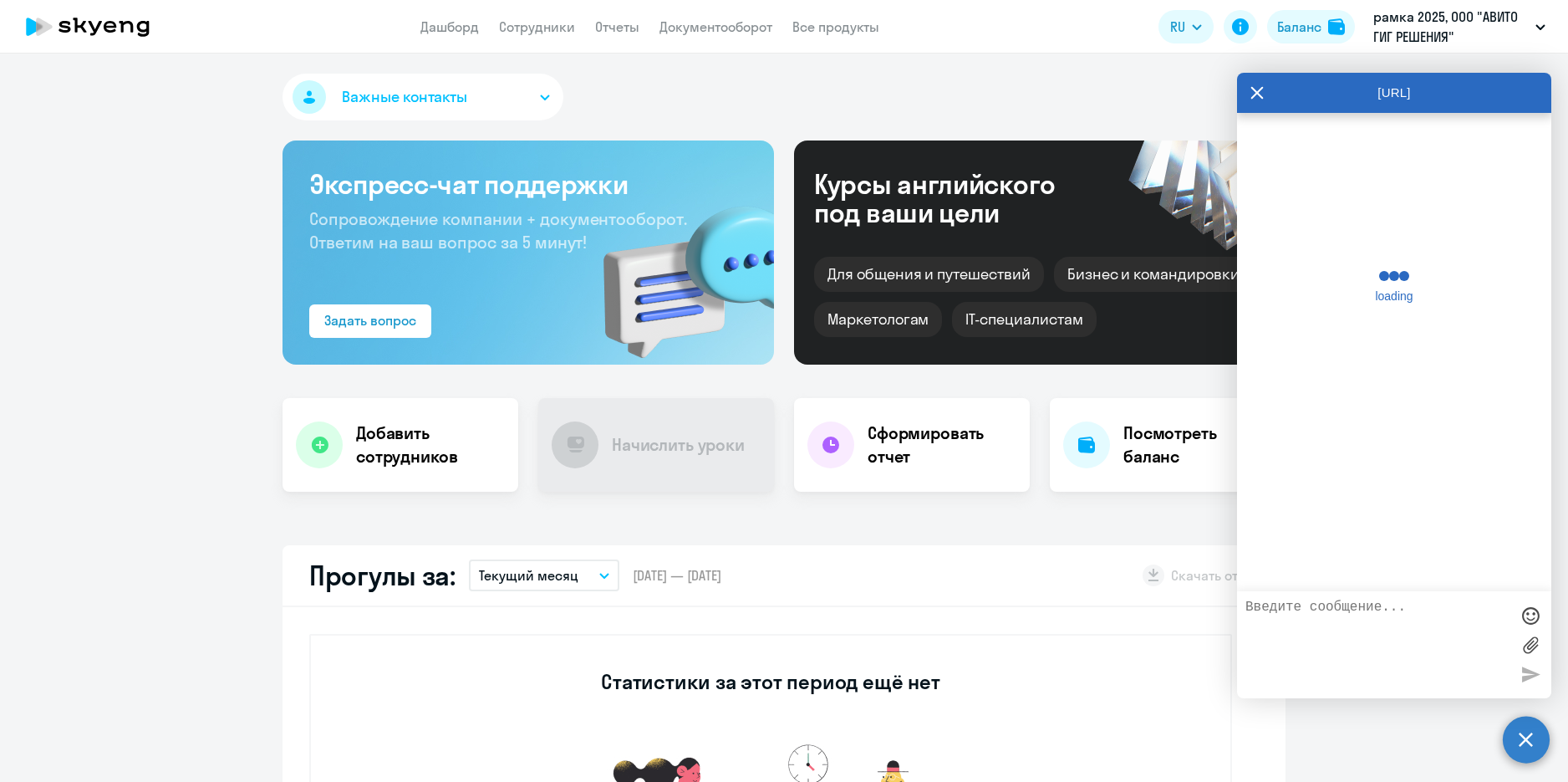
scroll to position [0, 0]
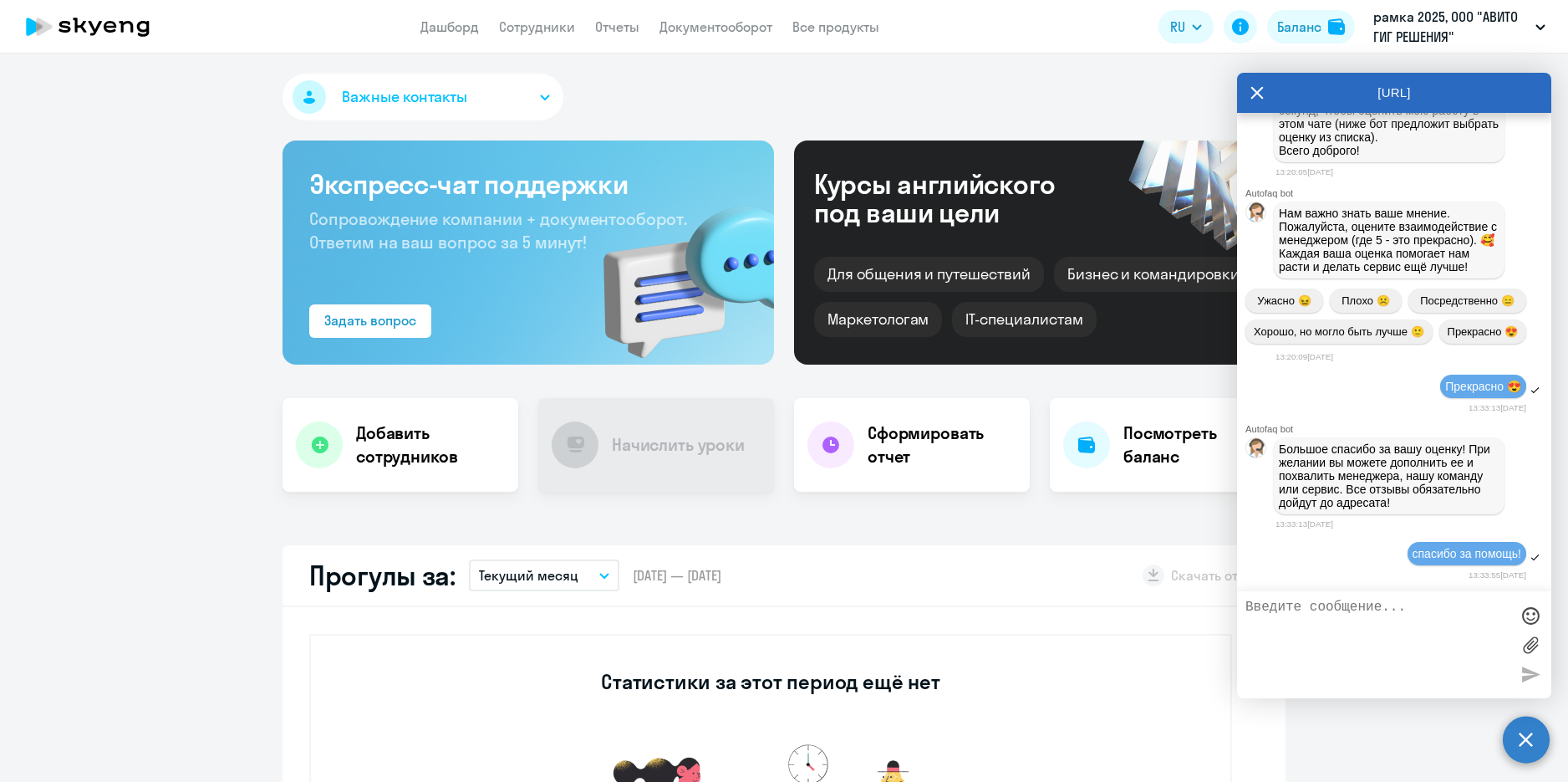
click at [1379, 568] on div "спасибо за помощь!" at bounding box center [1393, 555] width 314 height 29
click at [1368, 618] on textarea at bounding box center [1377, 644] width 264 height 90
paste textarea "[EMAIL_ADDRESS][DOMAIN_NAME]"
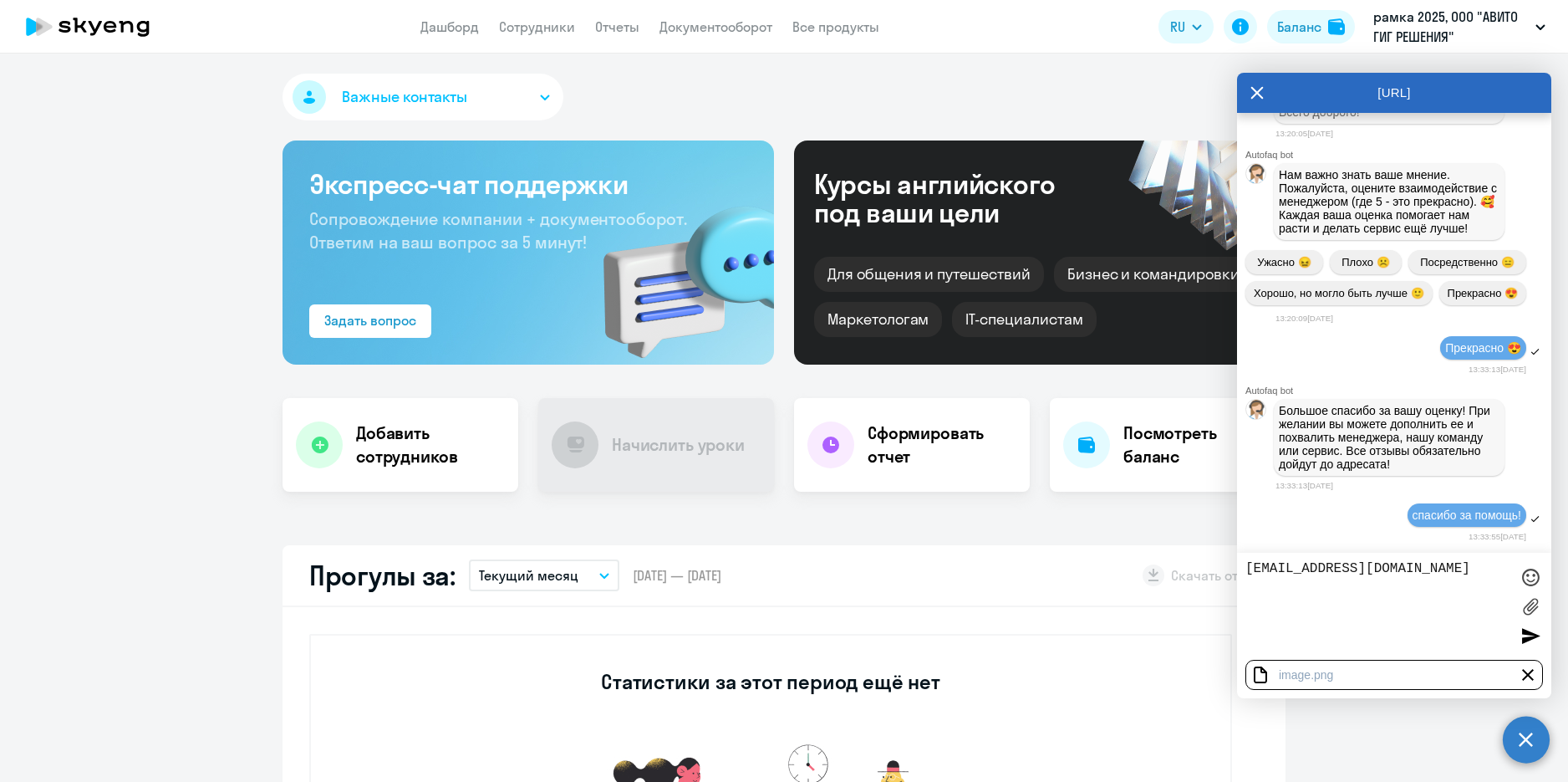
click at [1531, 676] on div at bounding box center [1527, 674] width 20 height 20
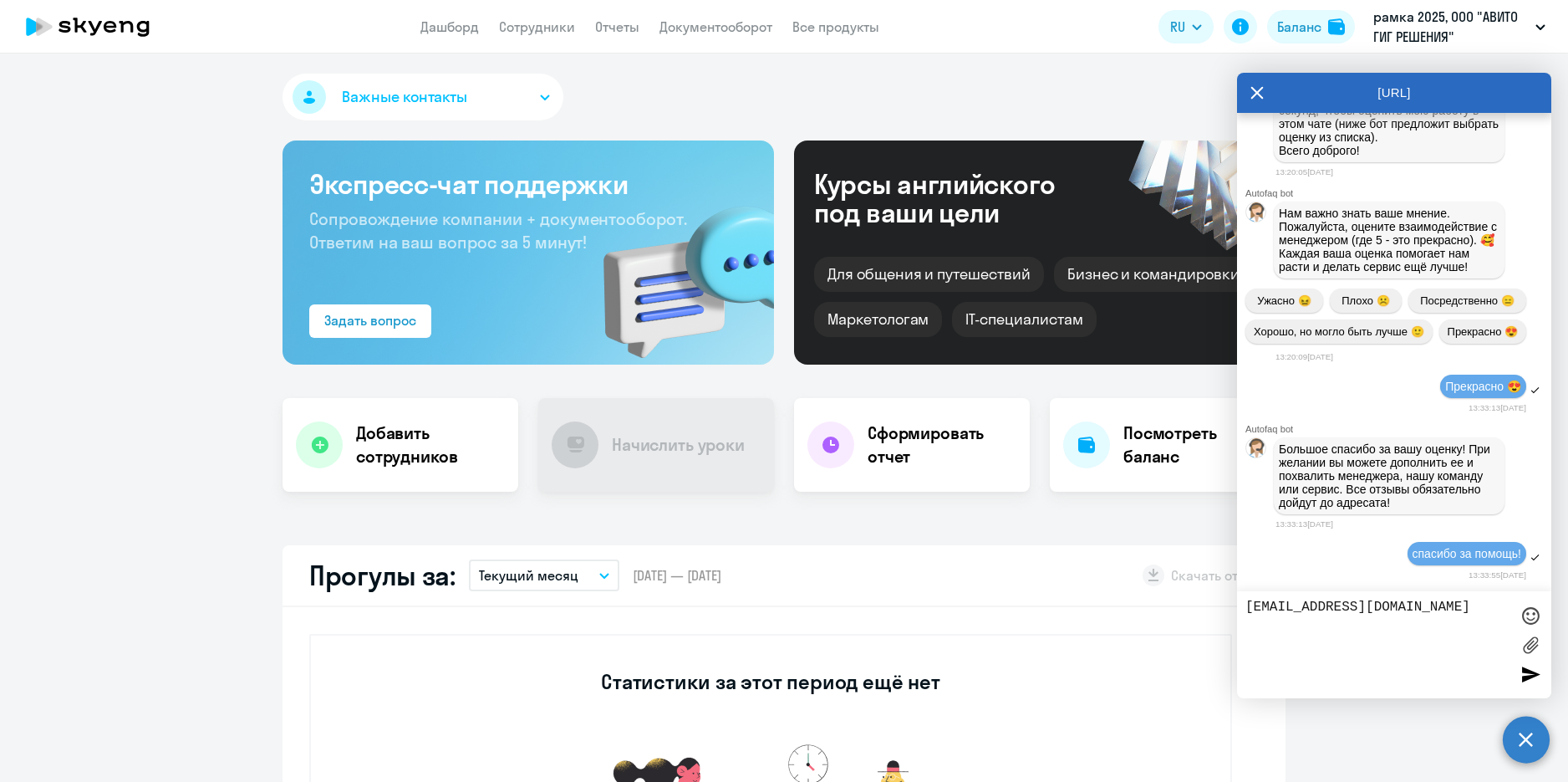
click at [1249, 607] on textarea "[EMAIL_ADDRESS][DOMAIN_NAME]" at bounding box center [1377, 644] width 264 height 90
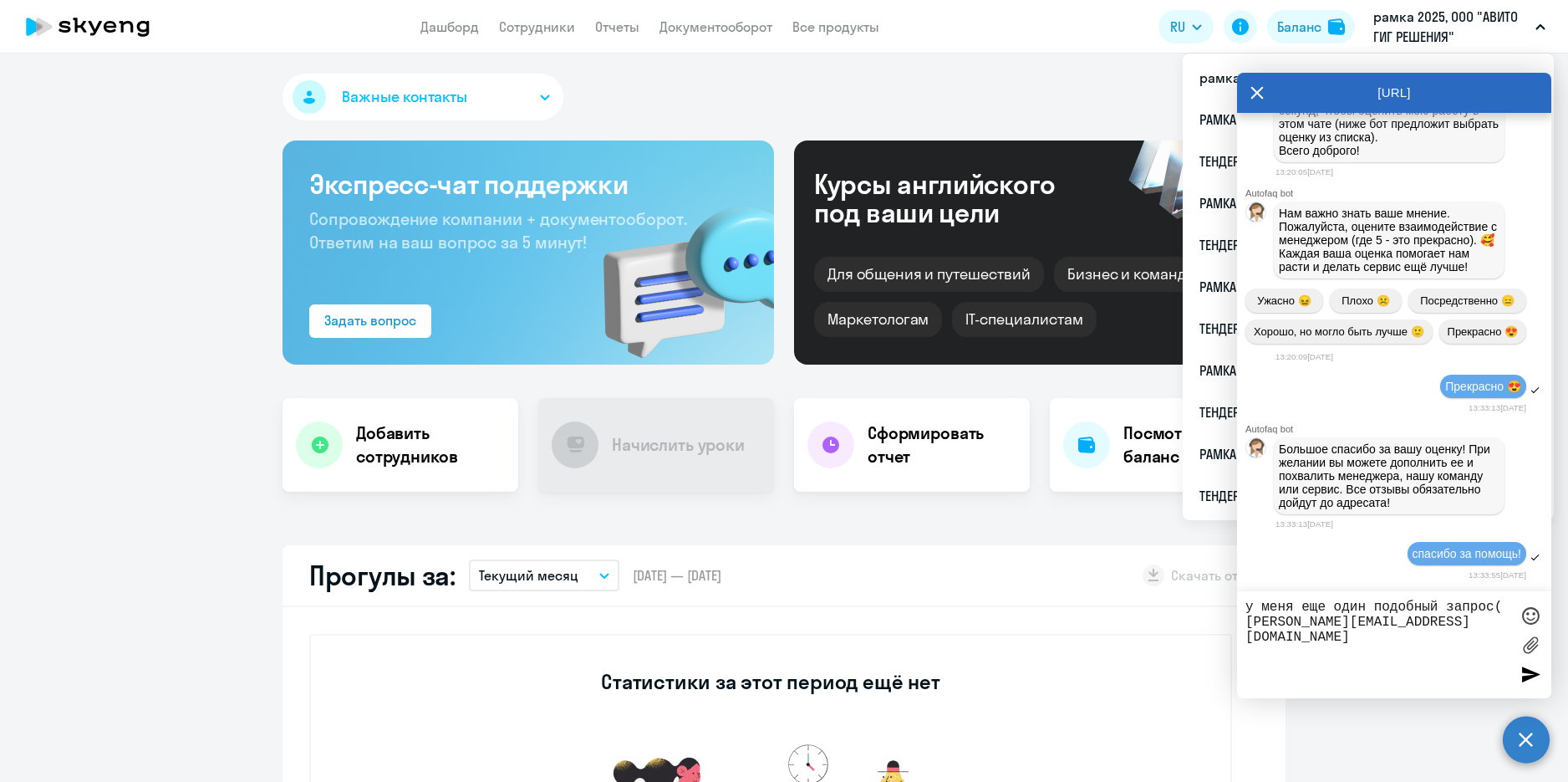
type textarea "у меня еще один подобный запрос( [PERSON_NAME][EMAIL_ADDRESS][DOMAIN_NAME]"
click at [1482, 33] on p "рамка 2025, ООО "АВИТО ГИГ РЕШЕНИЯ"" at bounding box center [1451, 27] width 156 height 40
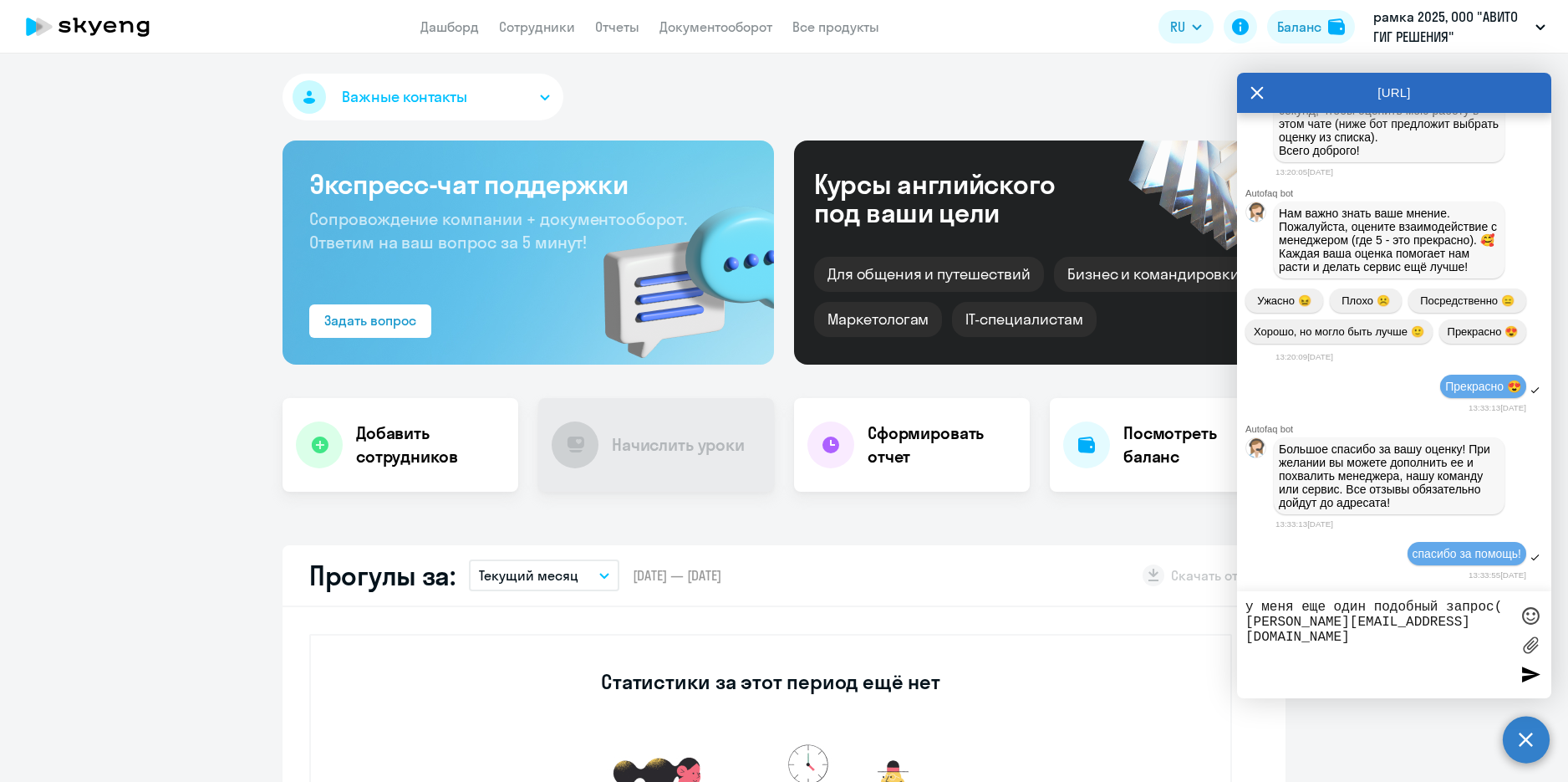
click at [1259, 99] on icon at bounding box center [1257, 93] width 13 height 40
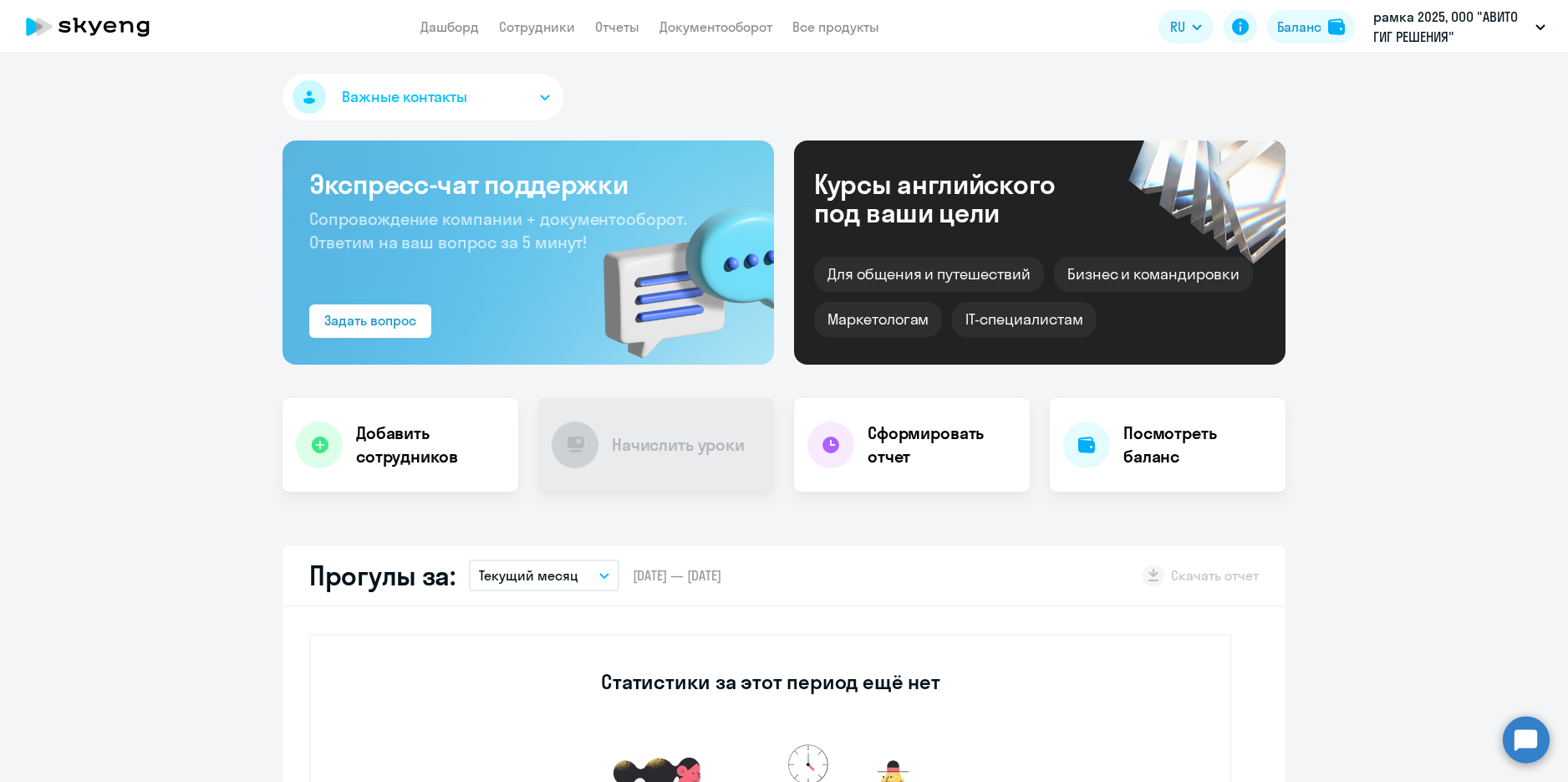
click at [1444, 26] on p "рамка 2025, ООО "АВИТО ГИГ РЕШЕНИЯ"" at bounding box center [1451, 27] width 156 height 40
click at [1438, 33] on p "рамка 2025, ООО "АВИТО ГИГ РЕШЕНИЯ"" at bounding box center [1451, 27] width 156 height 40
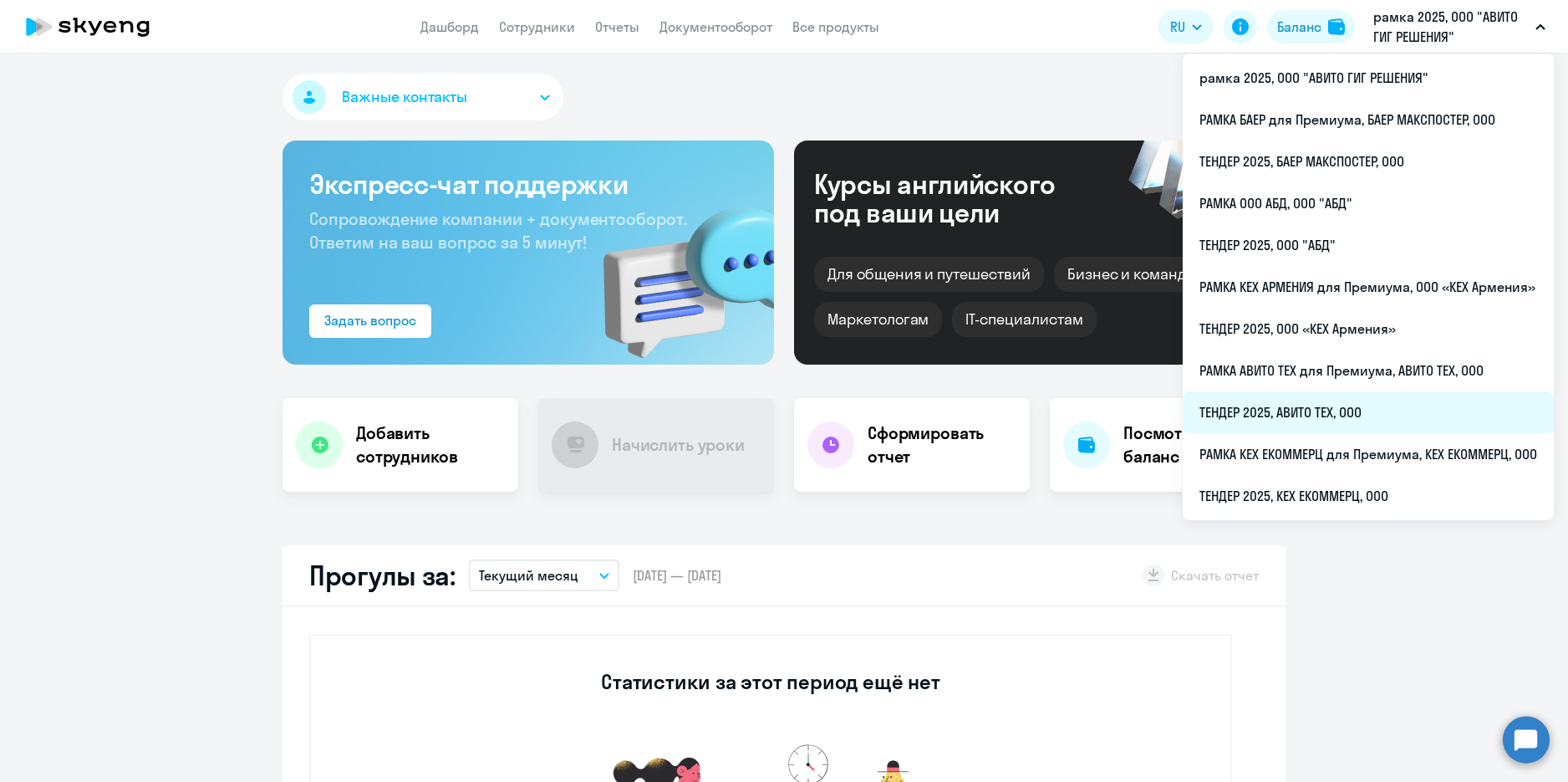
click at [1356, 417] on li "ТЕНДЕР 2025, АВИТО ТЕХ, ООО" at bounding box center [1368, 412] width 371 height 41
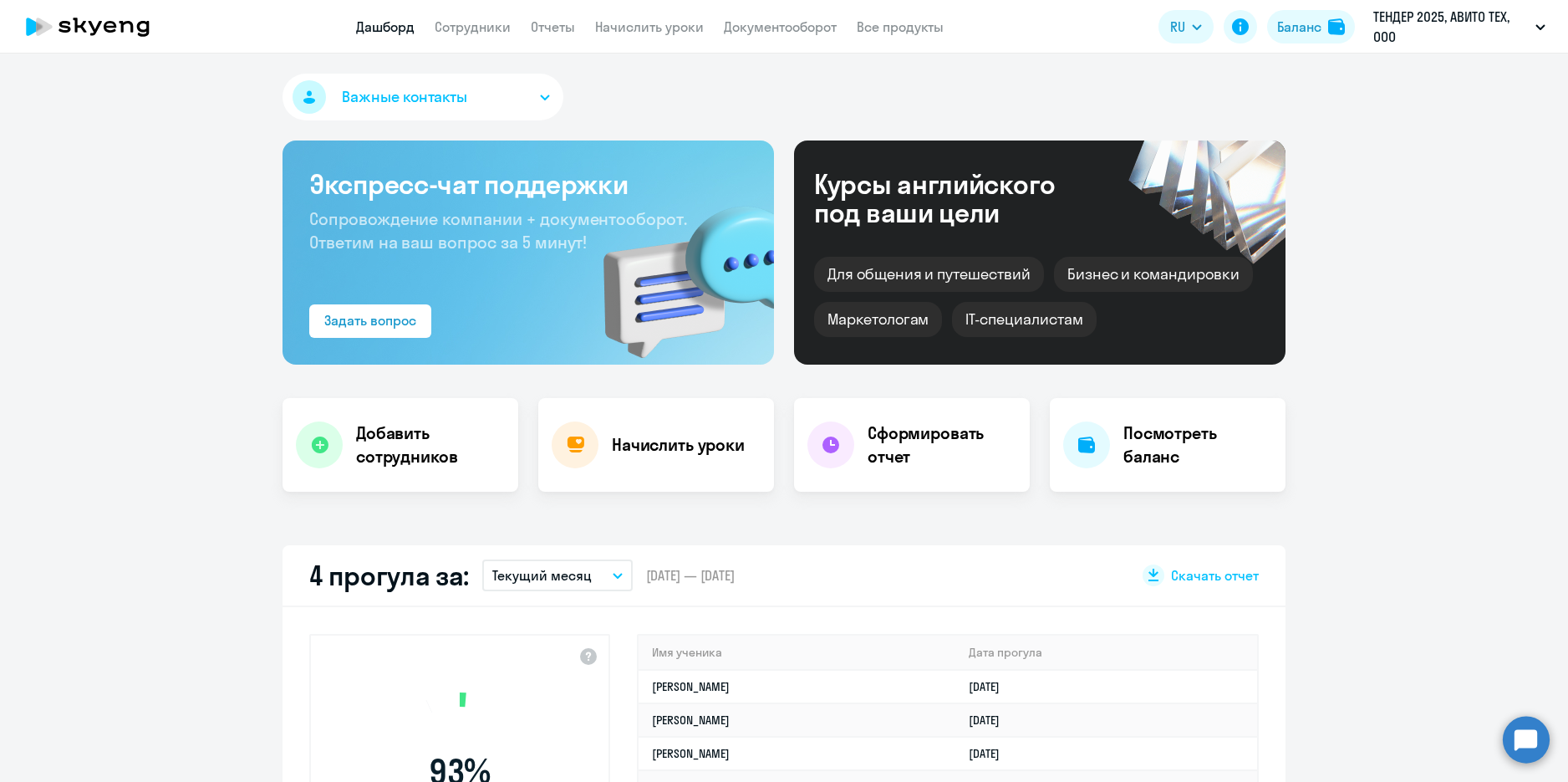
click at [498, 16] on app-menu-item-link "Сотрудники" at bounding box center [472, 27] width 76 height 21
click at [496, 26] on link "Сотрудники" at bounding box center [472, 26] width 76 height 16
select select "30"
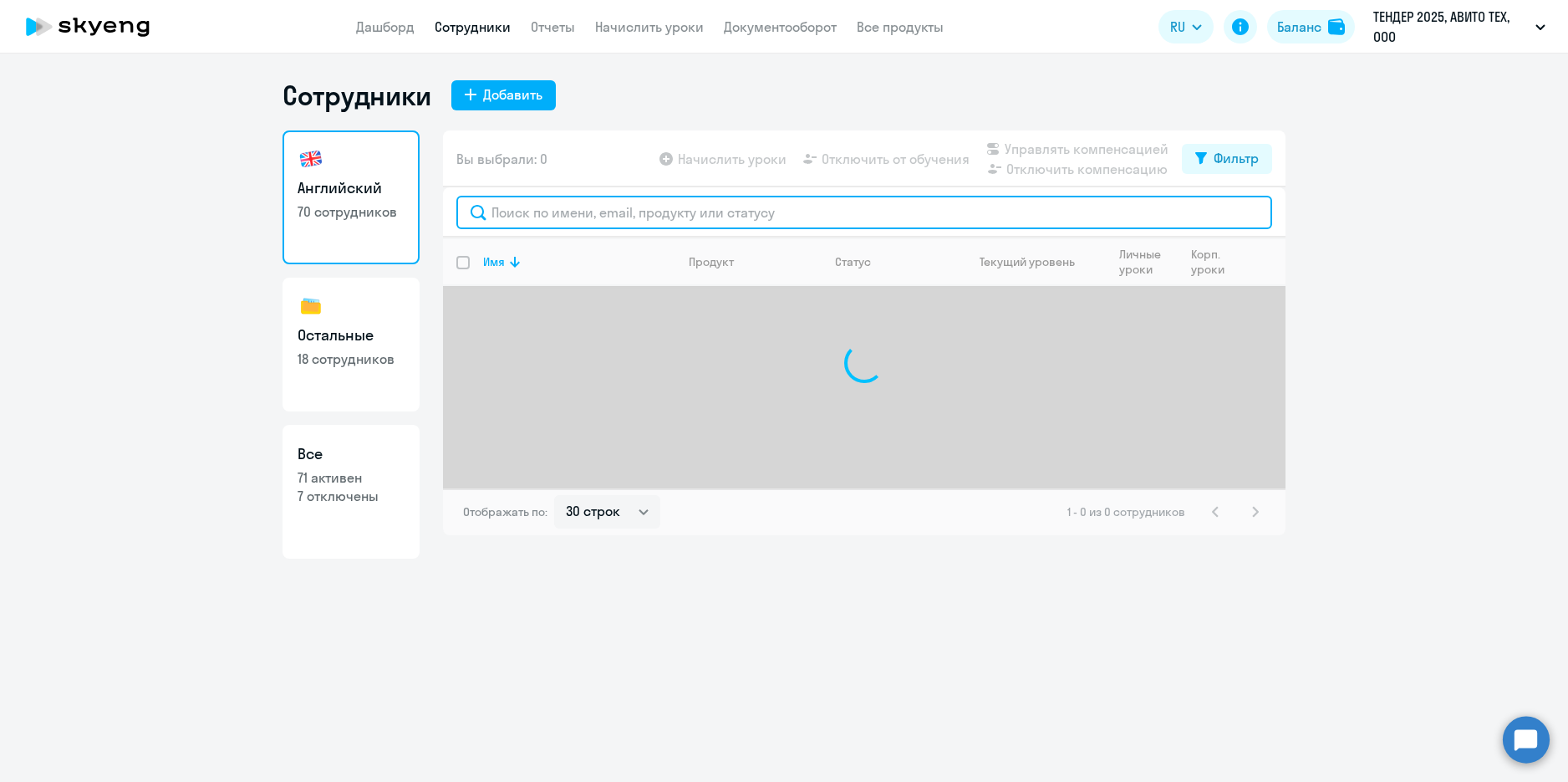
click at [584, 208] on input "text" at bounding box center [864, 212] width 815 height 34
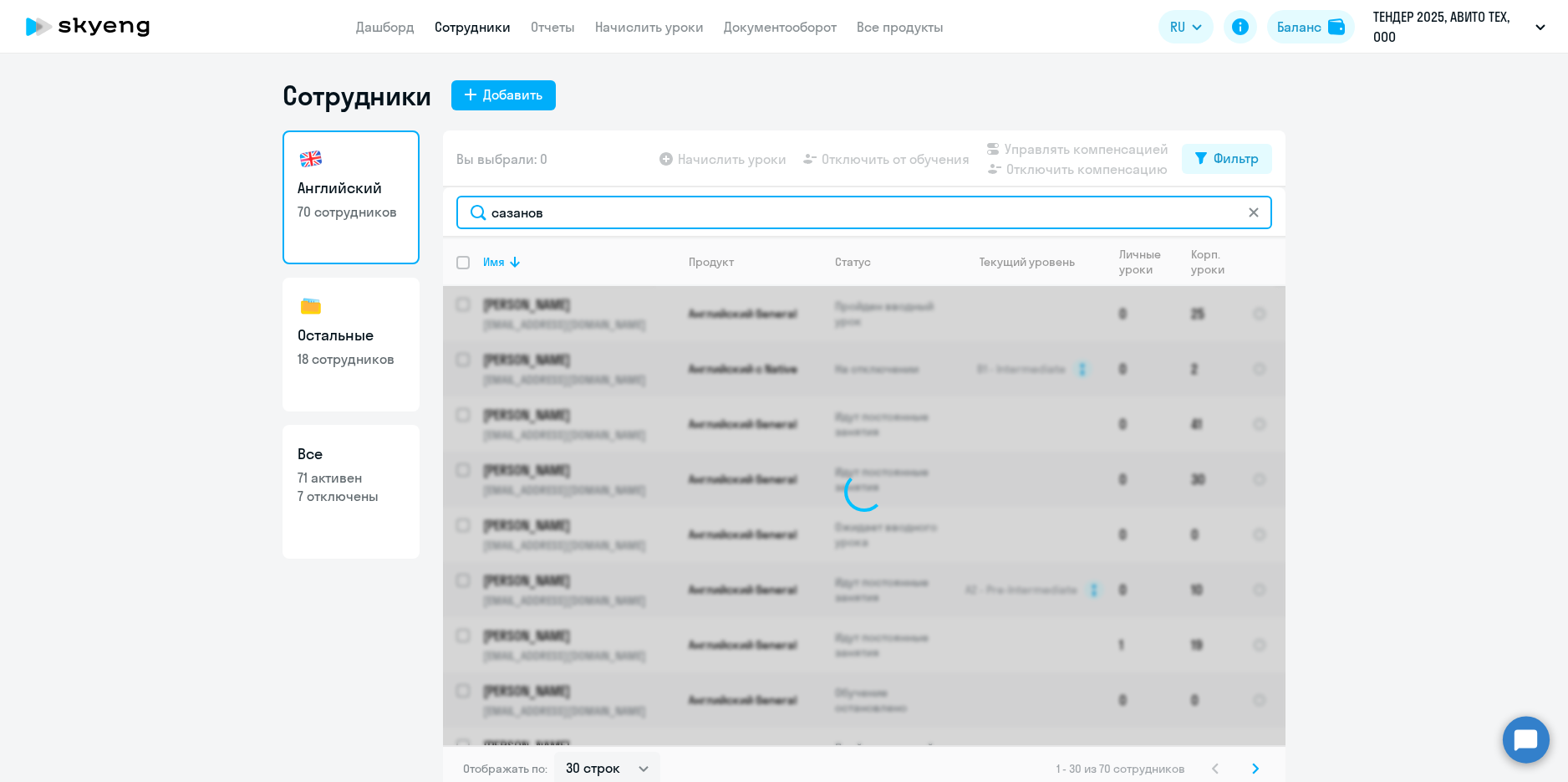
type input "сазанов"
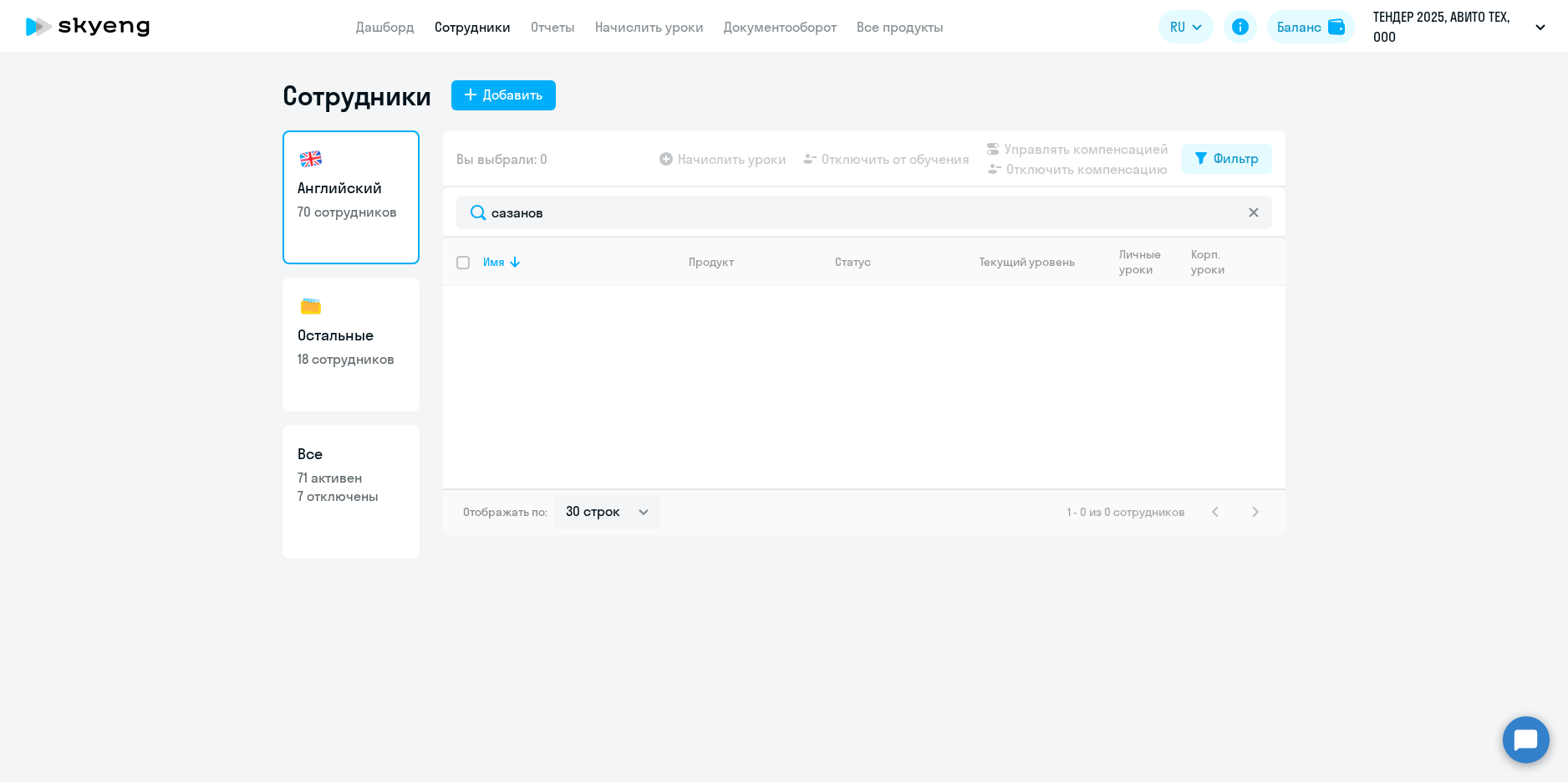
click at [1524, 752] on circle at bounding box center [1526, 739] width 47 height 47
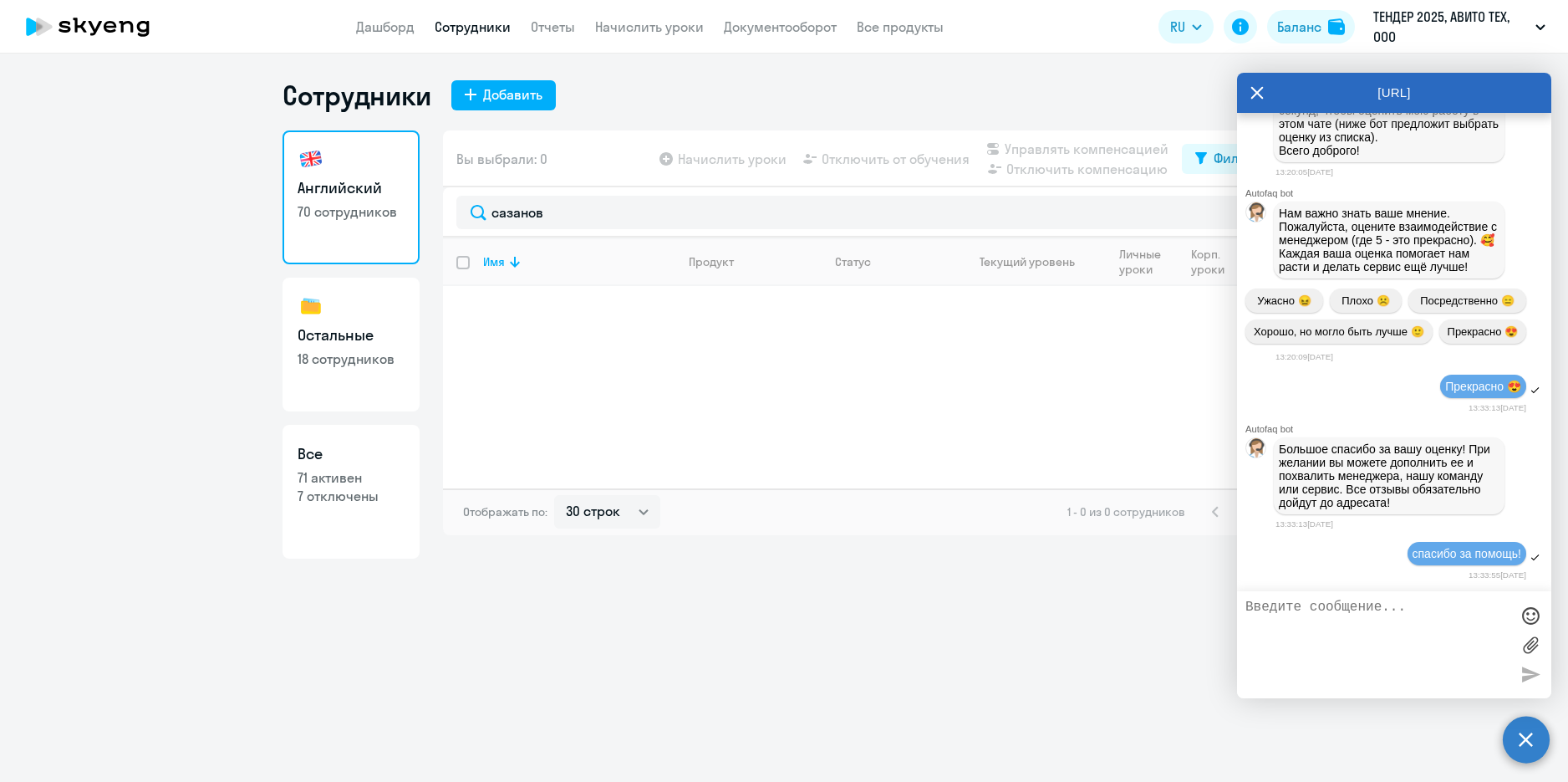
click at [1417, 638] on textarea at bounding box center [1377, 644] width 264 height 90
paste textarea "[EMAIL_ADDRESS][DOMAIN_NAME]"
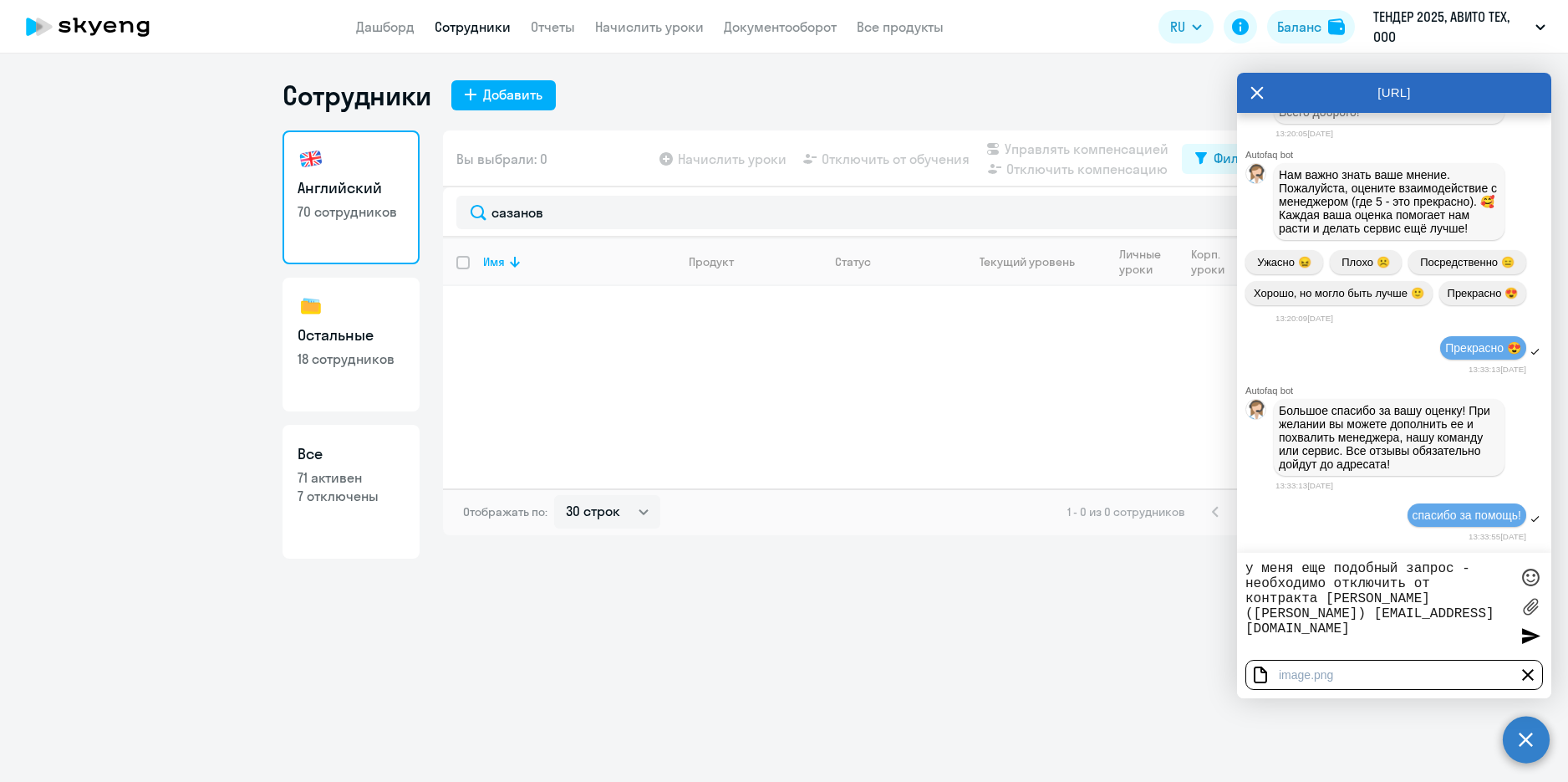
click at [1524, 674] on div at bounding box center [1527, 674] width 20 height 20
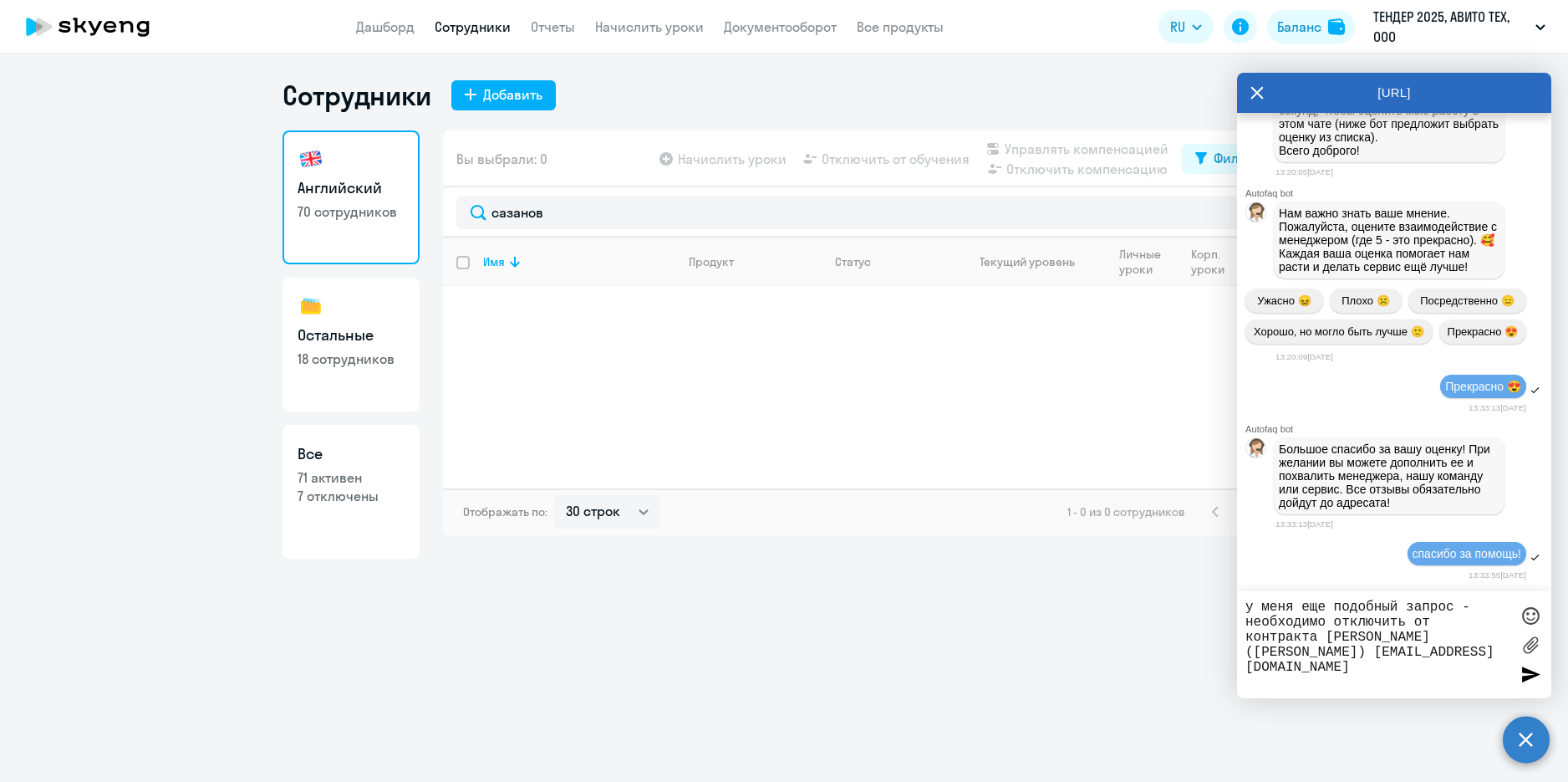
click at [1463, 660] on textarea "у меня еще подобный запрос - необходимо отключить от контракта [PERSON_NAME] ([…" at bounding box center [1377, 644] width 264 height 90
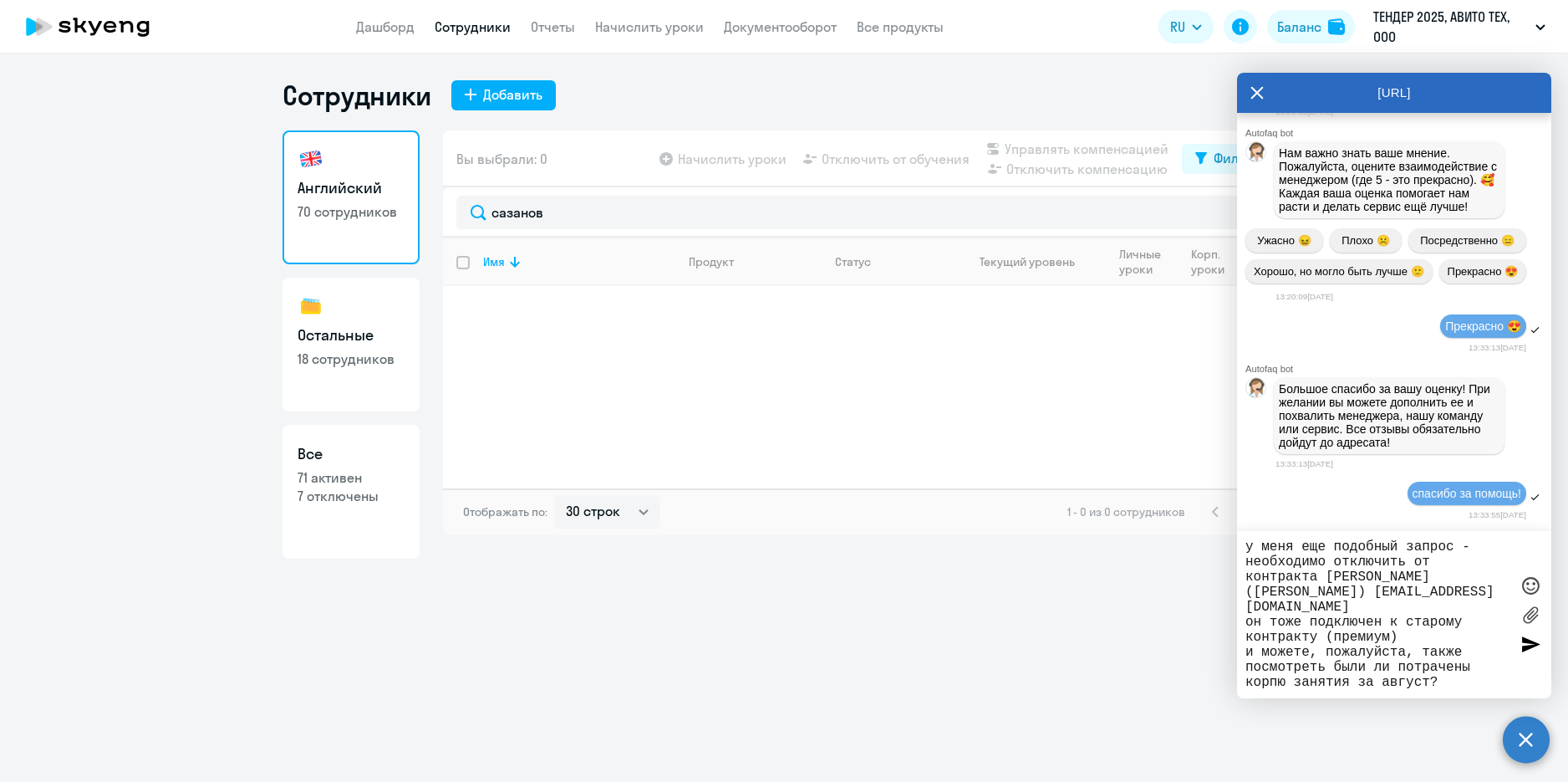
drag, startPoint x: 1288, startPoint y: 667, endPoint x: 1278, endPoint y: 669, distance: 10.2
click at [1278, 669] on textarea "у меня еще подобный запрос - необходимо отключить от контракта [PERSON_NAME] ([…" at bounding box center [1377, 615] width 264 height 150
type textarea "у меня еще подобный запрос - необходимо отключить от контракта [PERSON_NAME] ([…"
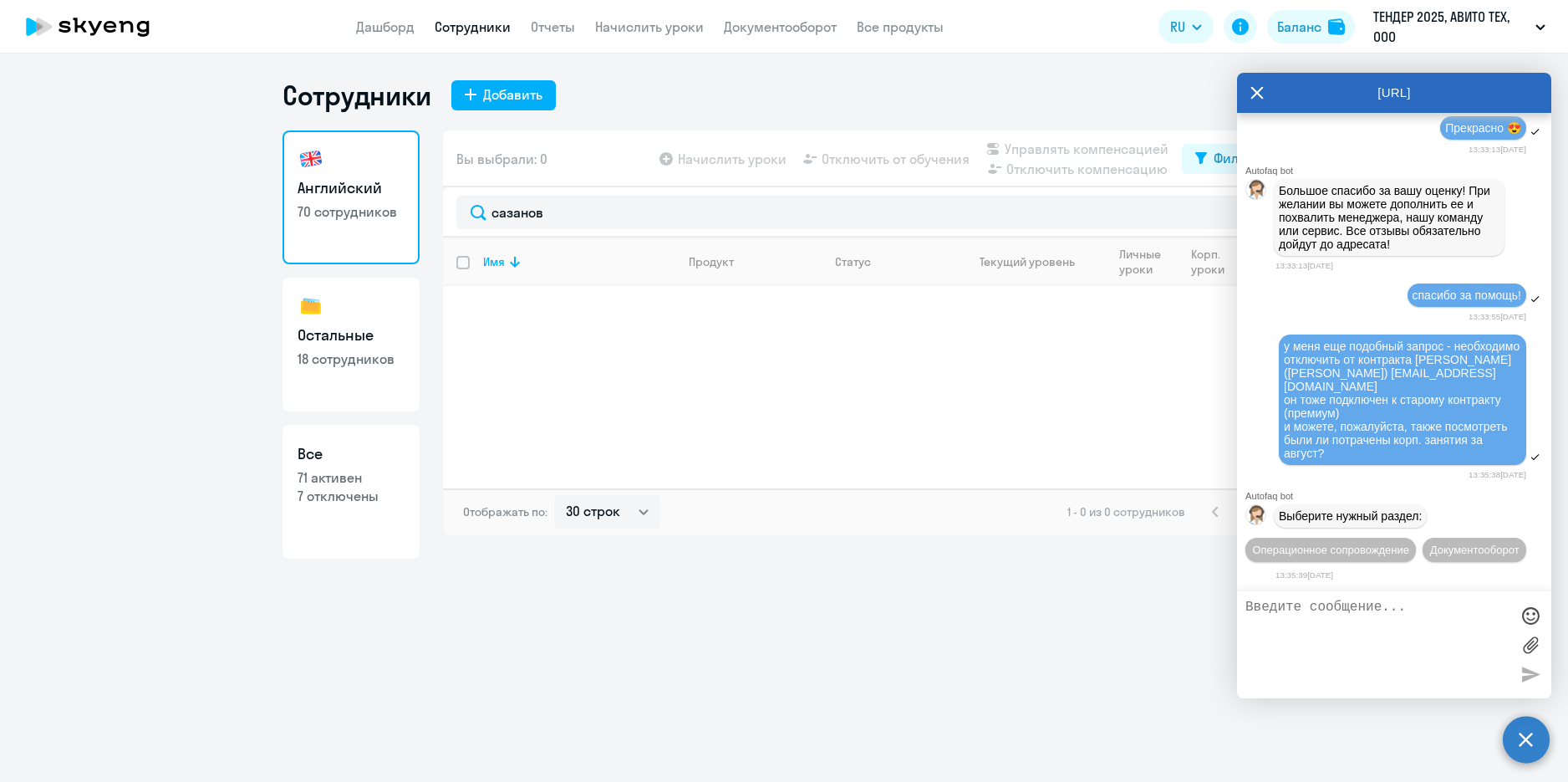
scroll to position [12978, 0]
click at [1285, 580] on div "13:35:39[DATE]" at bounding box center [1412, 574] width 276 height 16
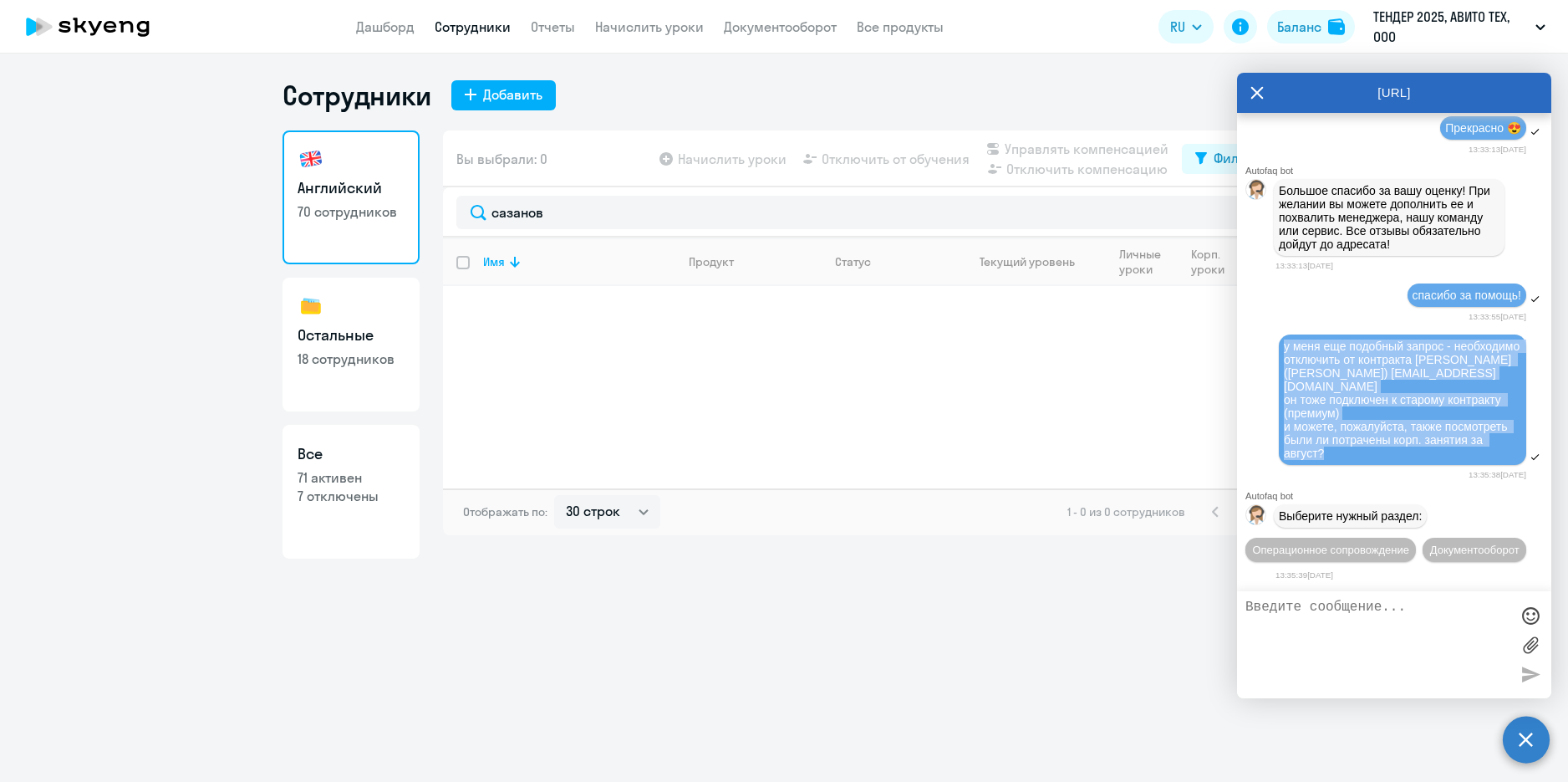
drag, startPoint x: 1335, startPoint y: 403, endPoint x: 1281, endPoint y: 316, distance: 102.4
click at [1281, 335] on div "у меня еще подобный запрос - необходимо отключить от контракта [PERSON_NAME] ([…" at bounding box center [1402, 400] width 247 height 131
copy span "у меня еще подобный запрос - необходимо отключить от контракта [PERSON_NAME] ([…"
click at [1404, 543] on span "Операционное сопровождение" at bounding box center [1330, 549] width 157 height 13
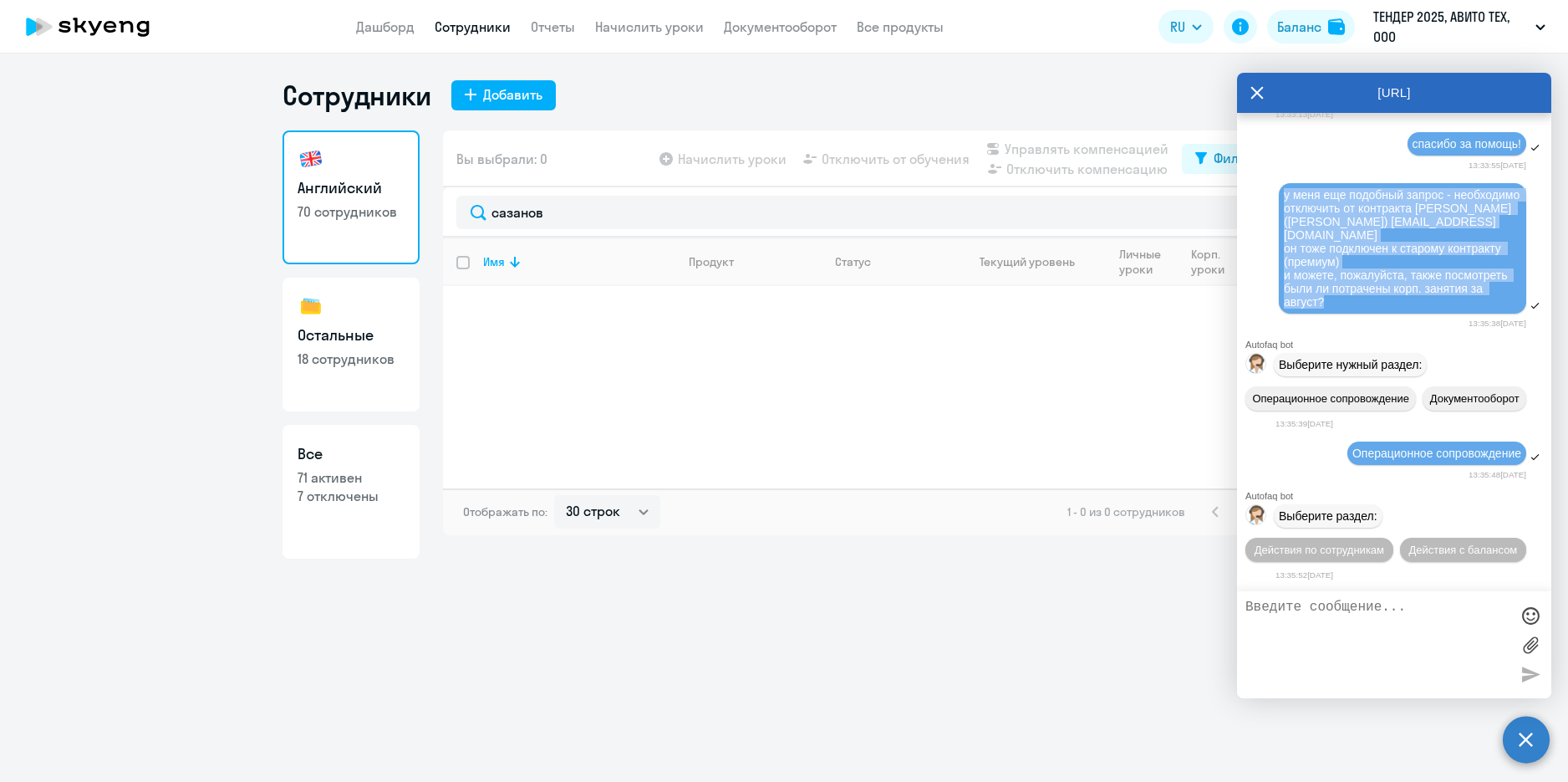
scroll to position [13130, 0]
click at [1356, 549] on span "Действия по сотрудникам" at bounding box center [1319, 549] width 130 height 13
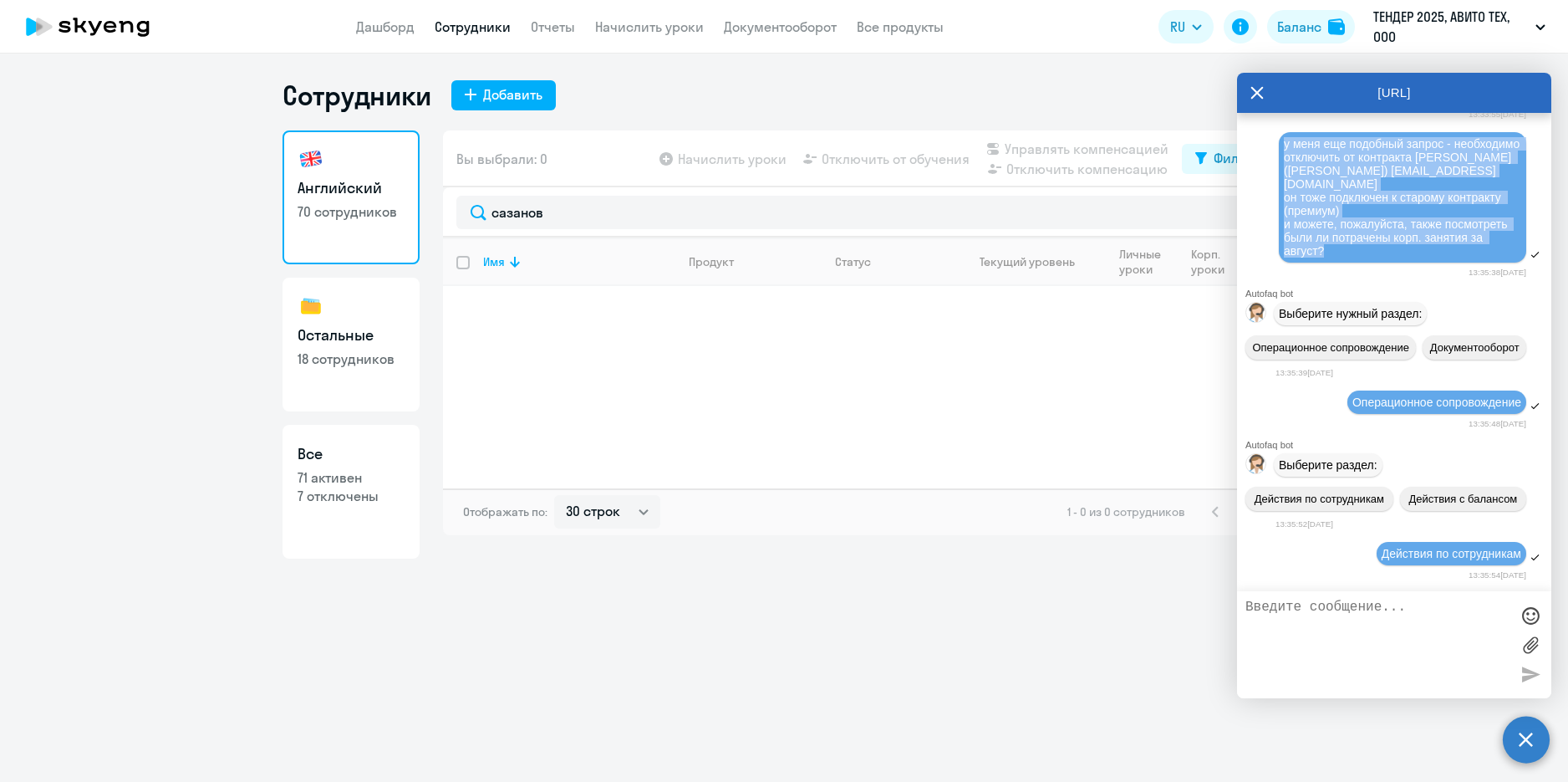
scroll to position [13376, 0]
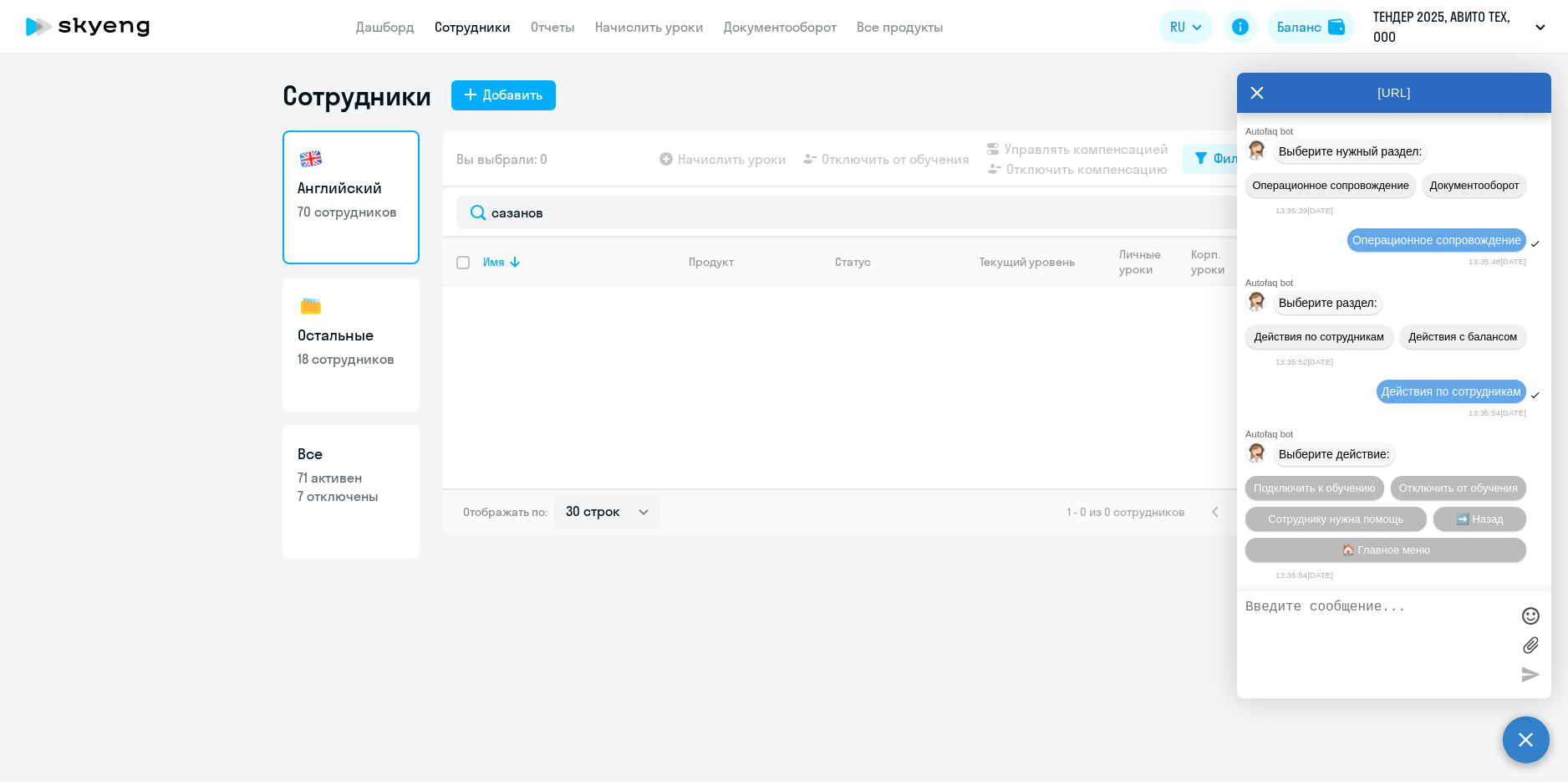
click at [1352, 513] on span "Сотруднику нужна помощь" at bounding box center [1335, 518] width 136 height 13
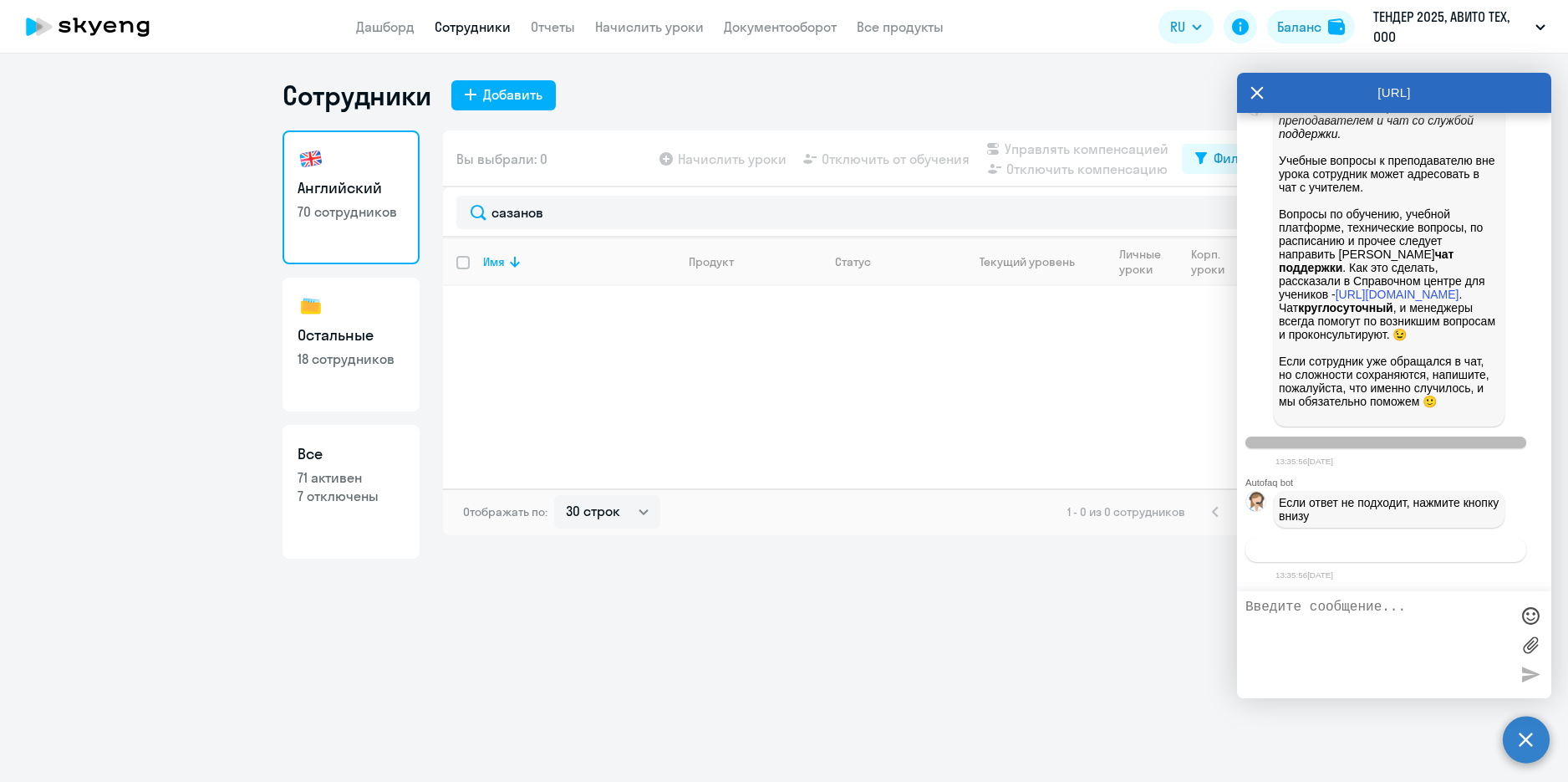
click at [1363, 551] on span "Связаться с менеджером" at bounding box center [1384, 549] width 128 height 13
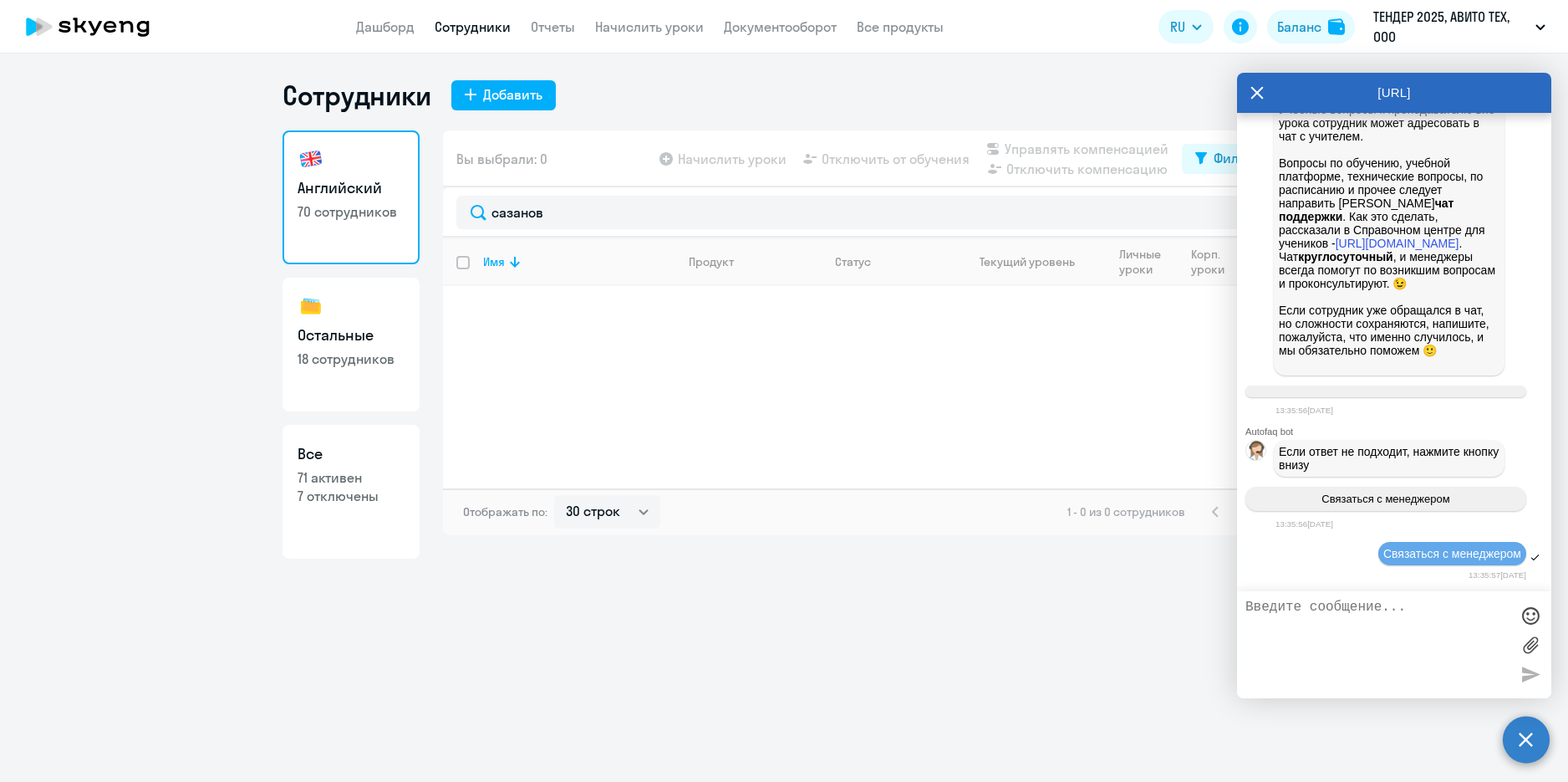
click at [1385, 633] on textarea at bounding box center [1377, 644] width 264 height 90
paste textarea "у меня еще подобный запрос - необходимо отключить от контракта [PERSON_NAME] ([…"
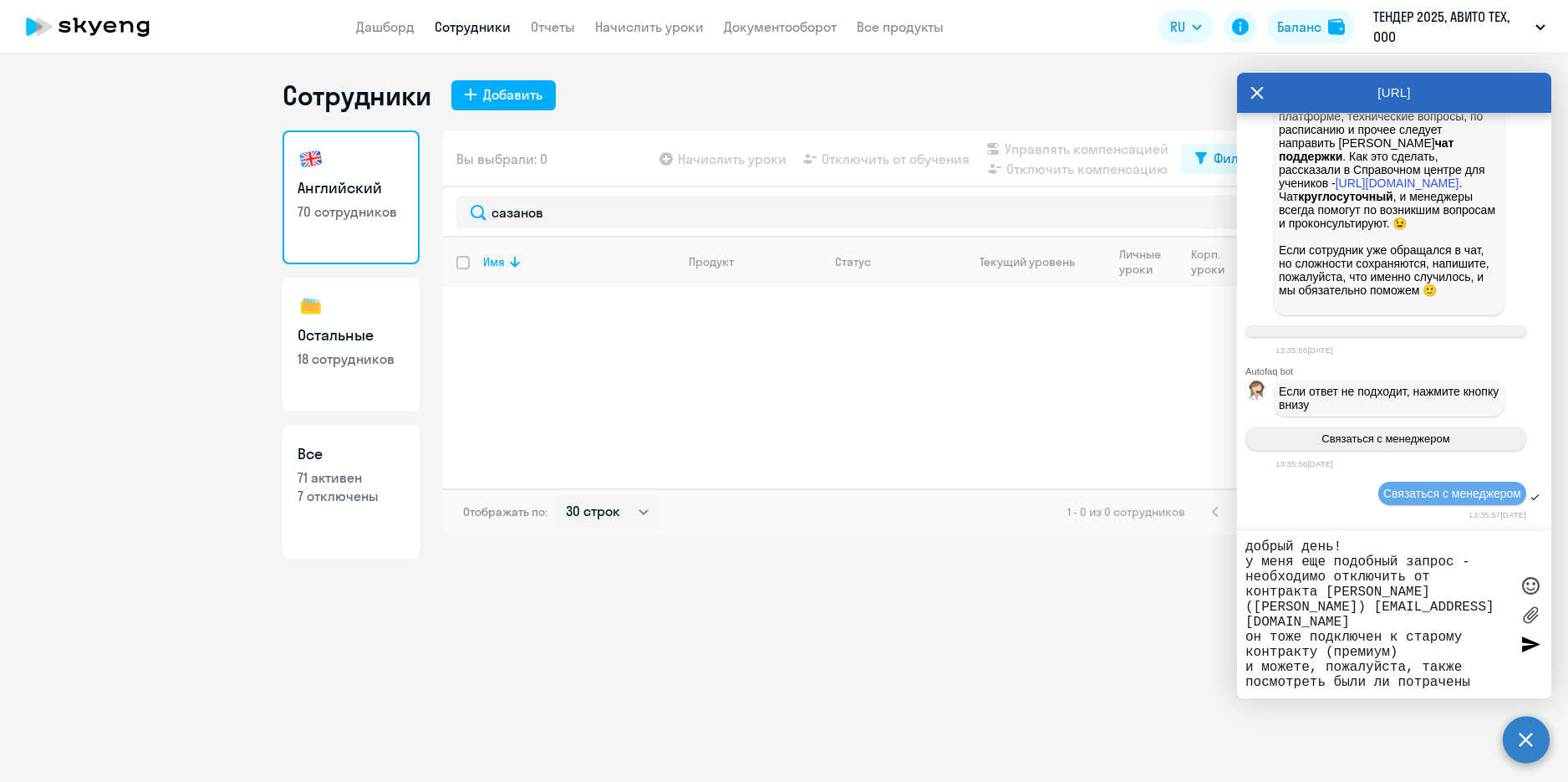
click at [1429, 685] on textarea "добрый день! у меня еще подобный запрос - необходимо отключить от контракта [PE…" at bounding box center [1377, 615] width 264 height 150
type textarea "добрый день! у меня еще подобный запрос - необходимо отключить от контракта [PE…"
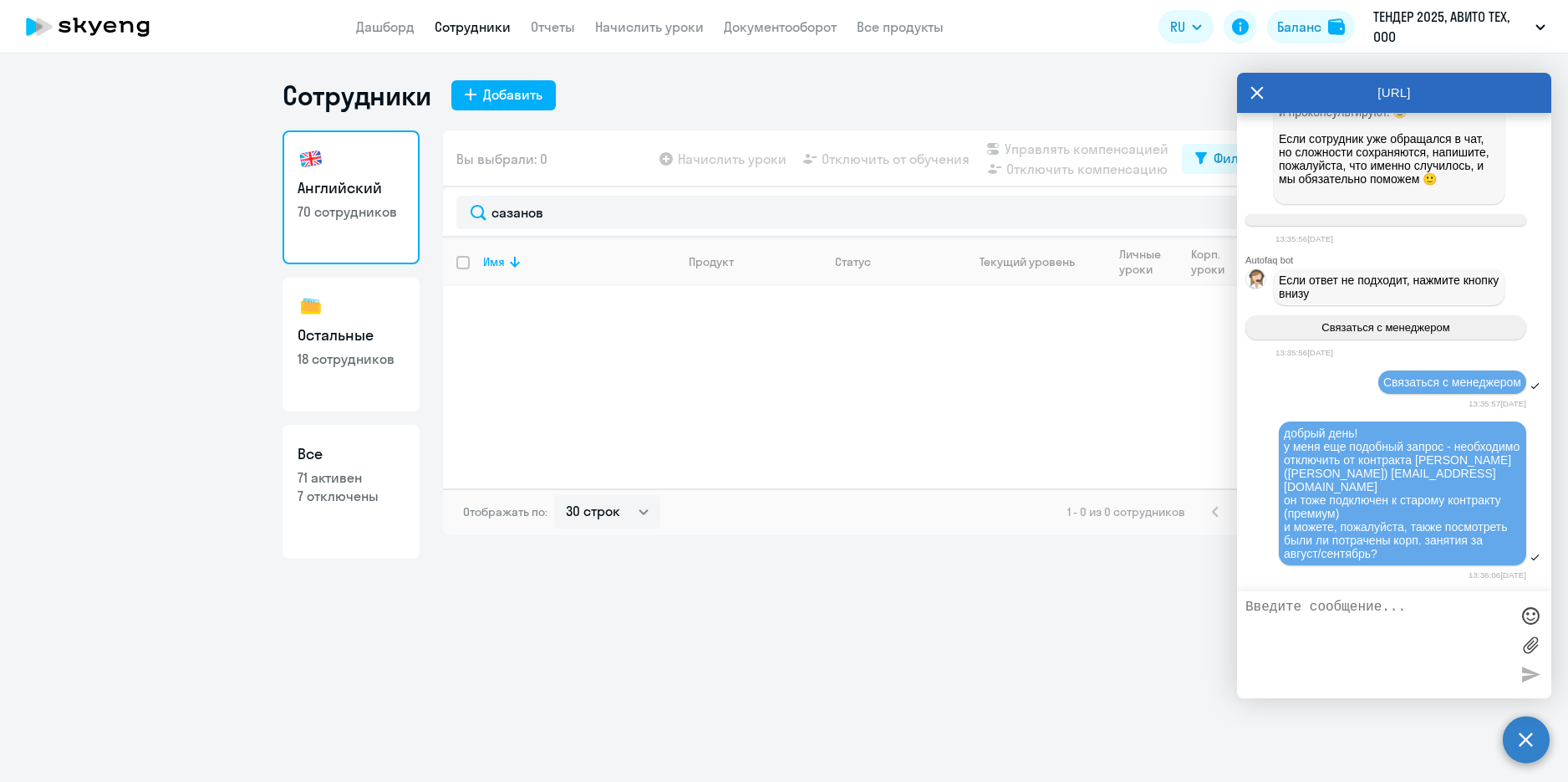
scroll to position [14293, 0]
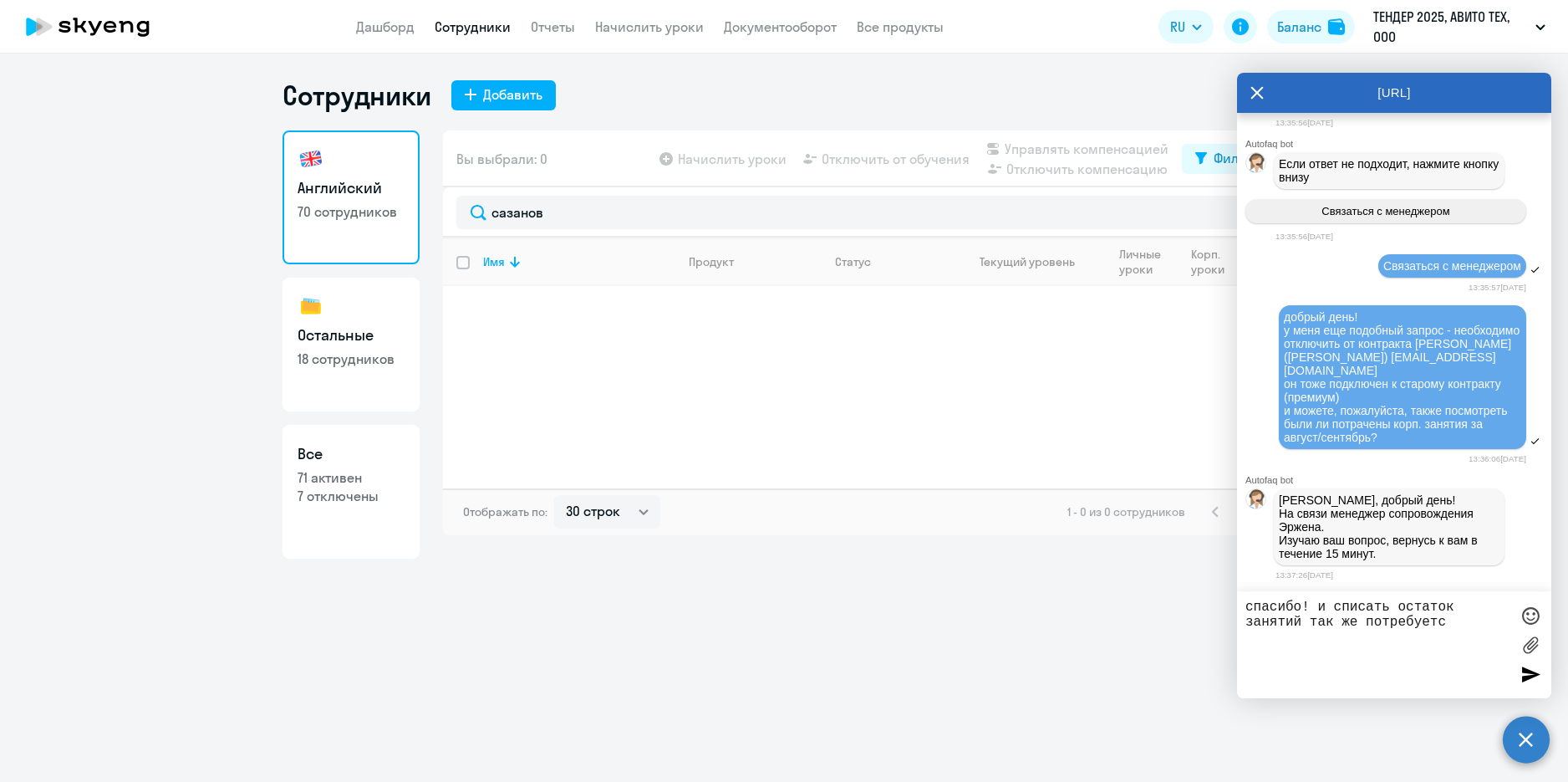
type textarea "спасибо! и списать остаток занятий так же потребуется"
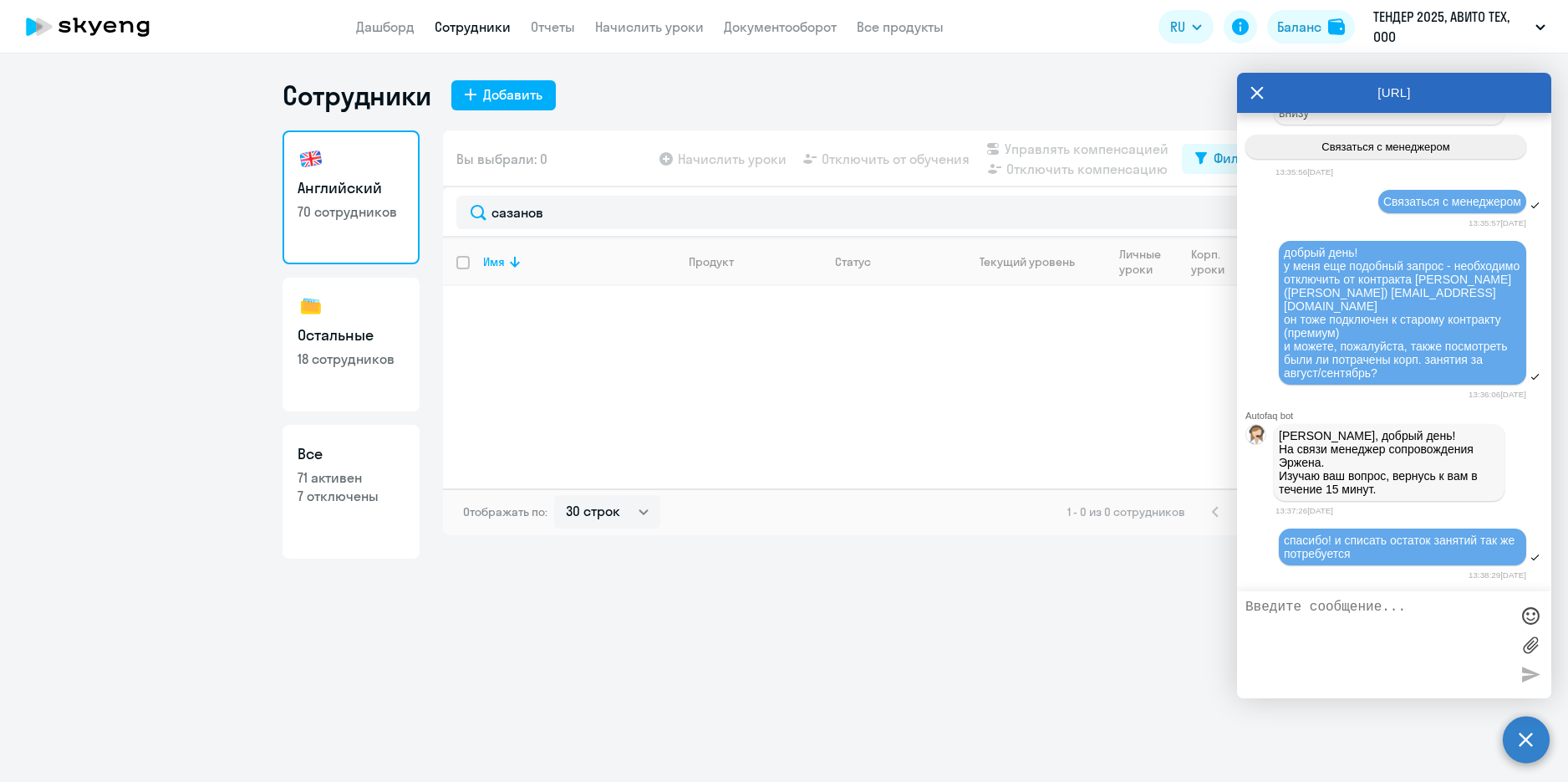
click at [1262, 578] on div "спасибо! и списать остаток занятий так же потребуется 13:38:29[DATE]" at bounding box center [1393, 555] width 314 height 56
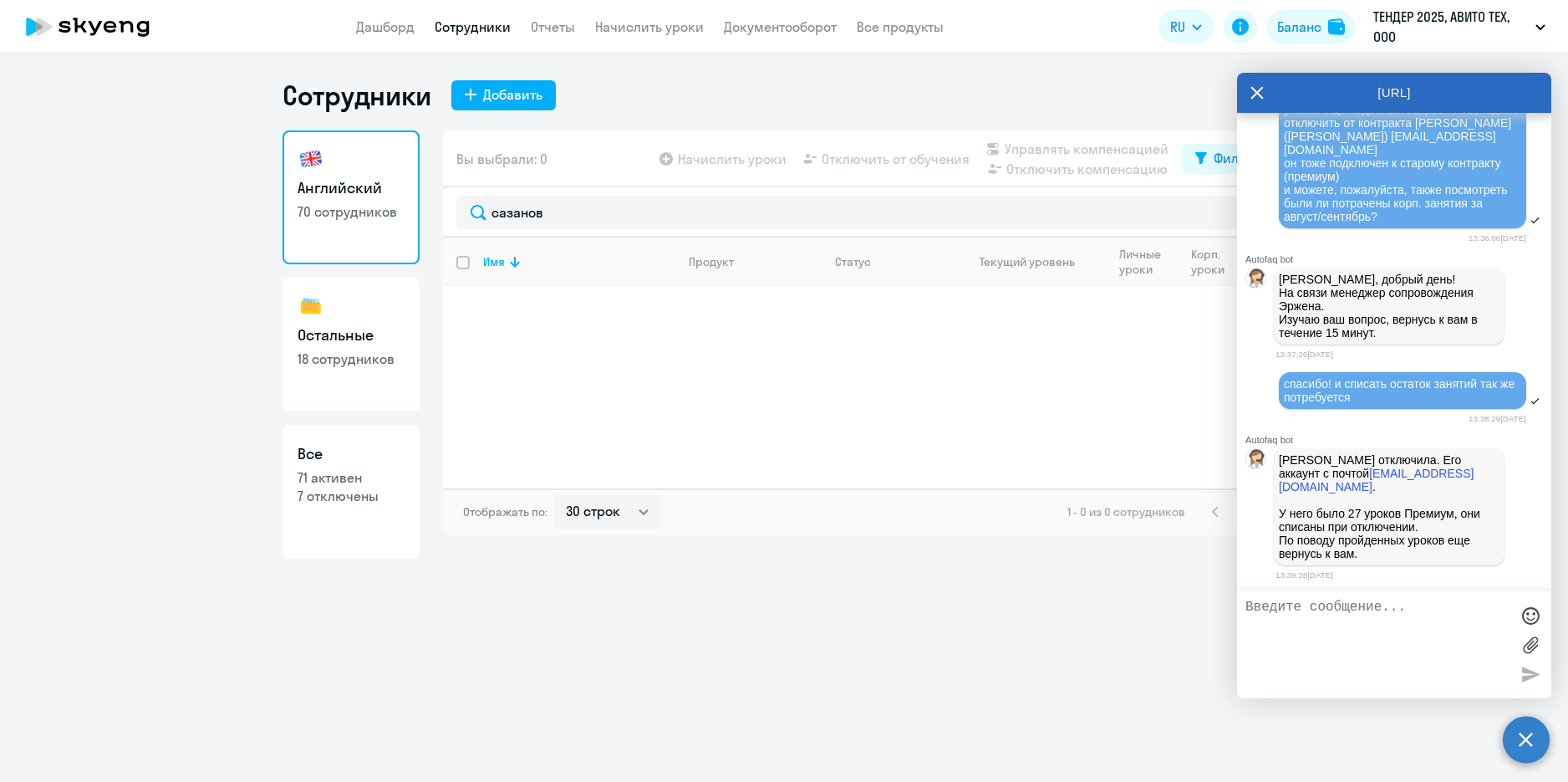
click at [1492, 516] on div "[PERSON_NAME] отключила. Его аккаунт с почтой [EMAIL_ADDRESS][DOMAIN_NAME] . У …" at bounding box center [1393, 506] width 314 height 124
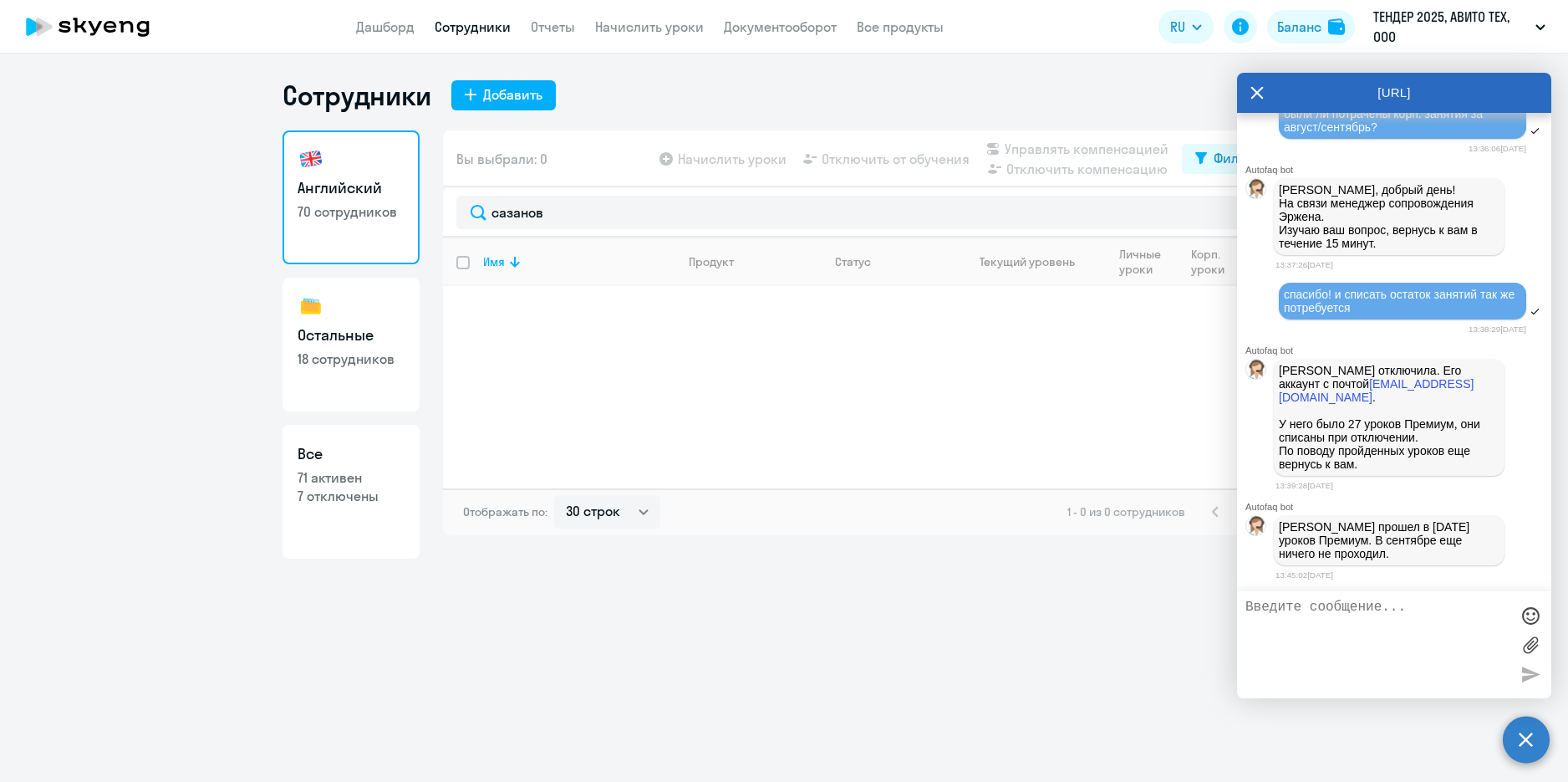
scroll to position [14669, 0]
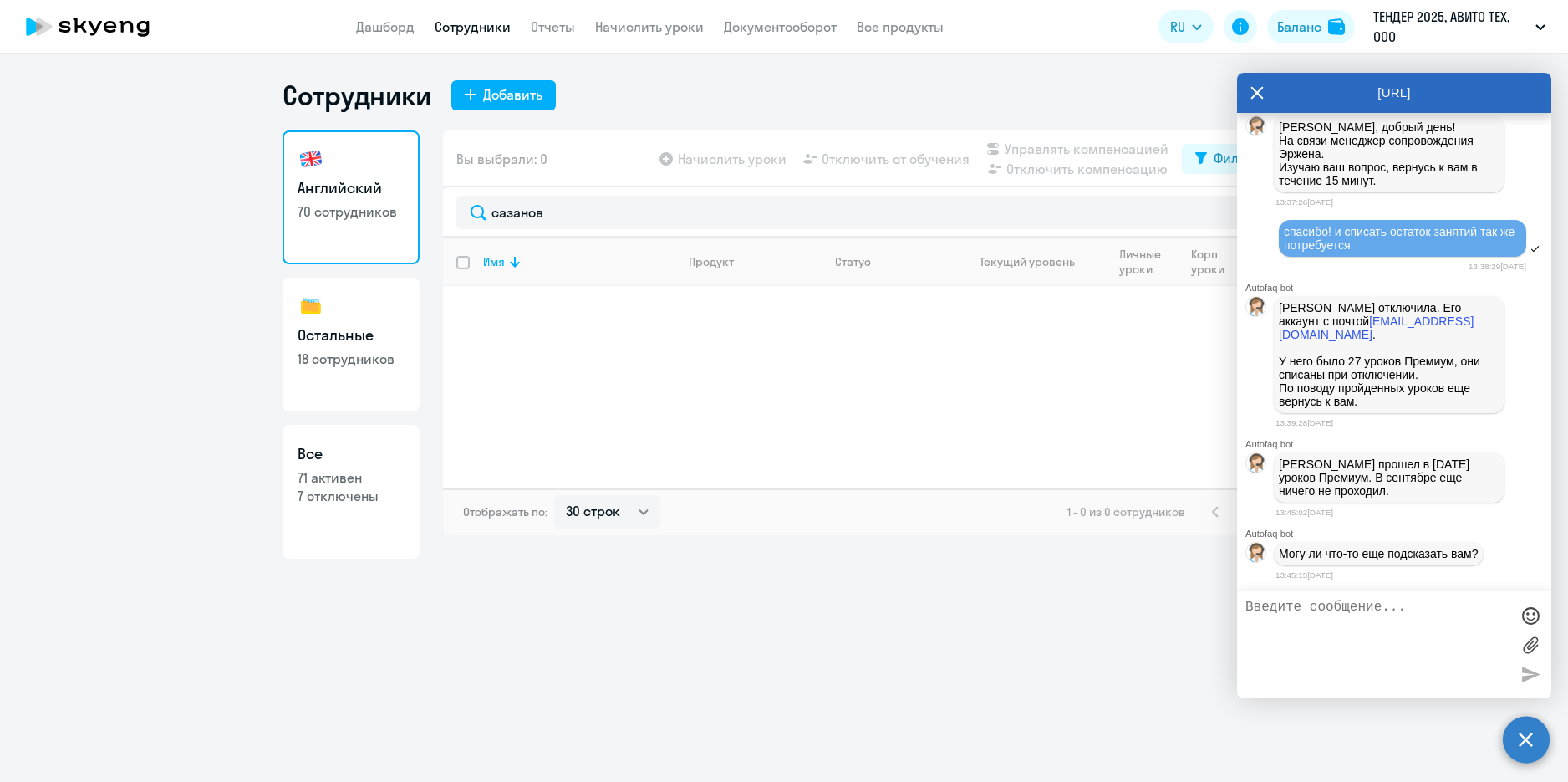
click at [1392, 609] on textarea at bounding box center [1377, 644] width 264 height 90
type textarea "отлично, спасибо большое! пока нет"
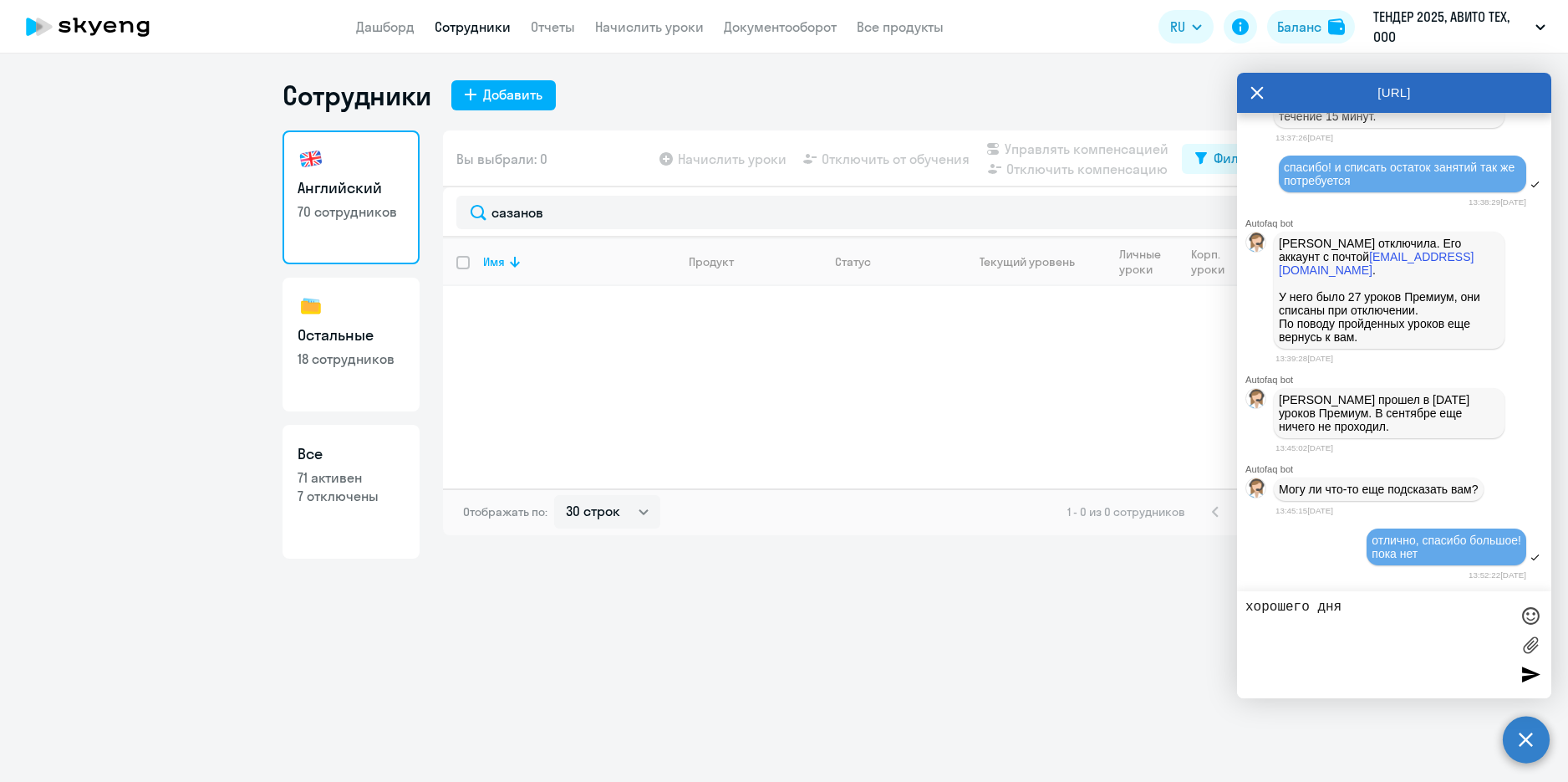
type textarea "хорошего дня!"
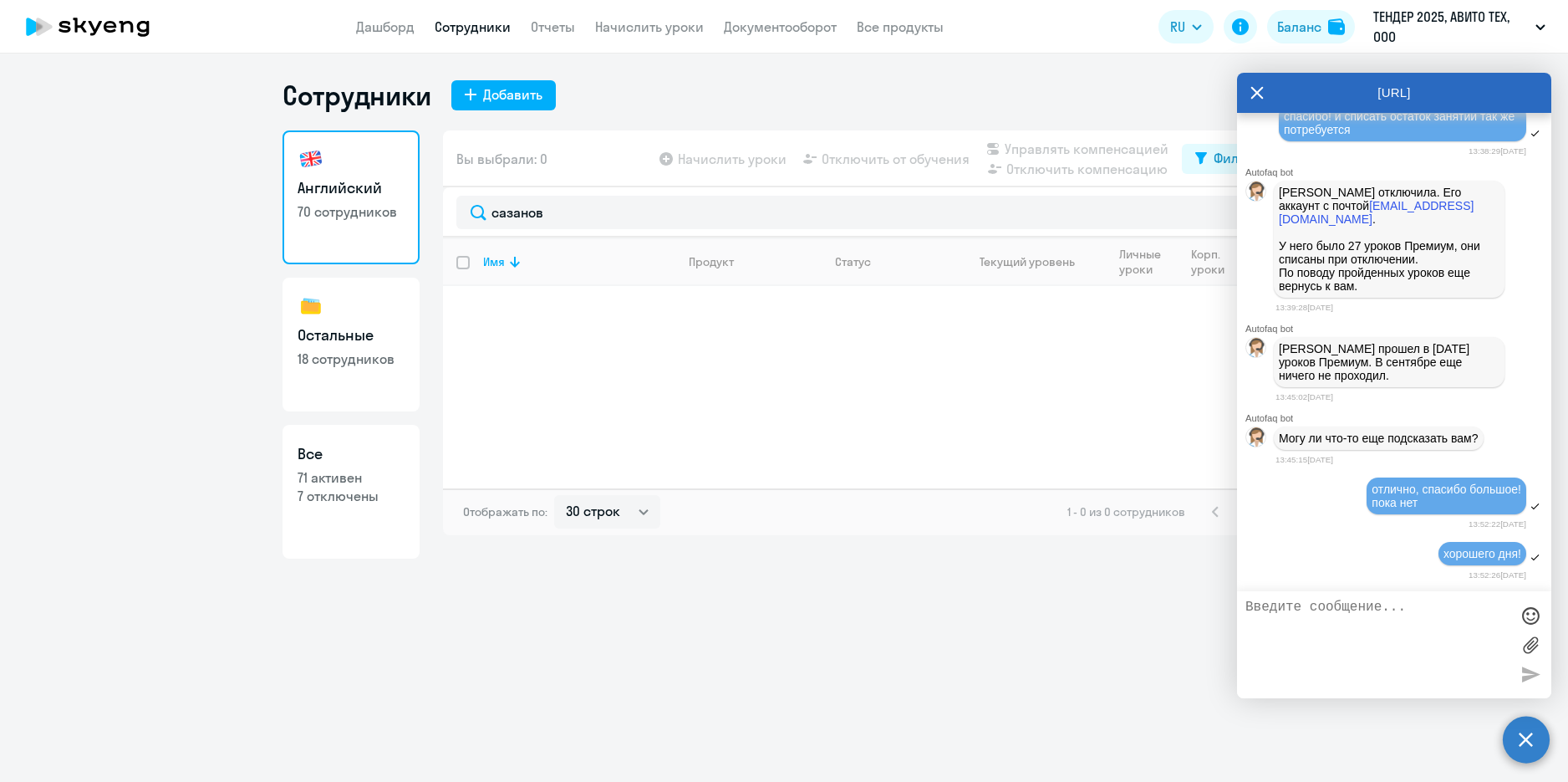
scroll to position [14783, 0]
click at [1317, 516] on div "отлично, спасибо большое! пока нет" at bounding box center [1393, 496] width 314 height 41
click at [1260, 96] on icon at bounding box center [1257, 92] width 12 height 13
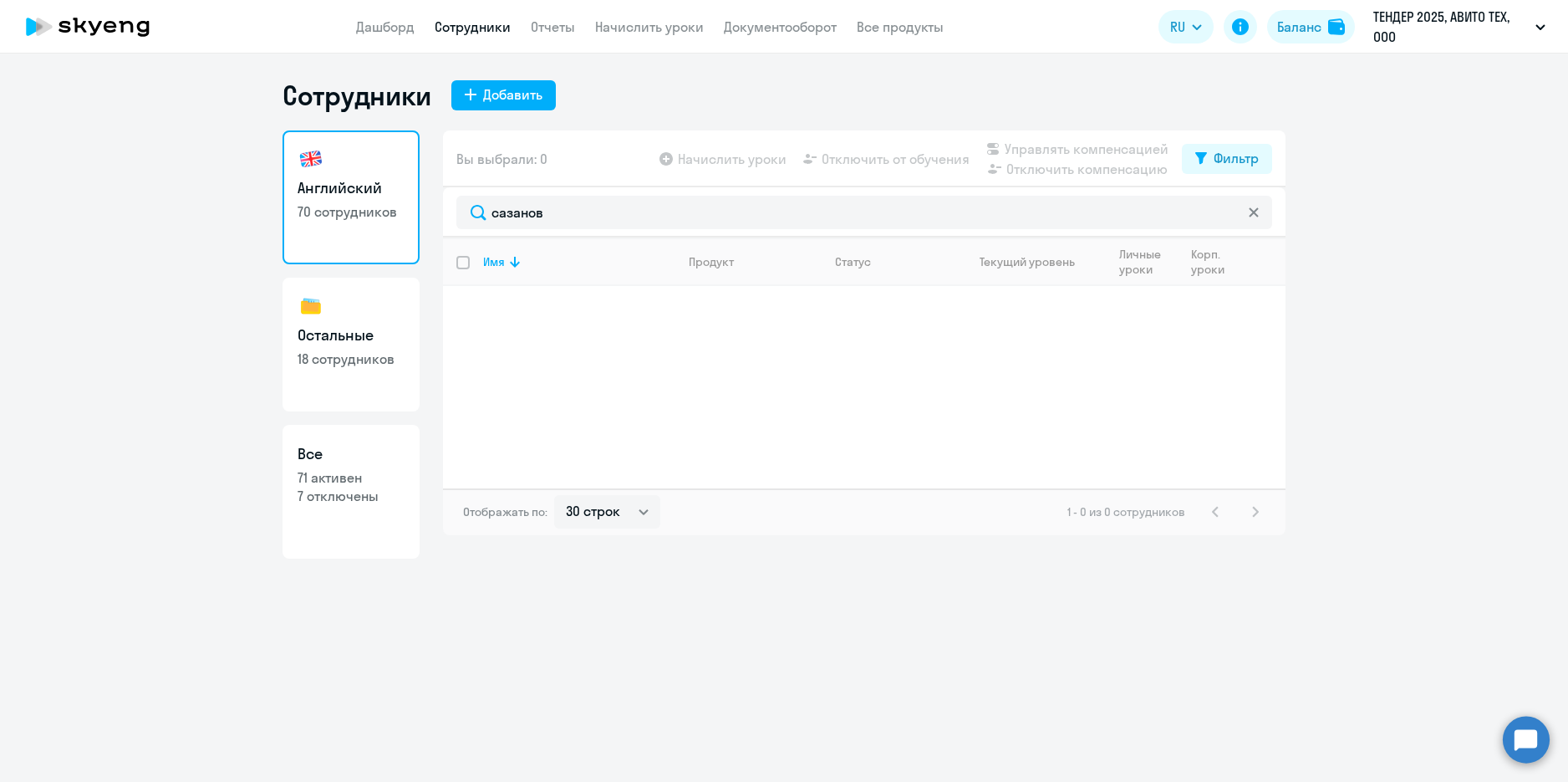
click at [1531, 744] on circle at bounding box center [1526, 739] width 47 height 47
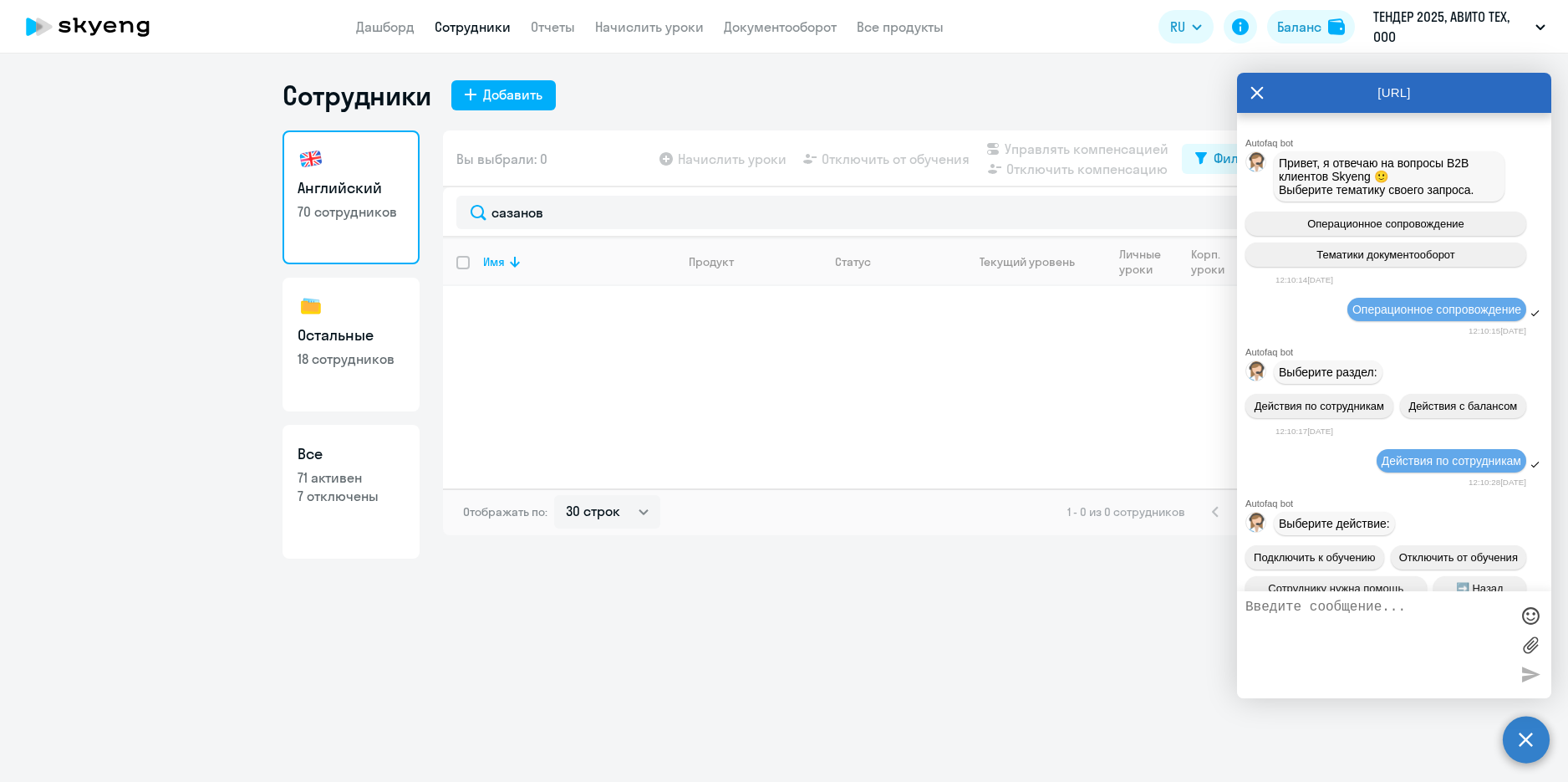
scroll to position [14776, 0]
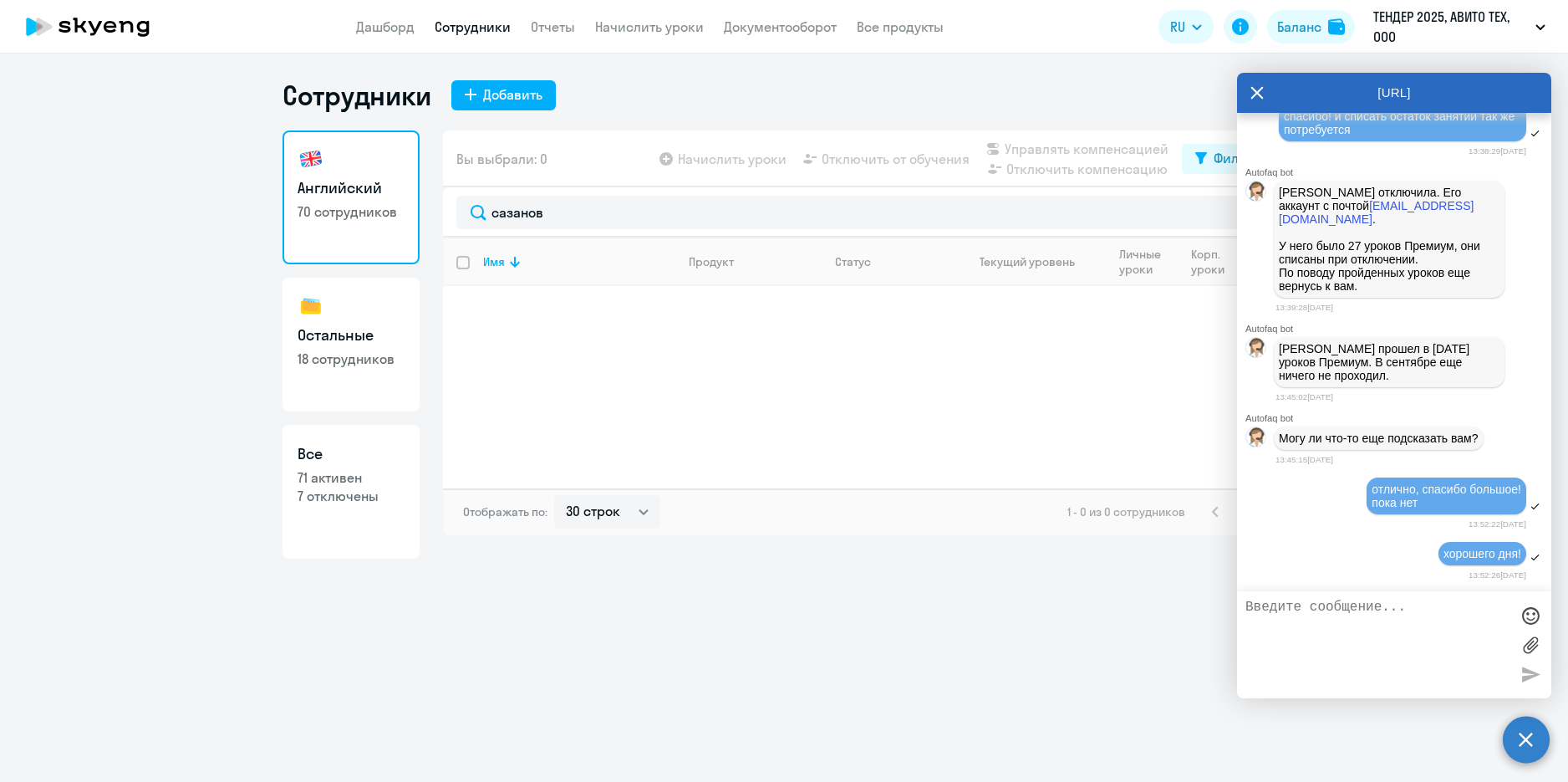
click at [961, 640] on div "Сотрудники Добавить Английский 70 сотрудников Остальные 18 сотрудников Все 71 а…" at bounding box center [784, 417] width 1568 height 728
